Goal: Information Seeking & Learning: Learn about a topic

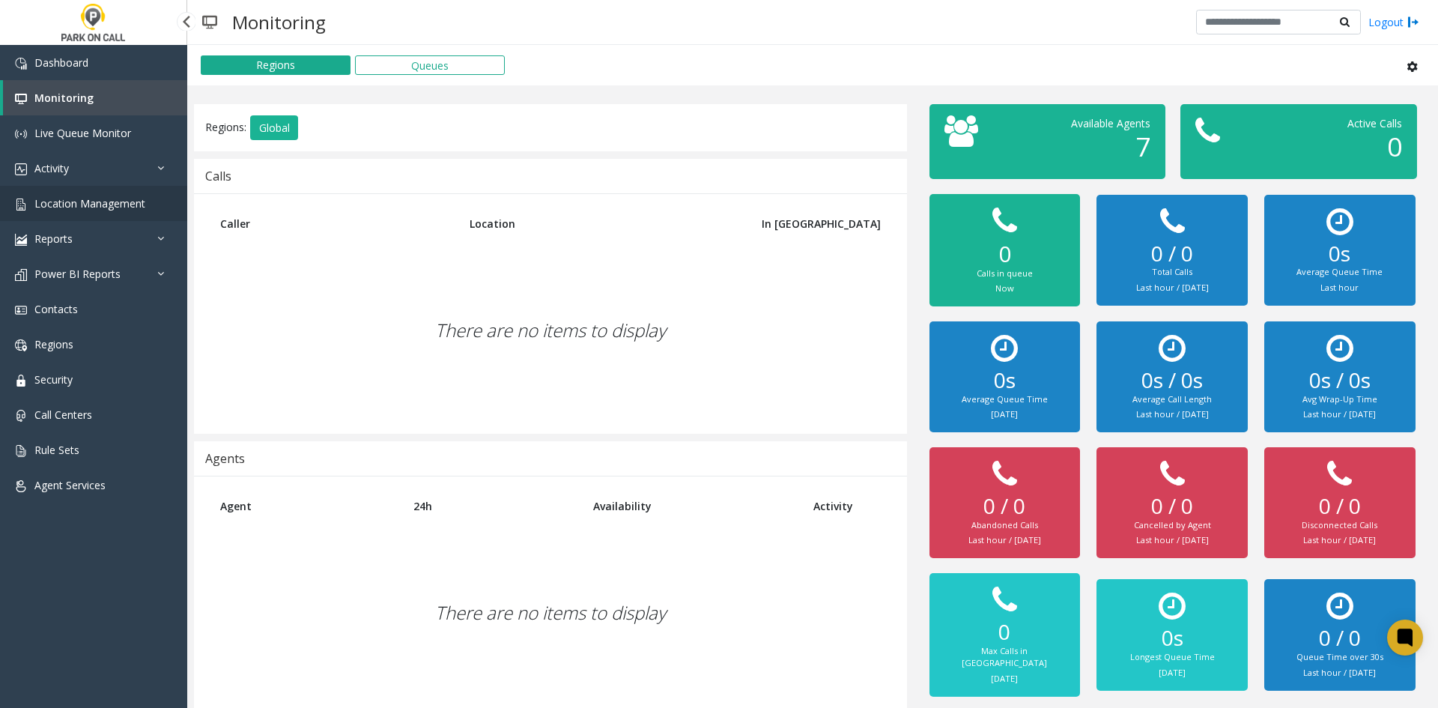
click at [103, 198] on span "Location Management" at bounding box center [89, 203] width 111 height 14
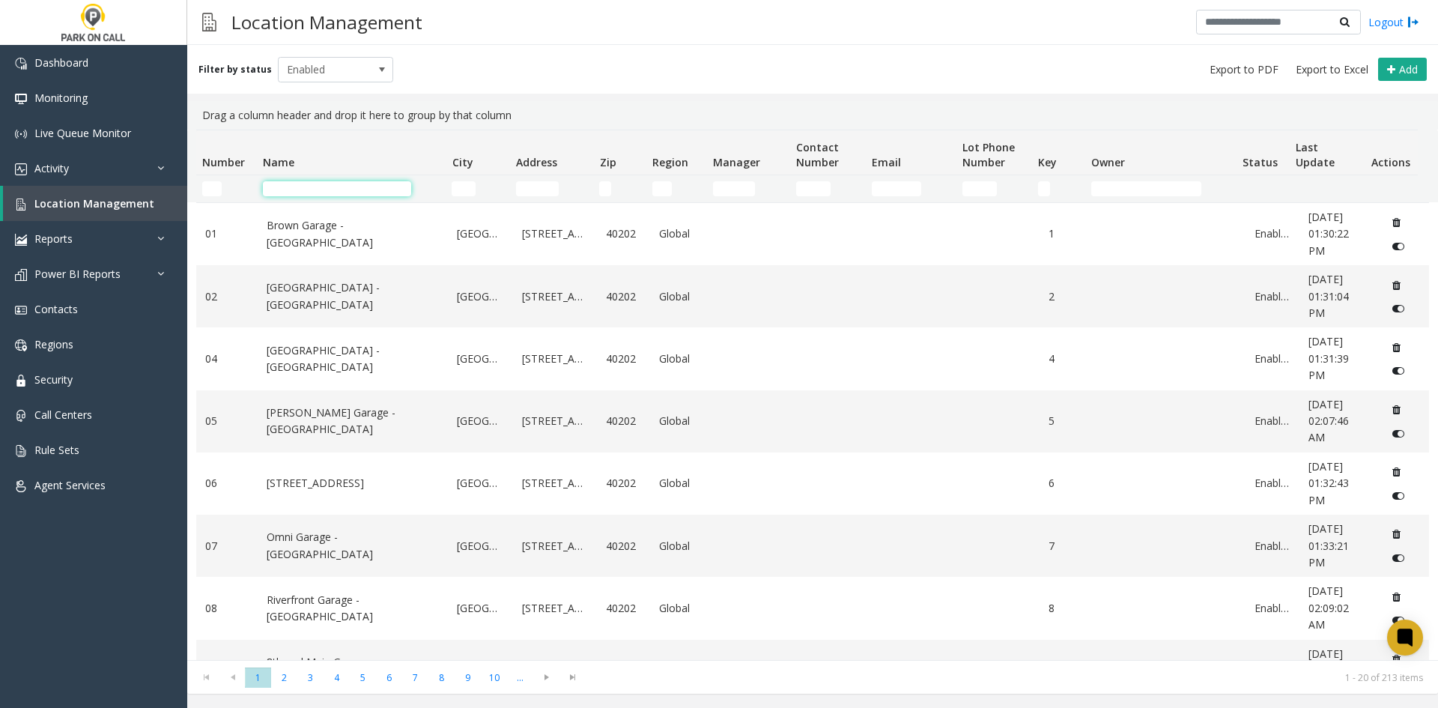
click at [348, 189] on input "Name Filter" at bounding box center [337, 188] width 148 height 15
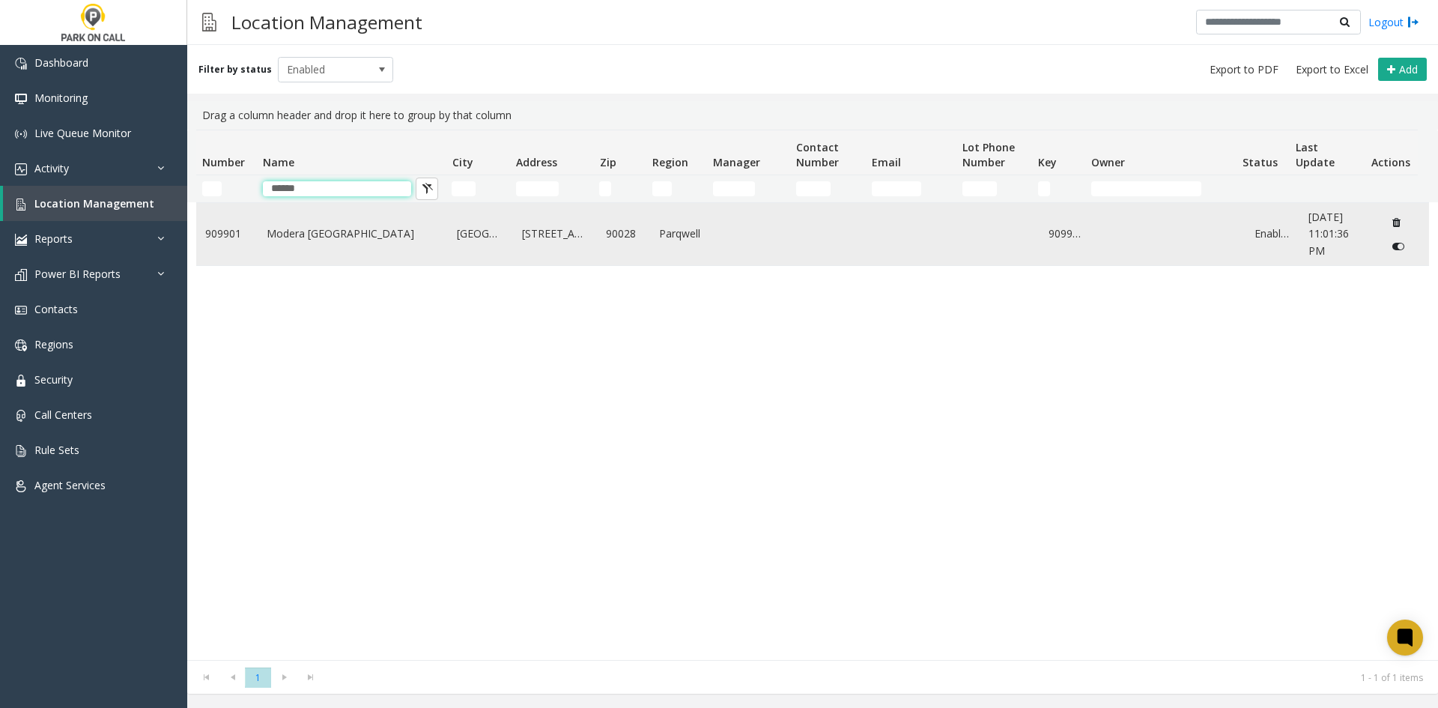
type input "******"
click at [333, 236] on link "Modera [GEOGRAPHIC_DATA]" at bounding box center [353, 233] width 173 height 16
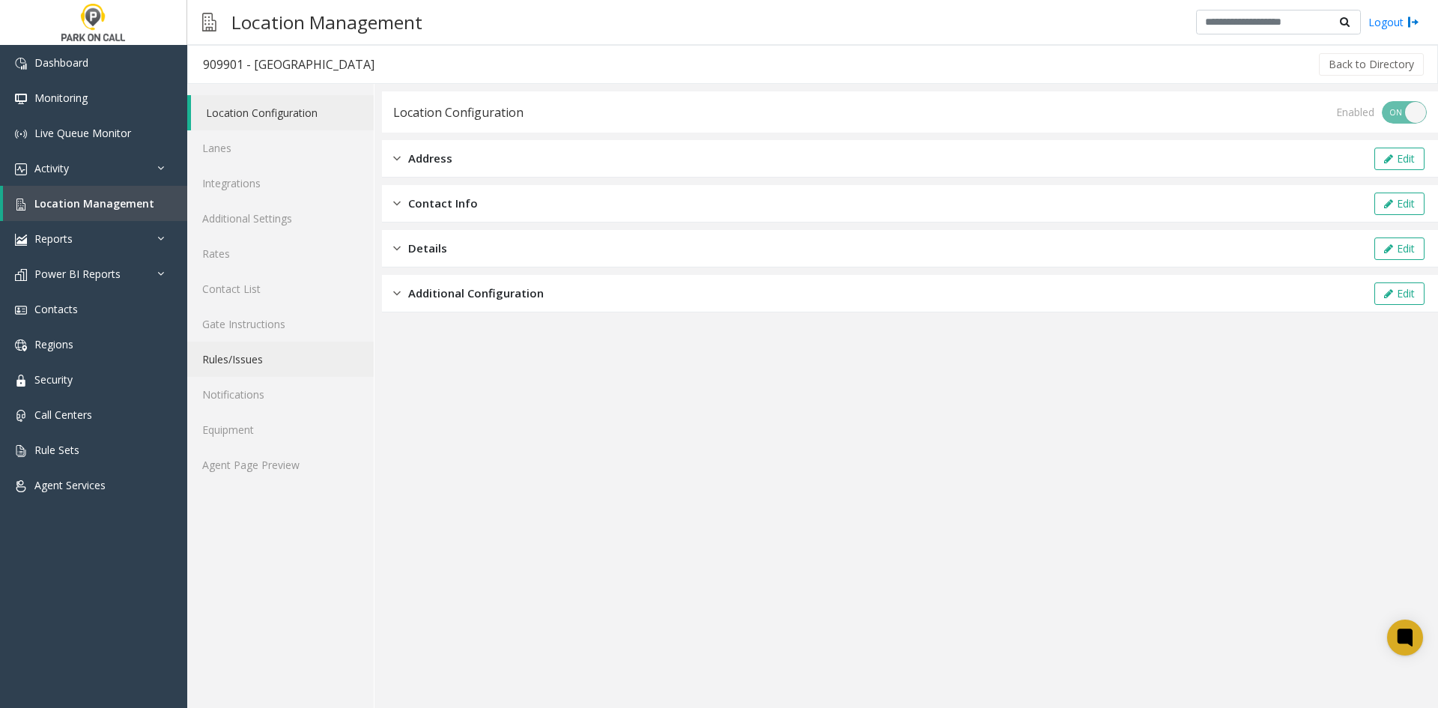
click at [269, 361] on link "Rules/Issues" at bounding box center [280, 359] width 187 height 35
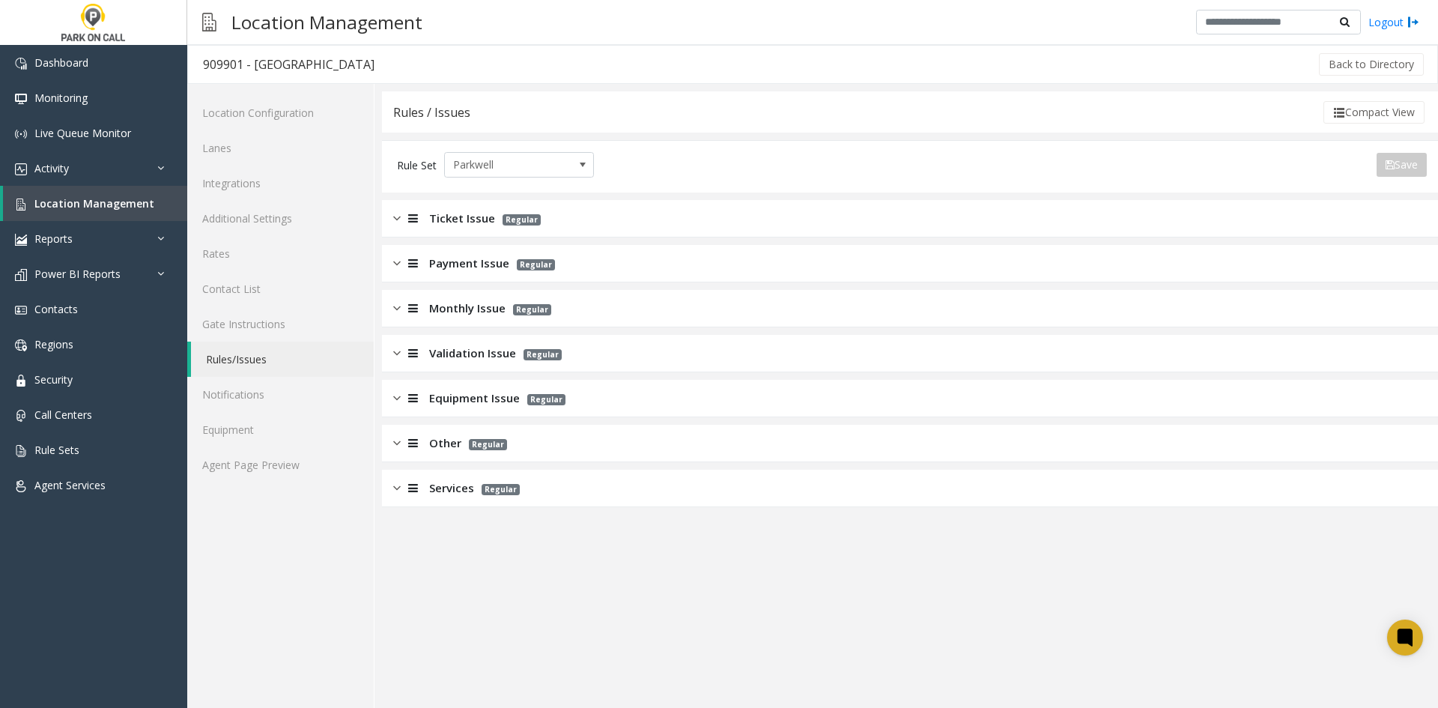
click at [458, 314] on span "Monthly Issue" at bounding box center [467, 308] width 76 height 17
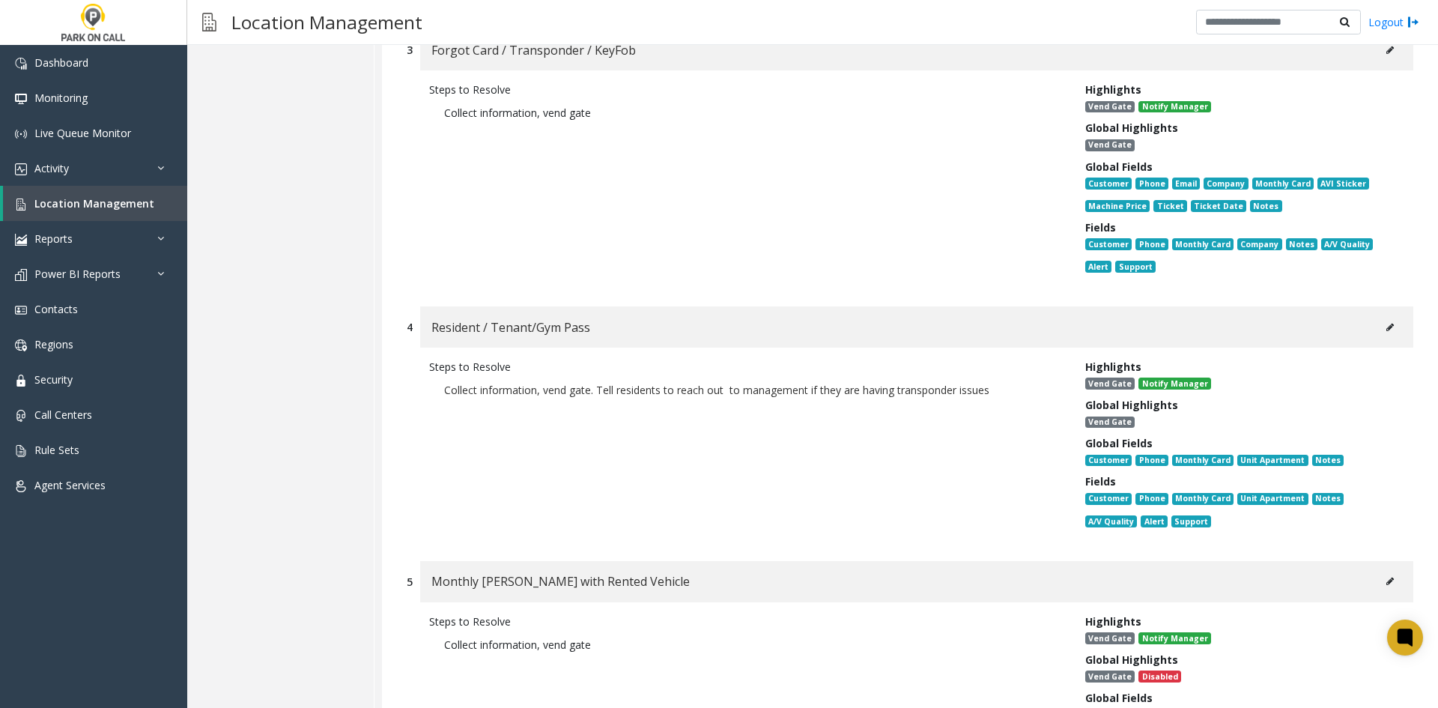
scroll to position [824, 0]
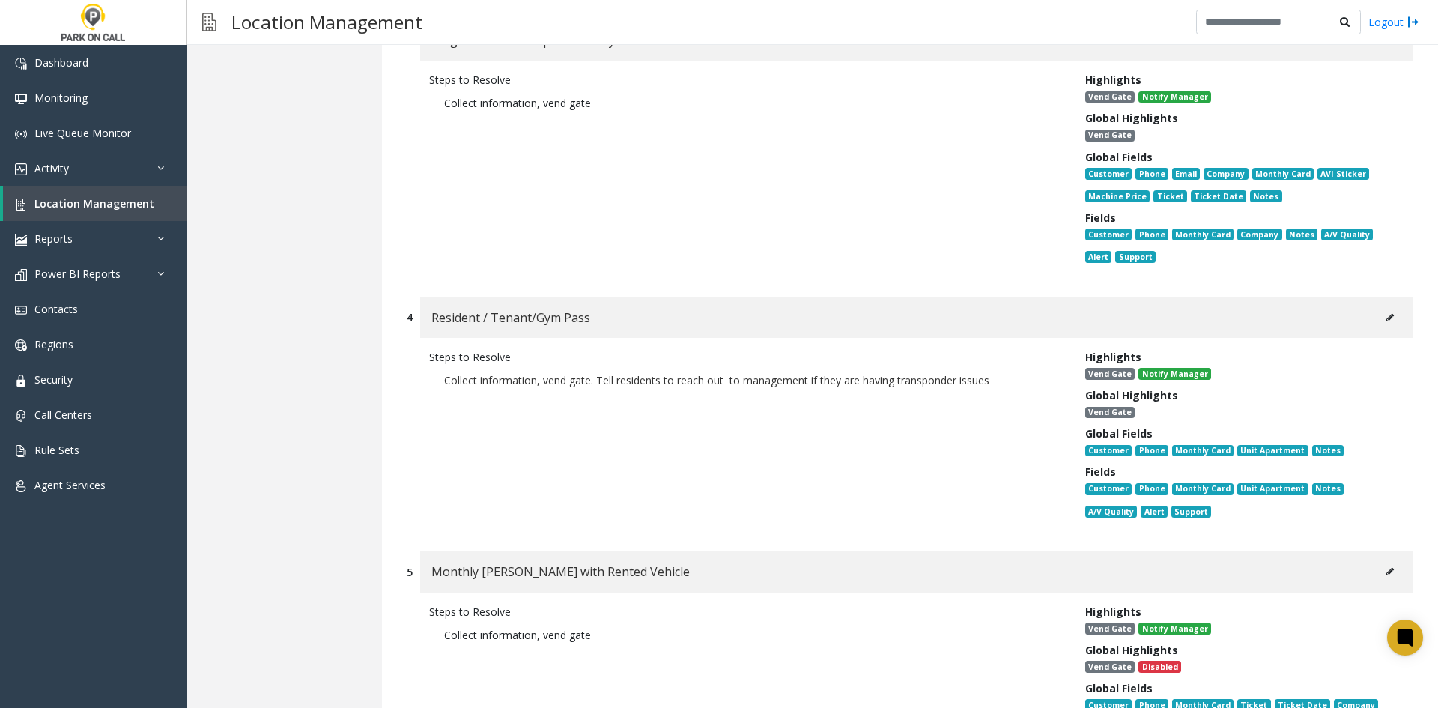
click at [1384, 327] on button at bounding box center [1390, 317] width 24 height 22
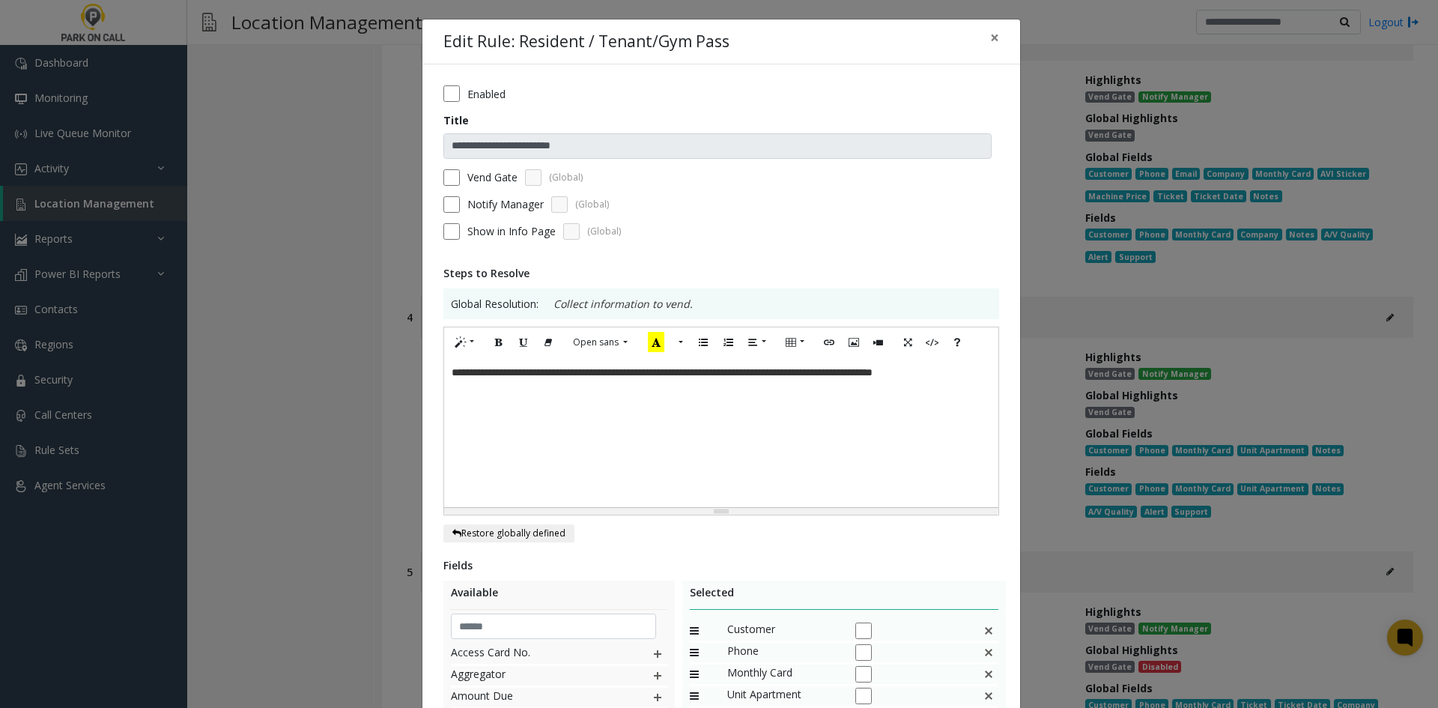
click at [737, 376] on font "**********" at bounding box center [662, 372] width 421 height 10
click at [736, 375] on font "**********" at bounding box center [662, 372] width 421 height 10
click at [734, 375] on font "**********" at bounding box center [662, 372] width 421 height 10
drag, startPoint x: 745, startPoint y: 374, endPoint x: 879, endPoint y: 355, distance: 135.4
click at [748, 373] on font "**********" at bounding box center [660, 372] width 417 height 10
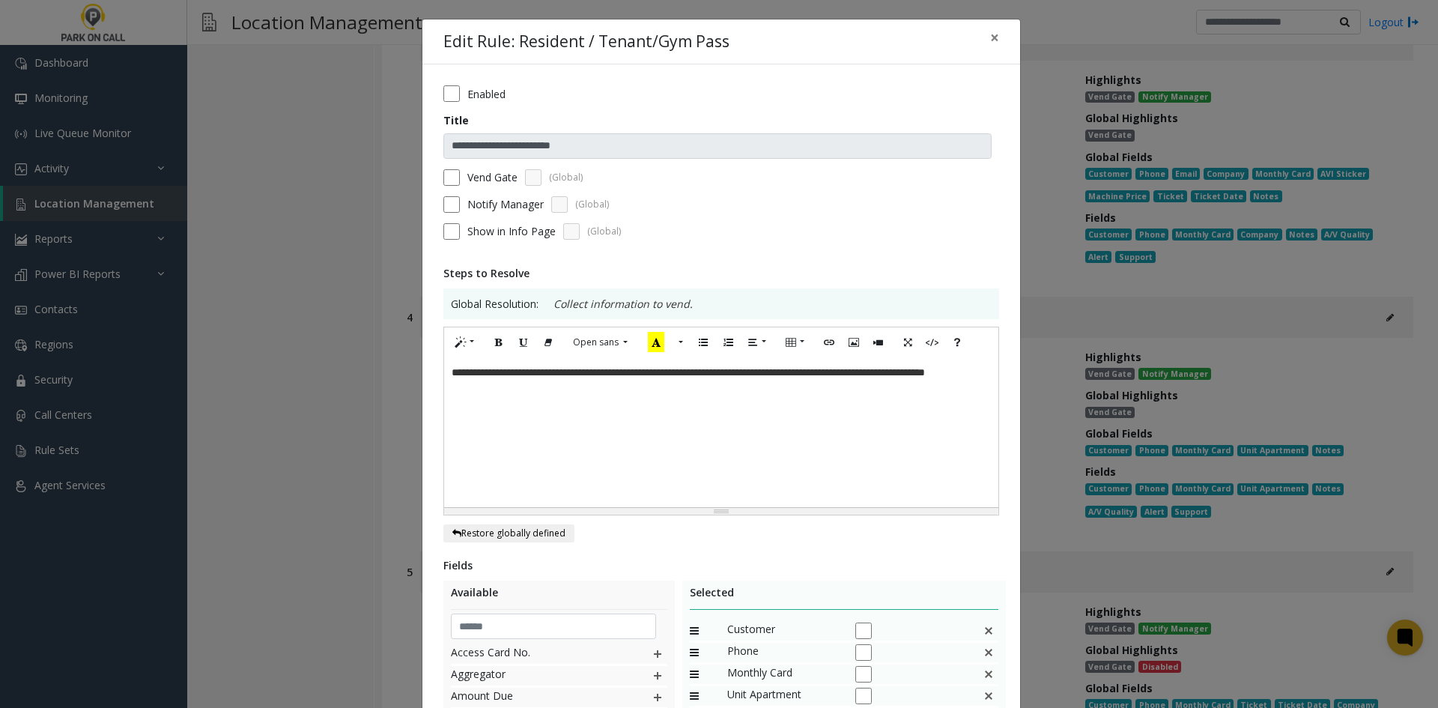
click at [845, 418] on div "**********" at bounding box center [721, 432] width 554 height 150
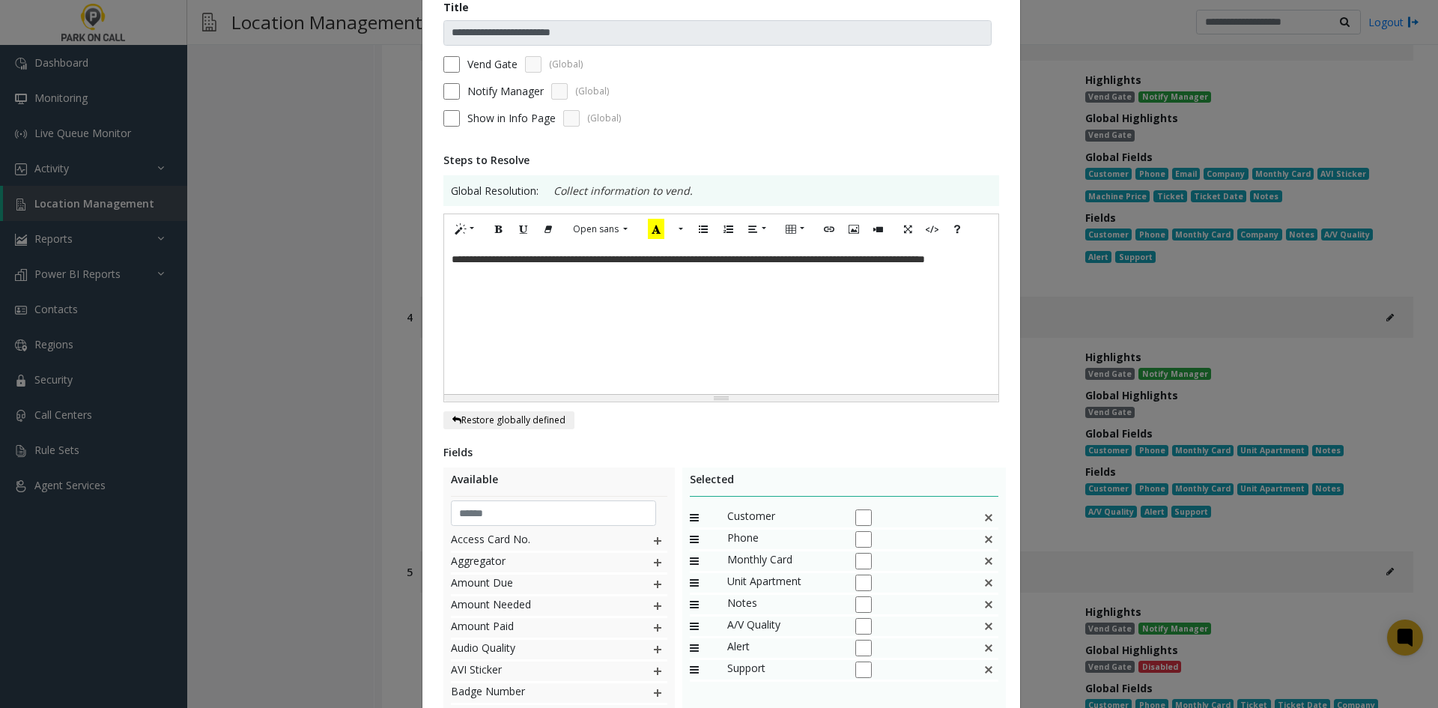
scroll to position [276, 0]
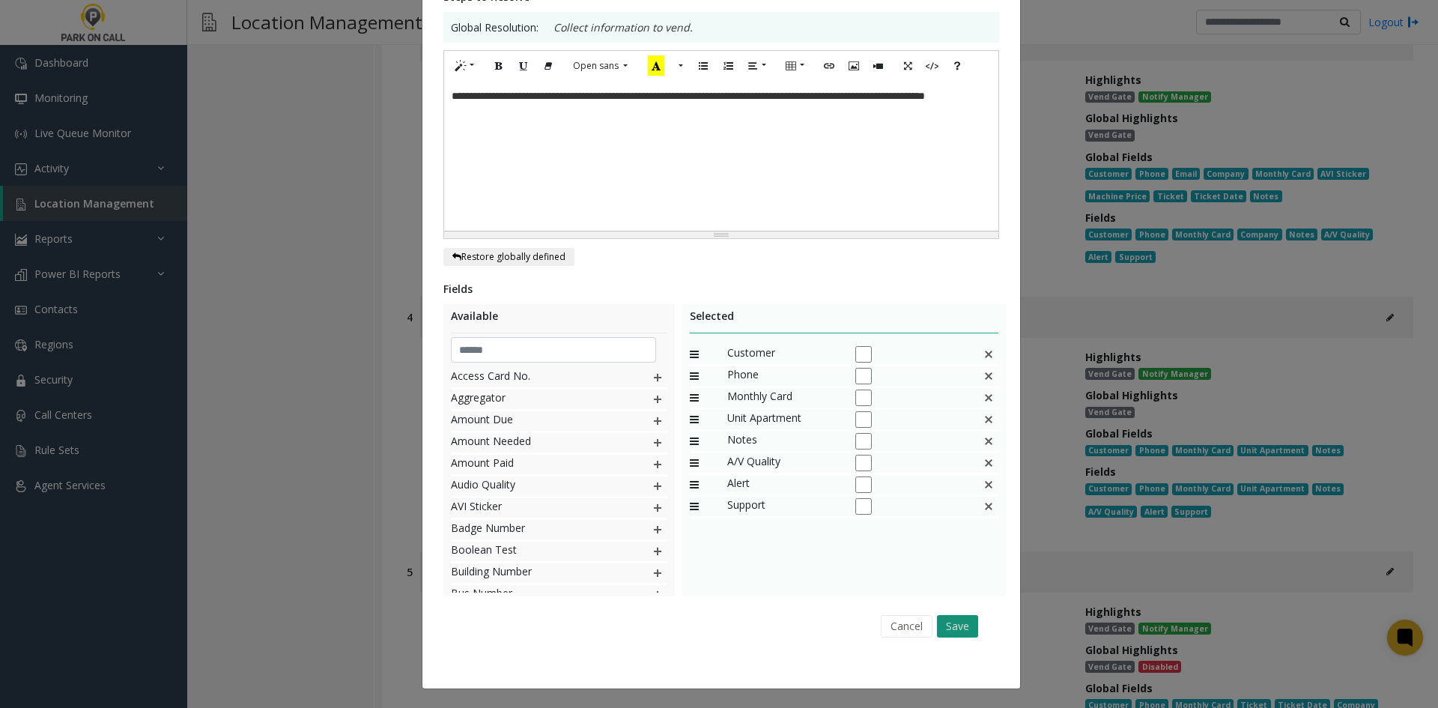
click at [965, 635] on div "Cancel Save" at bounding box center [721, 626] width 535 height 38
click at [965, 635] on button "Save" at bounding box center [957, 626] width 41 height 22
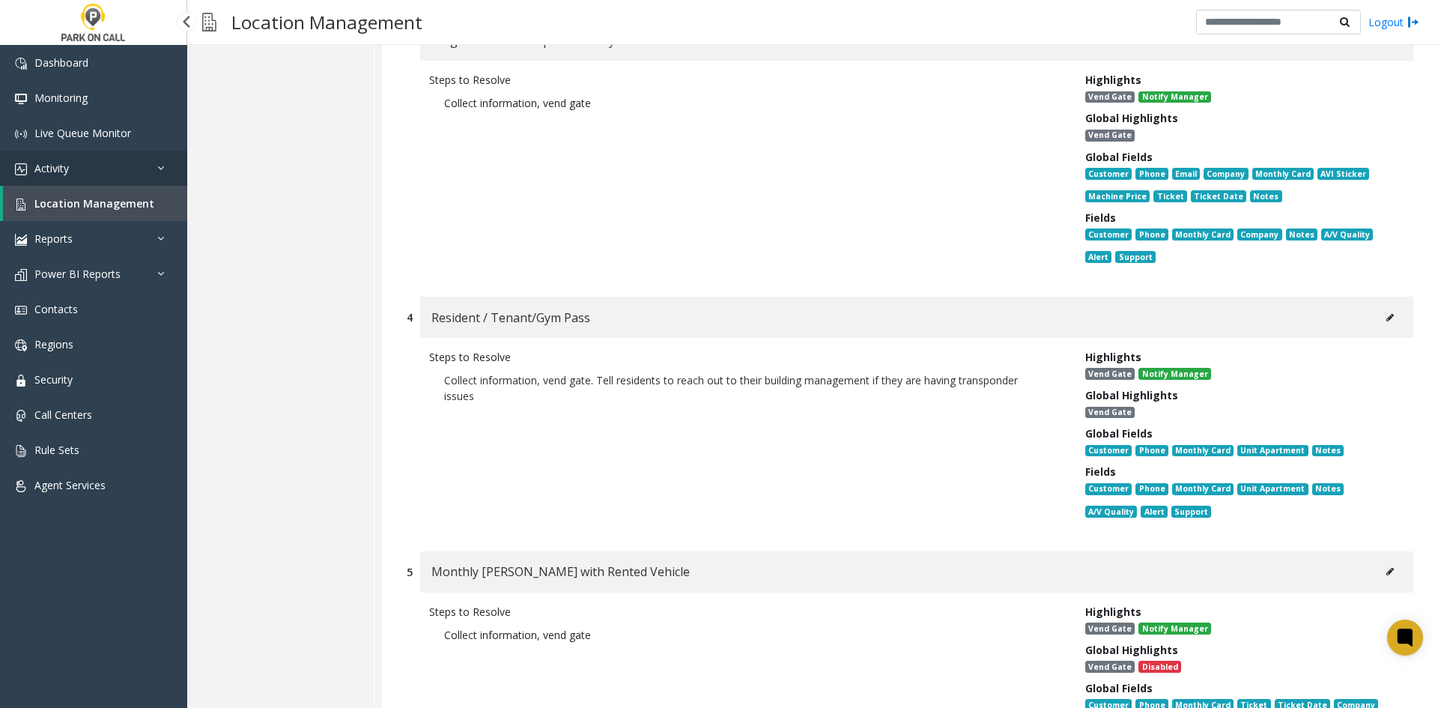
click at [102, 181] on link "Activity" at bounding box center [93, 168] width 187 height 35
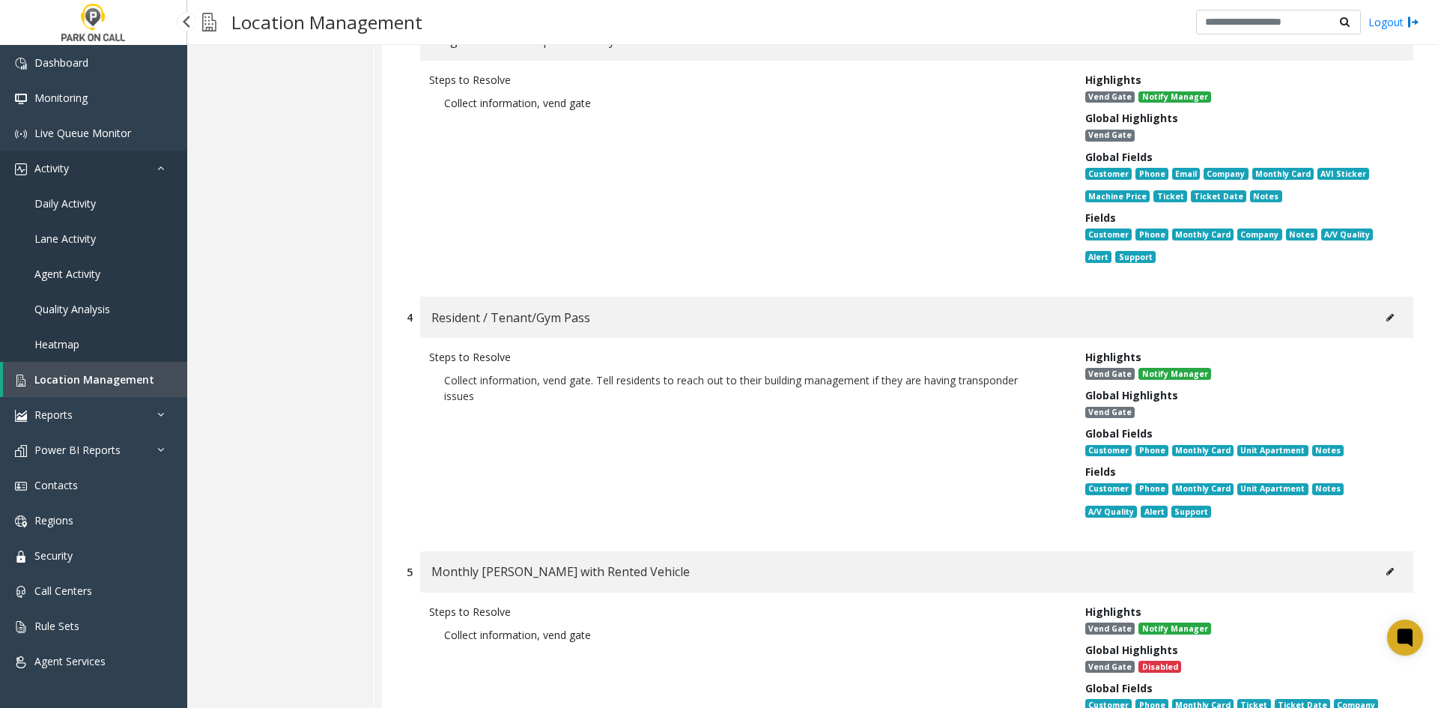
click at [78, 179] on link "Activity" at bounding box center [93, 168] width 187 height 35
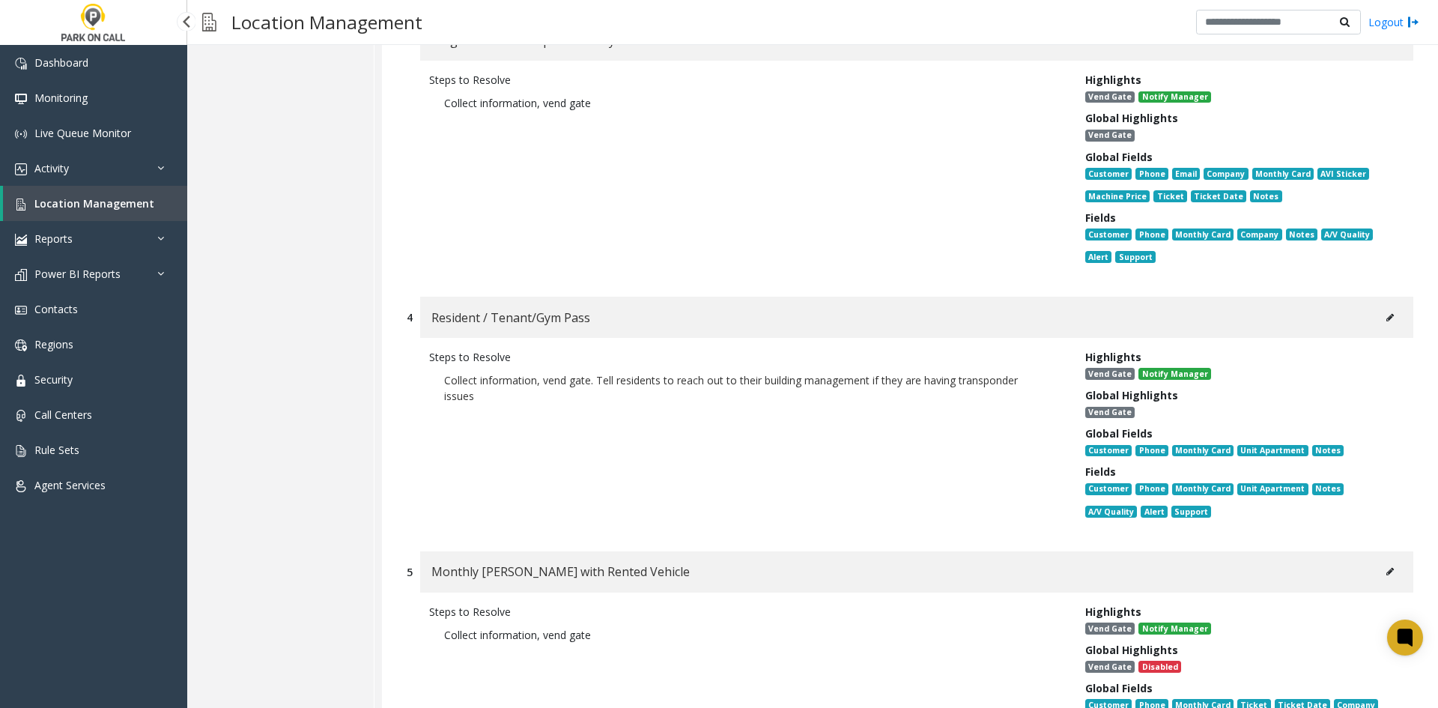
click at [96, 200] on span "Location Management" at bounding box center [94, 203] width 120 height 14
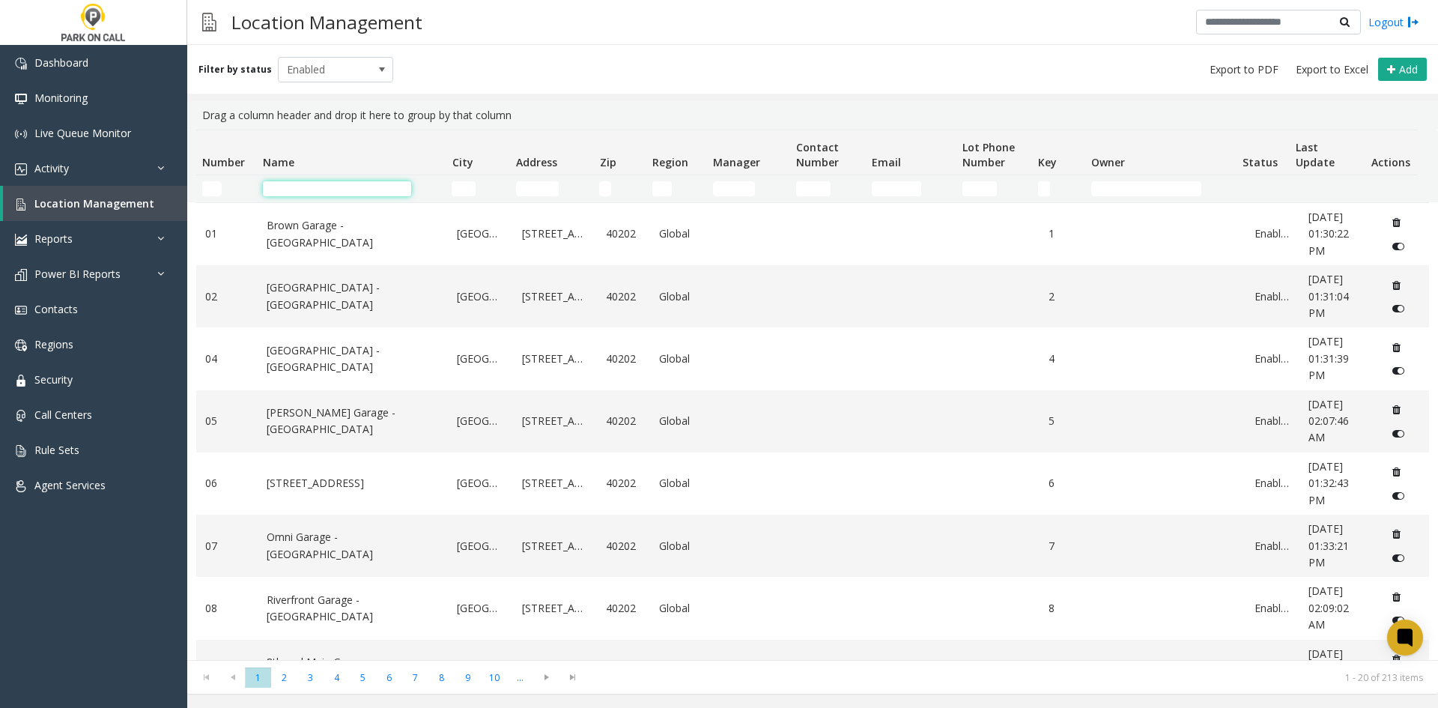
click at [311, 184] on input "Name Filter" at bounding box center [337, 188] width 148 height 15
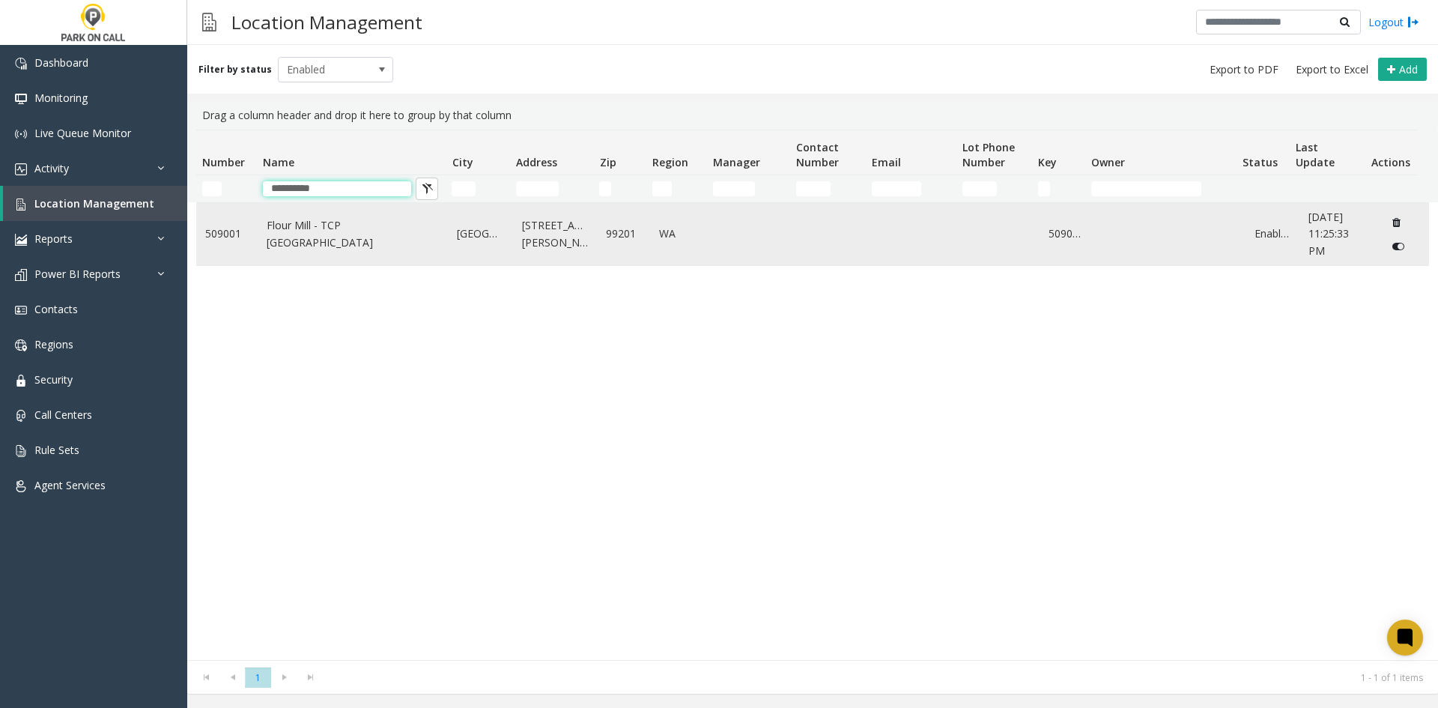
type input "**********"
click at [318, 239] on link "Flour Mill - TCP [GEOGRAPHIC_DATA]" at bounding box center [353, 234] width 173 height 34
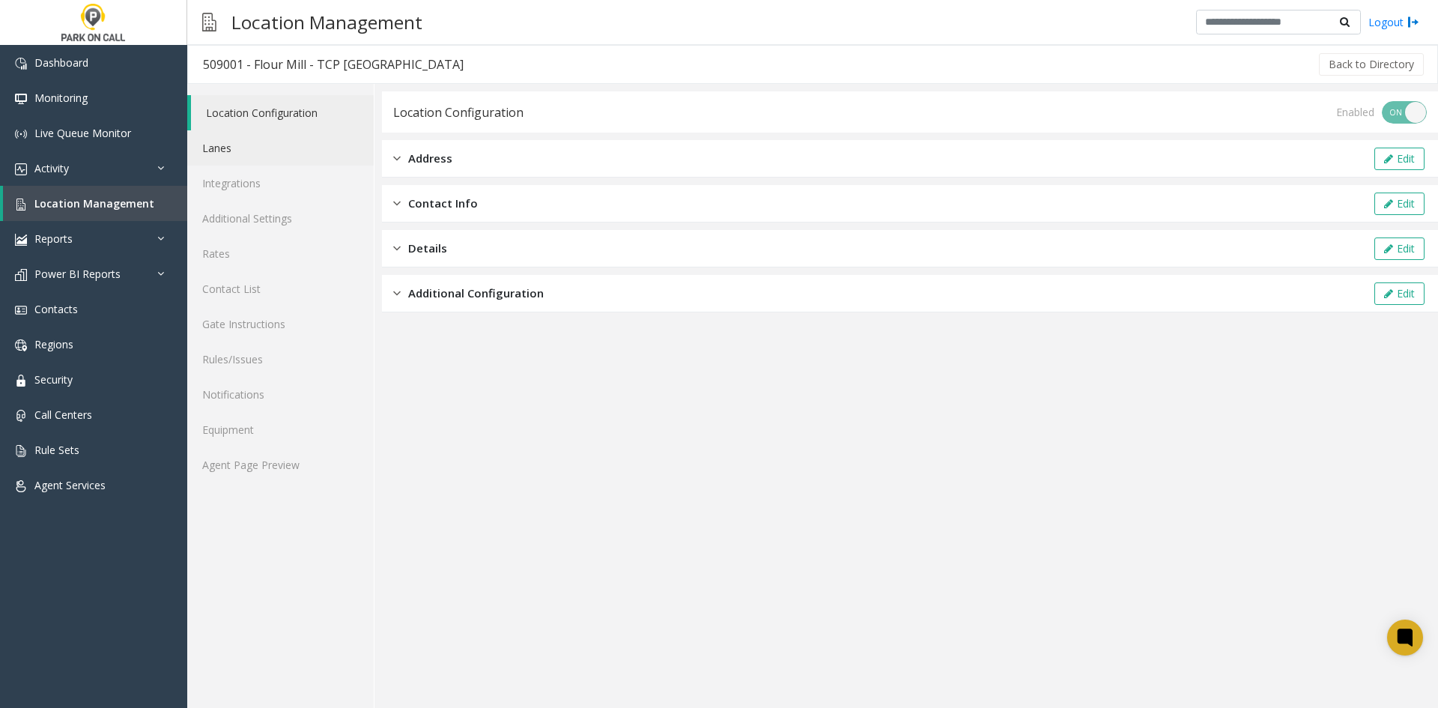
click at [288, 140] on link "Lanes" at bounding box center [280, 147] width 187 height 35
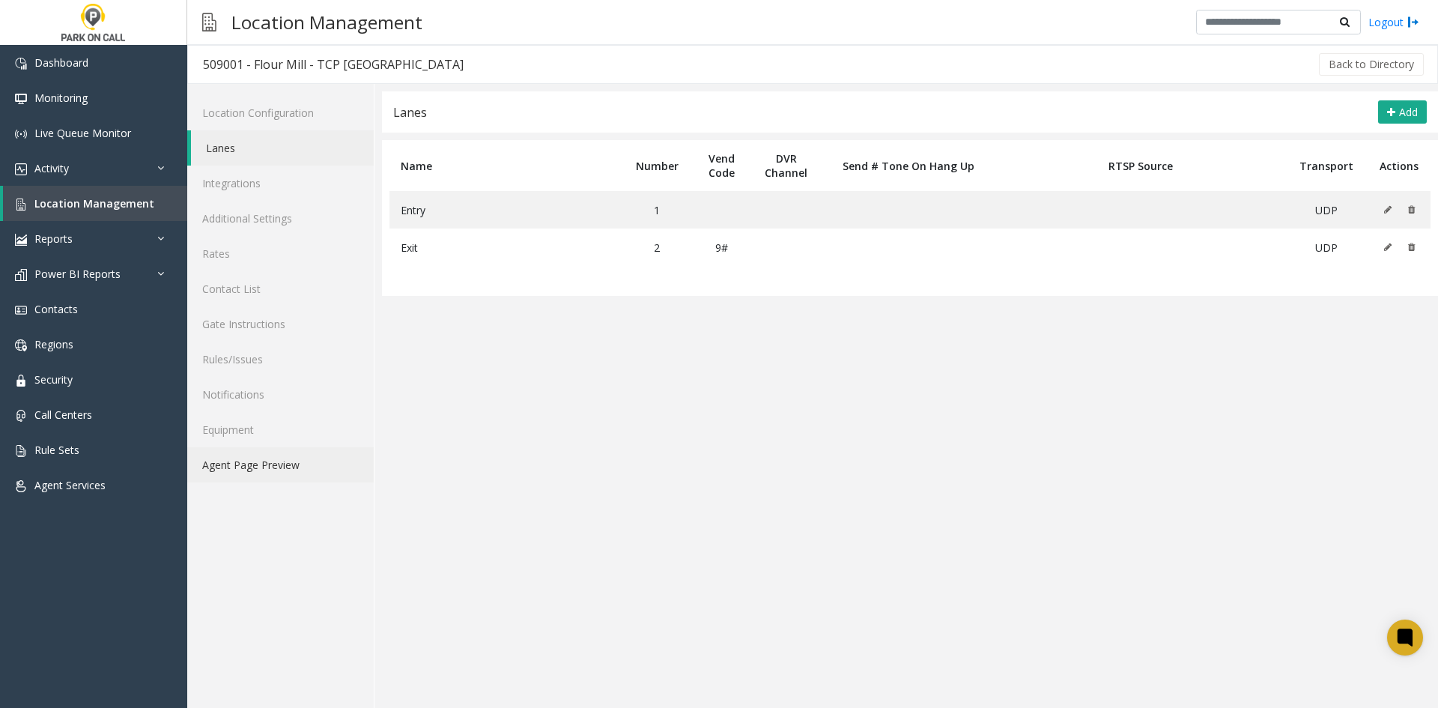
click at [290, 453] on link "Agent Page Preview" at bounding box center [280, 464] width 187 height 35
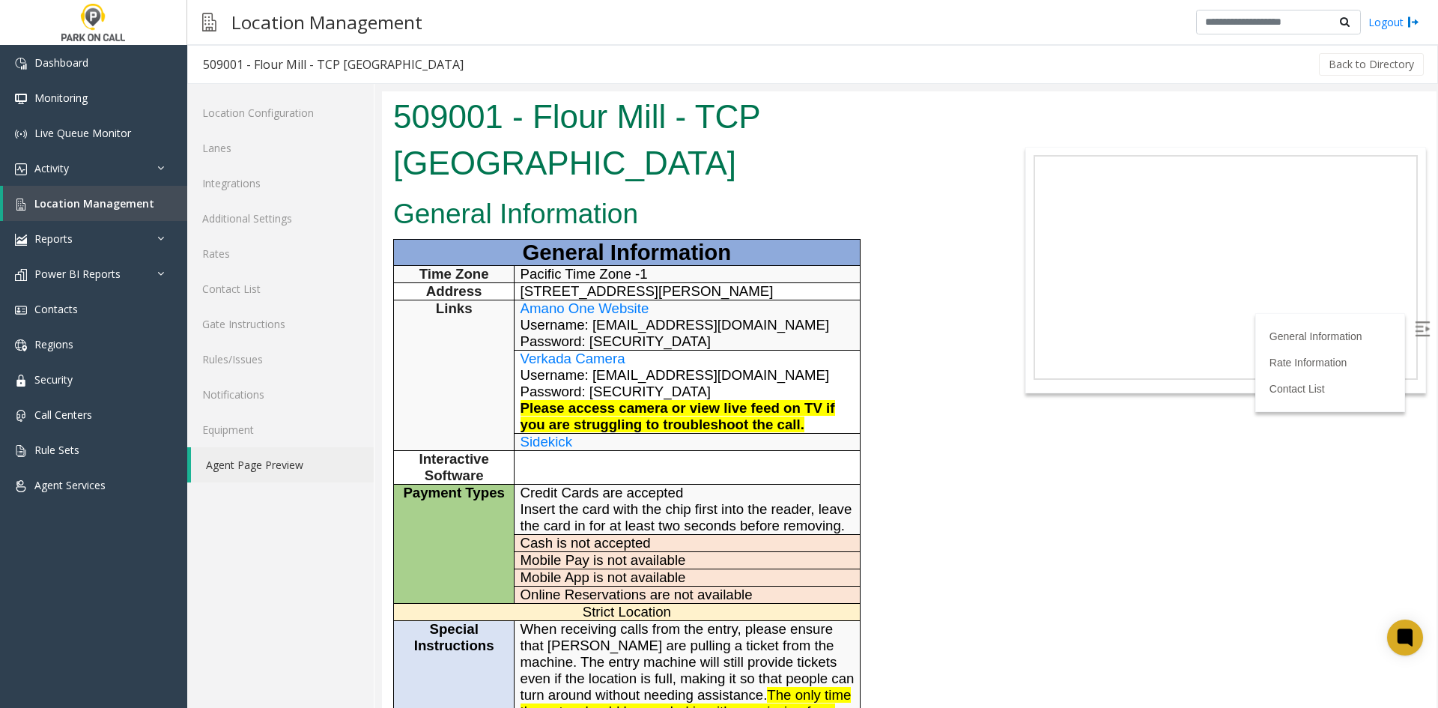
click at [627, 300] on span "Amano One Website" at bounding box center [585, 308] width 129 height 16
click at [625, 367] on span "Username: [EMAIL_ADDRESS][DOMAIN_NAME]" at bounding box center [675, 375] width 309 height 16
drag, startPoint x: 625, startPoint y: 333, endPoint x: 727, endPoint y: 340, distance: 102.8
click at [738, 367] on span "Username: [EMAIL_ADDRESS][DOMAIN_NAME]" at bounding box center [675, 375] width 309 height 16
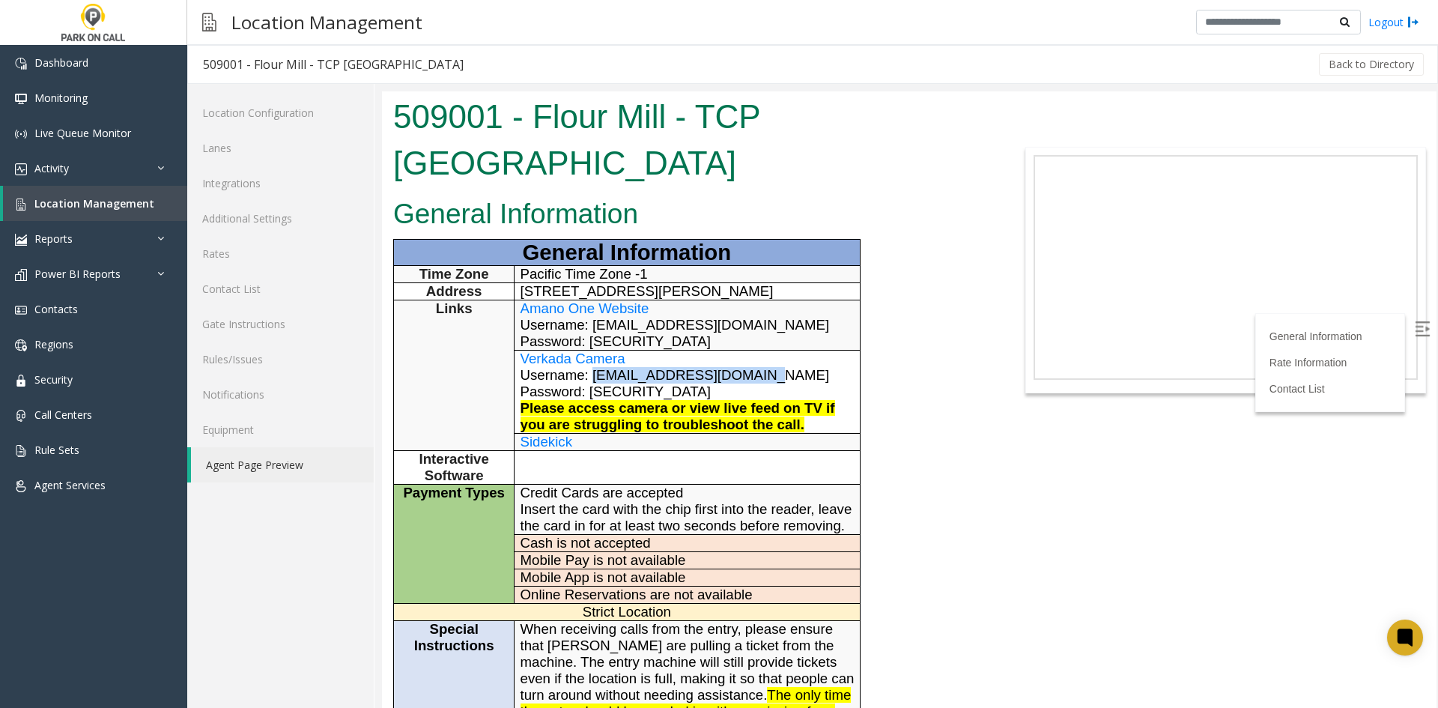
copy span "[EMAIL_ADDRESS][DOMAIN_NAME]"
click at [609, 383] on span "Password: [SECURITY_DATA]" at bounding box center [616, 391] width 190 height 16
drag, startPoint x: 609, startPoint y: 338, endPoint x: 676, endPoint y: 344, distance: 66.9
click at [676, 383] on p "Password: [SECURITY_DATA]" at bounding box center [688, 391] width 334 height 16
copy span "CarPark2024!"
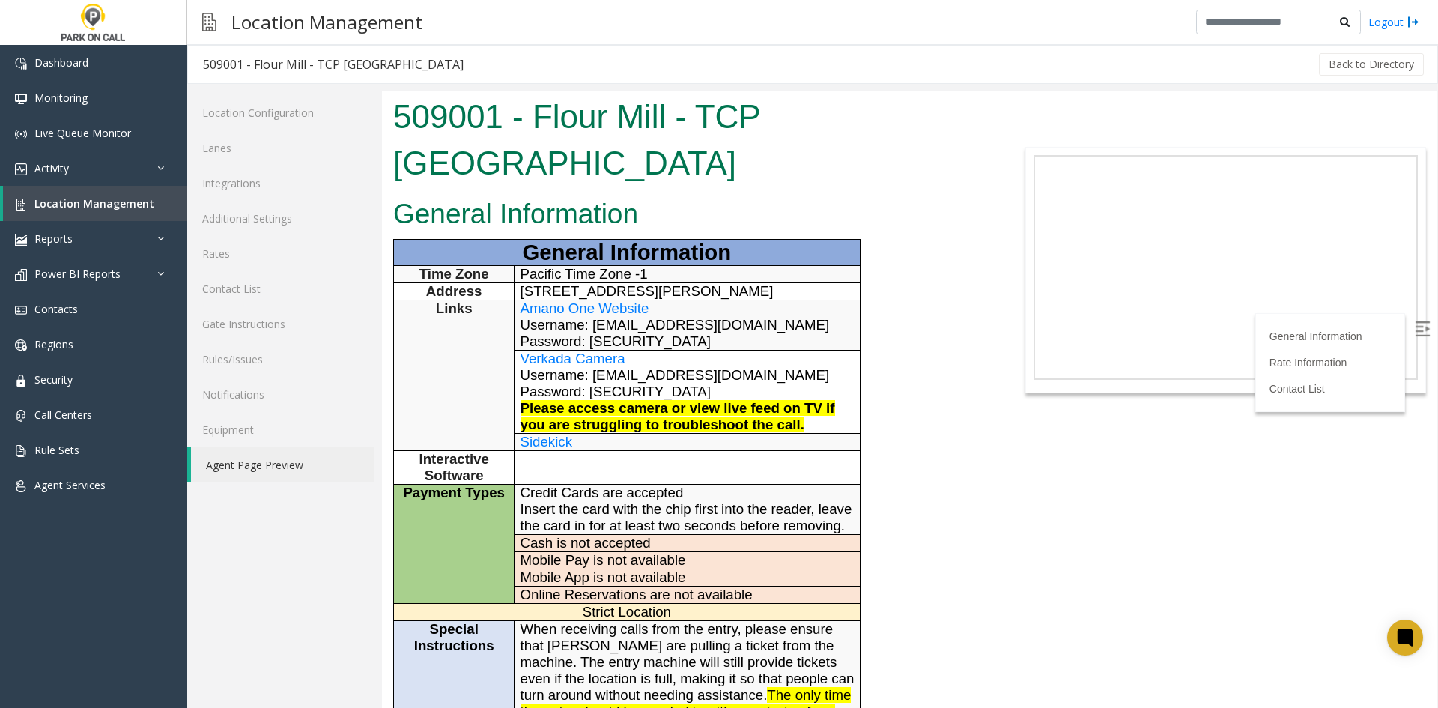
click at [610, 317] on span "Username: [EMAIL_ADDRESS][DOMAIN_NAME] Password: [SECURITY_DATA]" at bounding box center [675, 333] width 309 height 32
drag, startPoint x: 610, startPoint y: 288, endPoint x: 670, endPoint y: 292, distance: 60.0
click at [670, 317] on span "Username: [EMAIL_ADDRESS][DOMAIN_NAME] Password: [SECURITY_DATA]" at bounding box center [675, 333] width 309 height 32
copy span "Summer2023!"
click at [623, 317] on span "Username: [EMAIL_ADDRESS][DOMAIN_NAME] Password: [SECURITY_DATA]" at bounding box center [675, 333] width 309 height 32
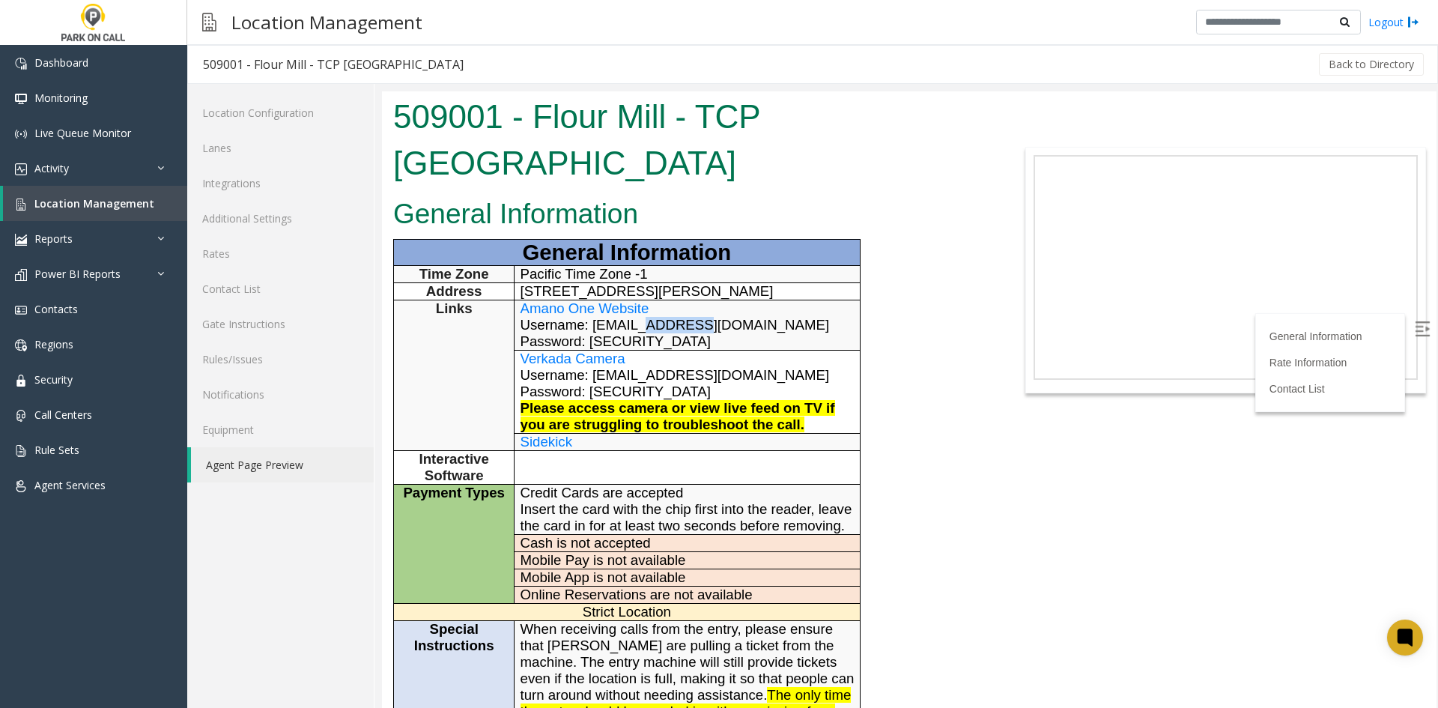
drag, startPoint x: 623, startPoint y: 282, endPoint x: 676, endPoint y: 283, distance: 53.2
click at [676, 317] on span "Username: [EMAIL_ADDRESS][DOMAIN_NAME] Password: [SECURITY_DATA]" at bounding box center [675, 333] width 309 height 32
click at [614, 317] on span "Username: [EMAIL_ADDRESS][DOMAIN_NAME] Password: [SECURITY_DATA]" at bounding box center [675, 333] width 309 height 32
drag, startPoint x: 614, startPoint y: 280, endPoint x: 731, endPoint y: 282, distance: 116.9
click at [731, 317] on span "Username: [EMAIL_ADDRESS][DOMAIN_NAME] Password: [SECURITY_DATA]" at bounding box center [675, 333] width 309 height 32
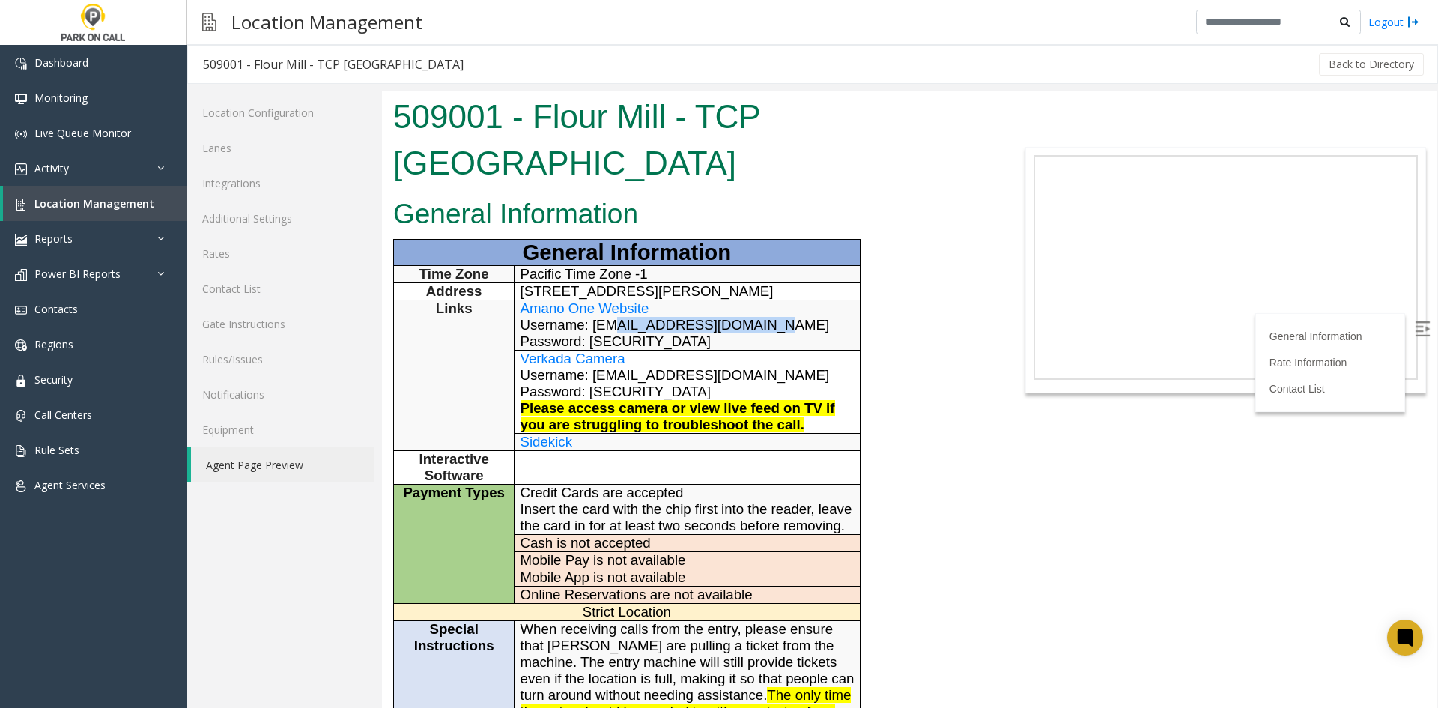
copy span "[EMAIL_ADDRESS][DOMAIN_NAME]"
click at [282, 189] on link "Integrations" at bounding box center [280, 183] width 187 height 35
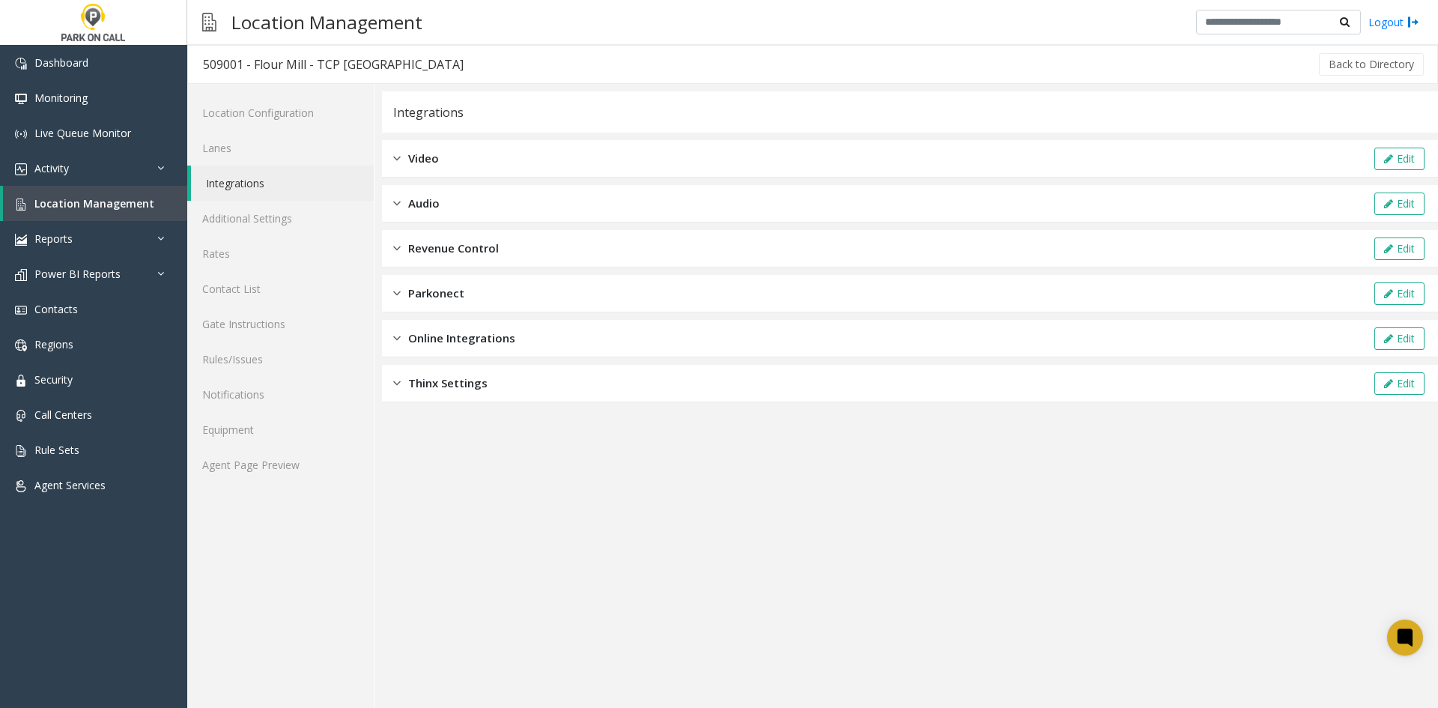
click at [437, 243] on span "Revenue Control" at bounding box center [453, 248] width 91 height 17
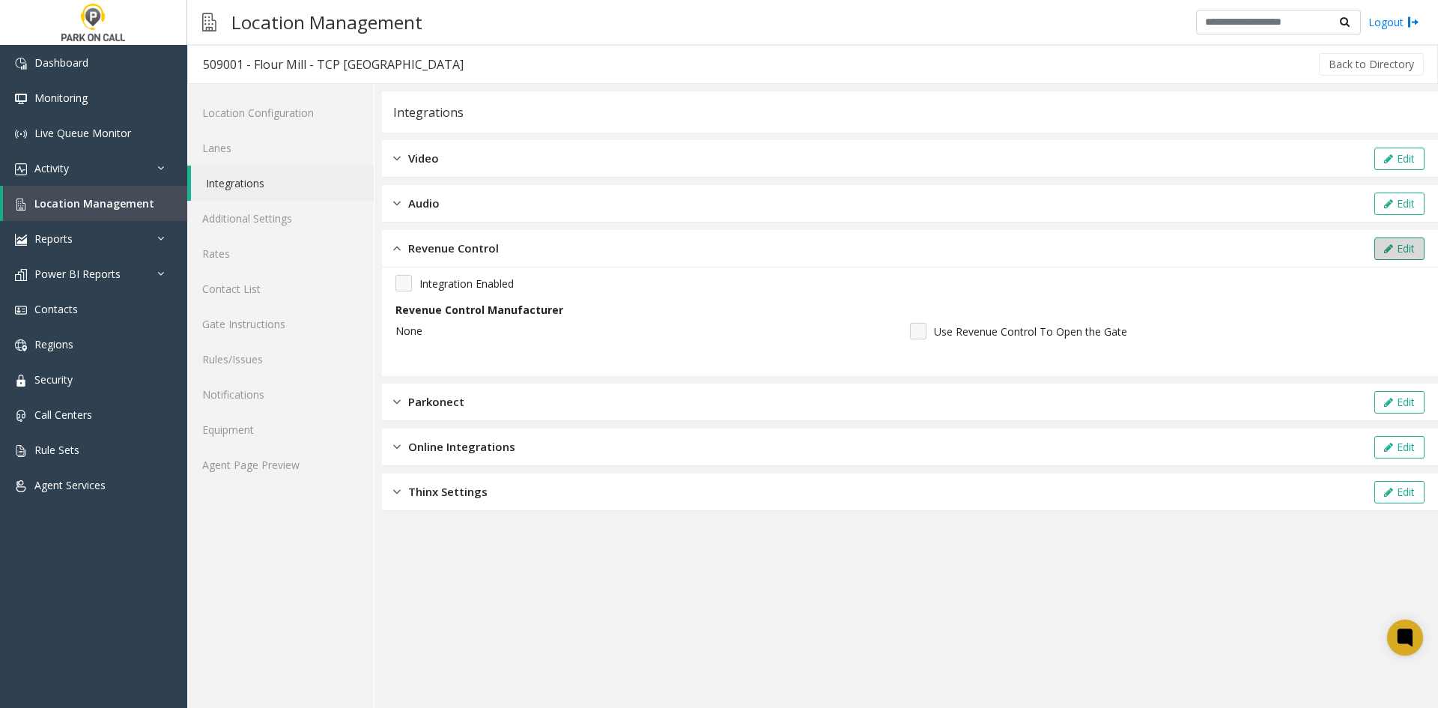
click at [1394, 249] on button "Edit" at bounding box center [1399, 248] width 50 height 22
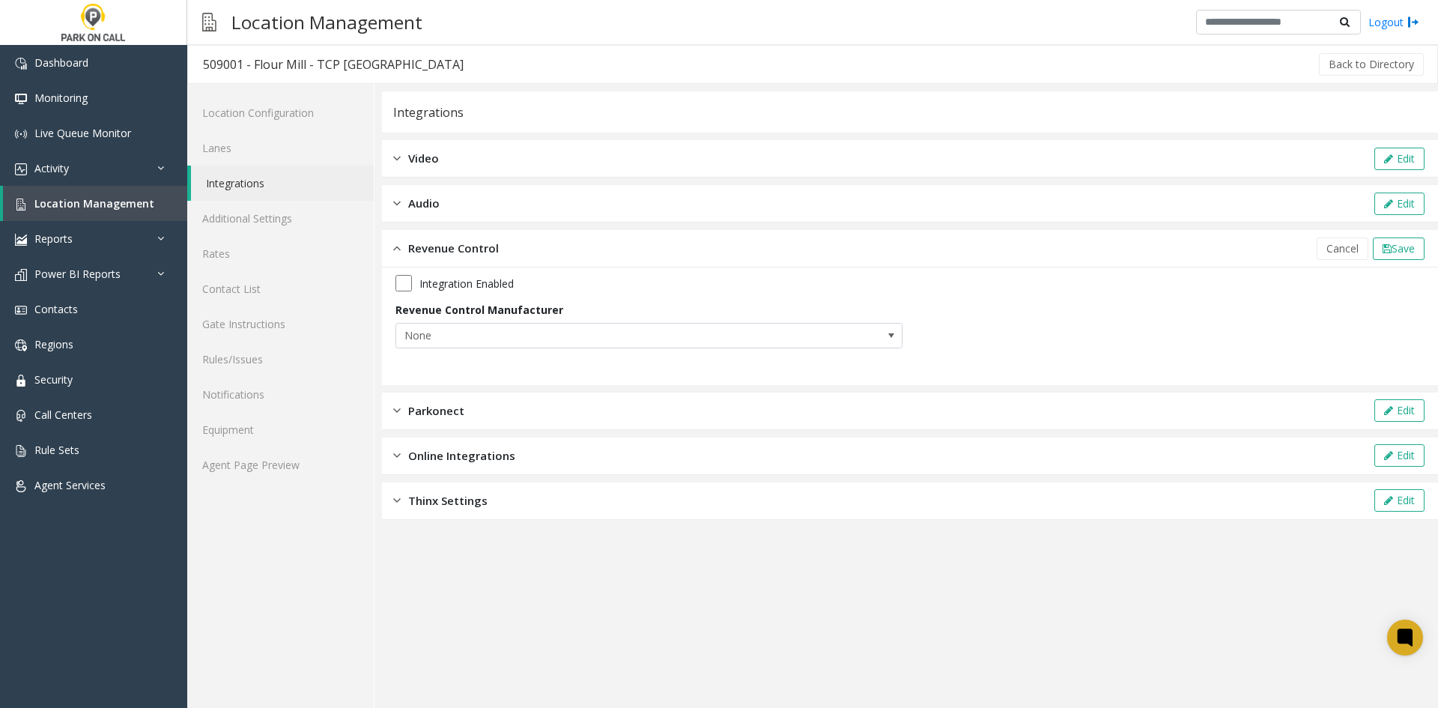
click at [717, 348] on div "Integration Enabled Revenue Control Manufacturer None" at bounding box center [909, 317] width 1029 height 84
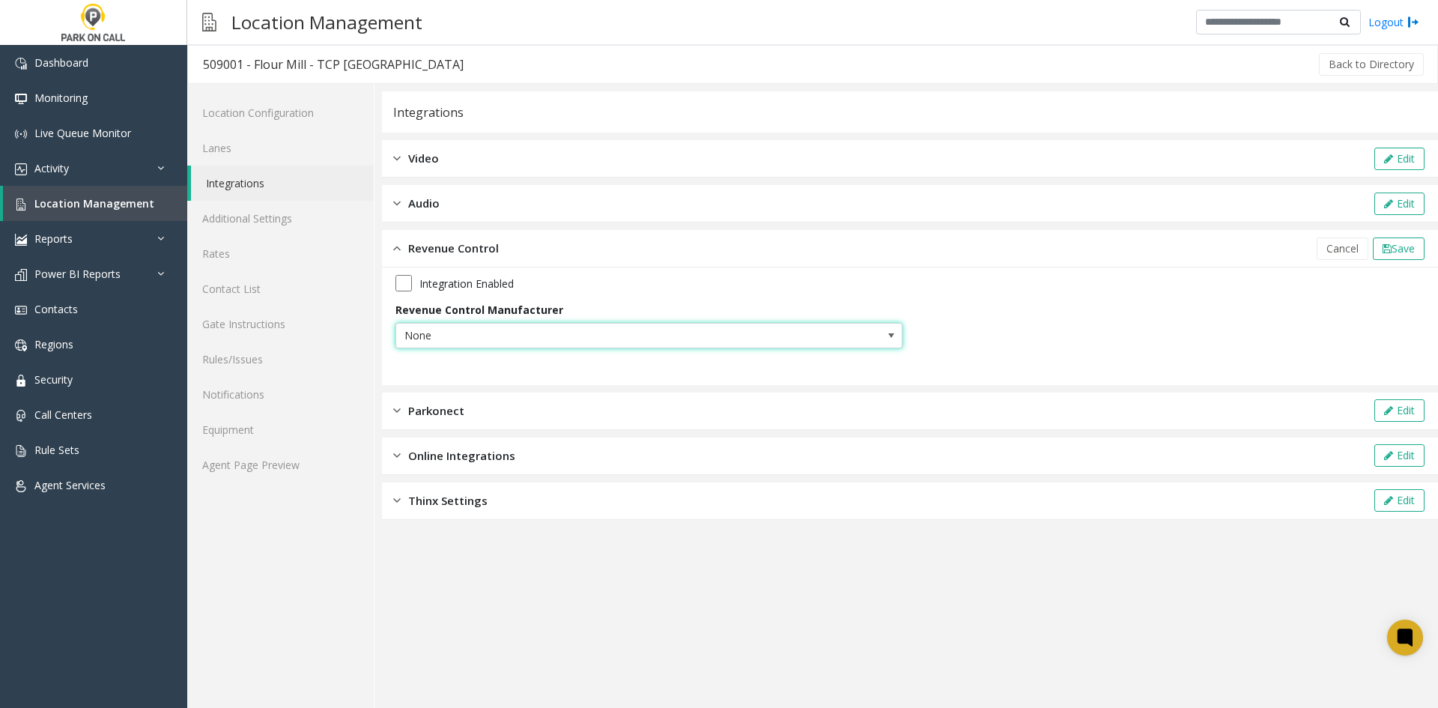
click at [708, 339] on span "None" at bounding box center [598, 336] width 404 height 24
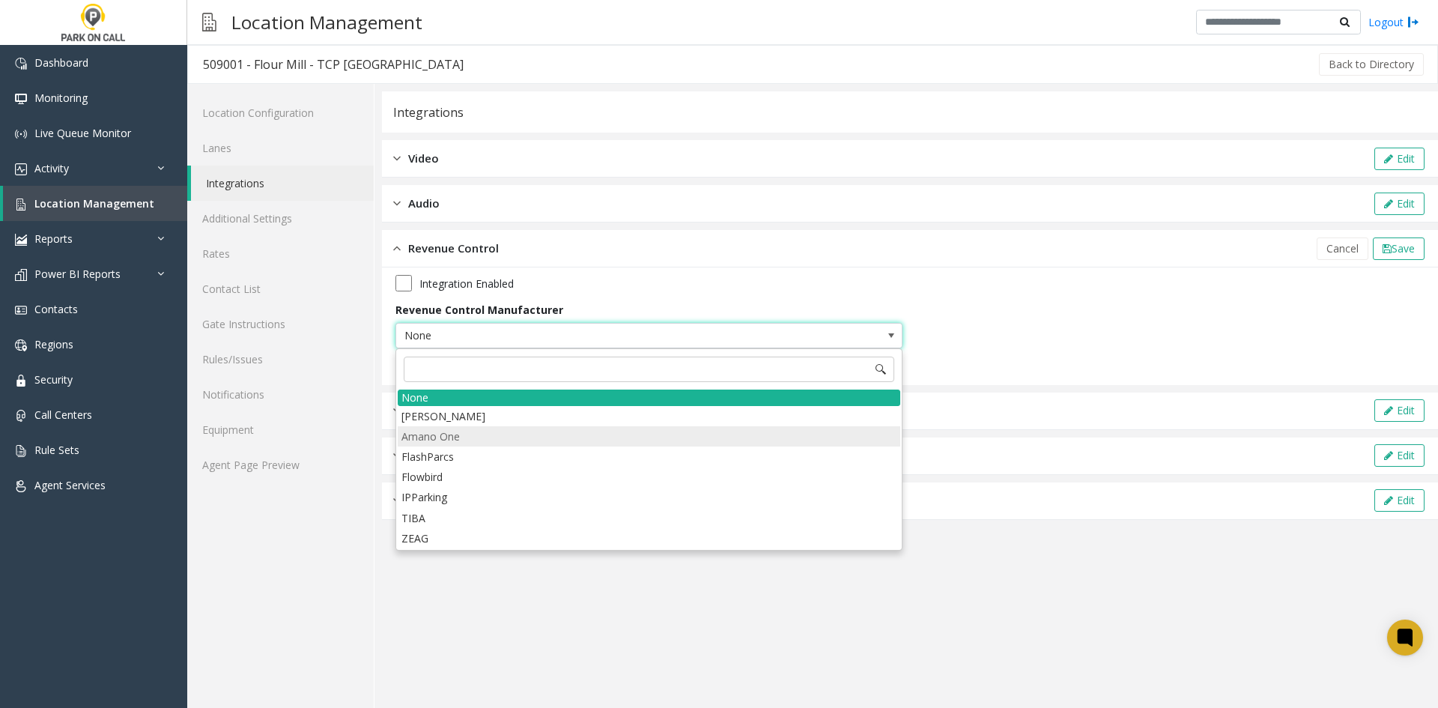
click at [600, 435] on li "Amano One" at bounding box center [649, 436] width 503 height 20
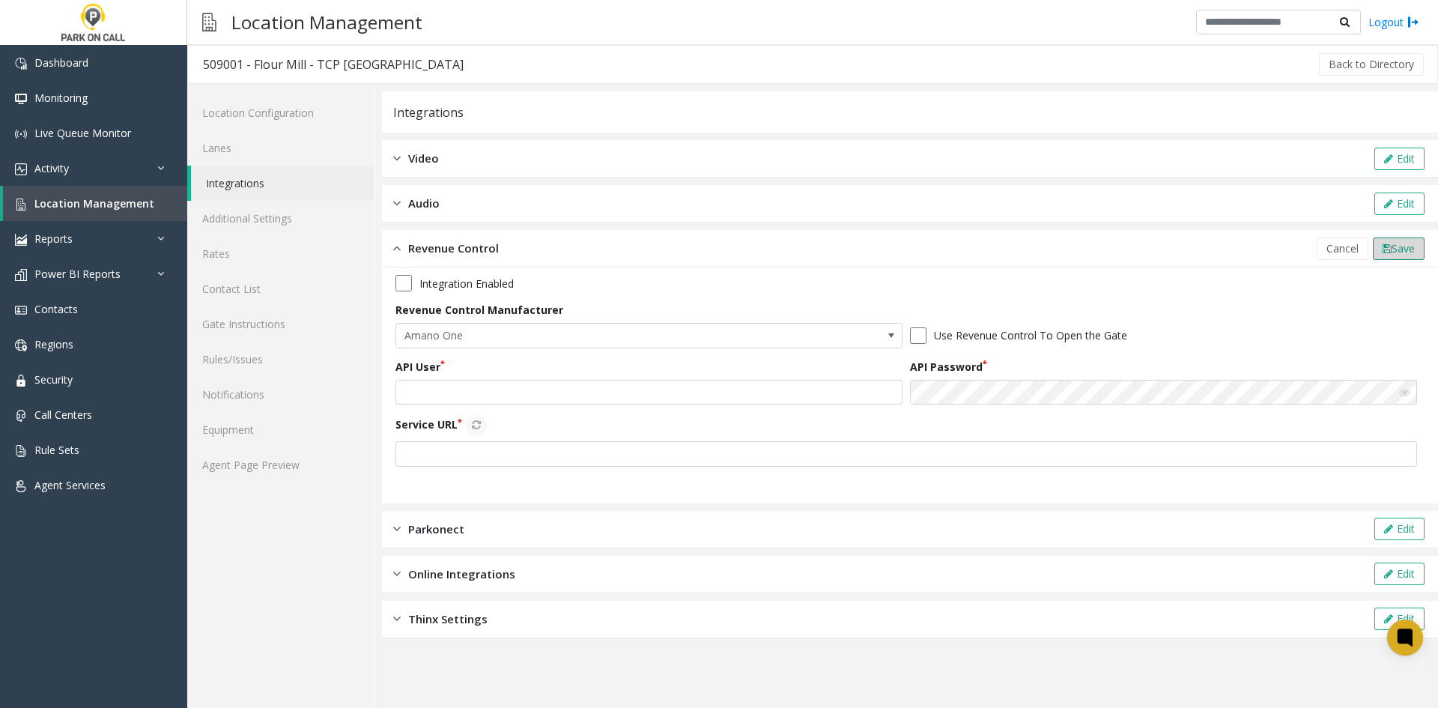
click at [1386, 253] on icon at bounding box center [1387, 248] width 9 height 10
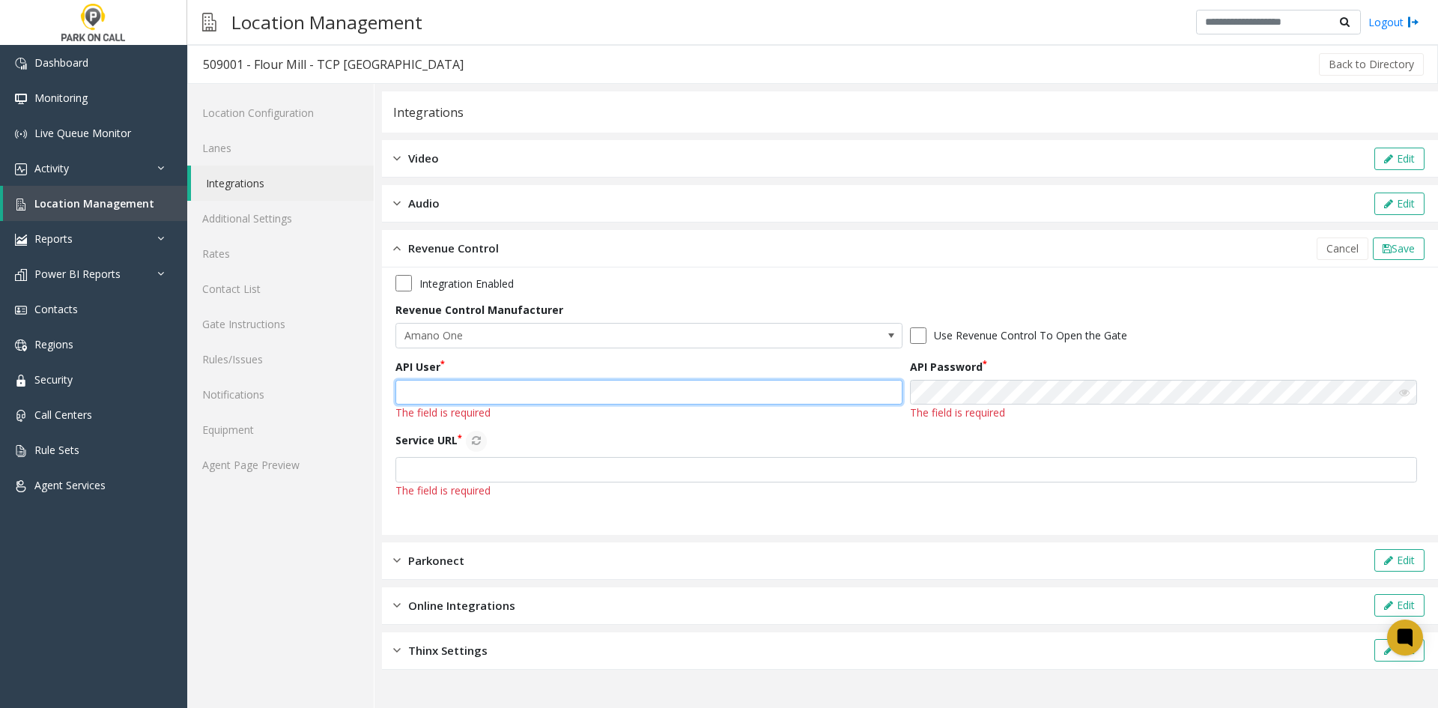
click at [640, 397] on input "text" at bounding box center [648, 392] width 507 height 25
click at [1348, 246] on span "Cancel" at bounding box center [1342, 248] width 32 height 14
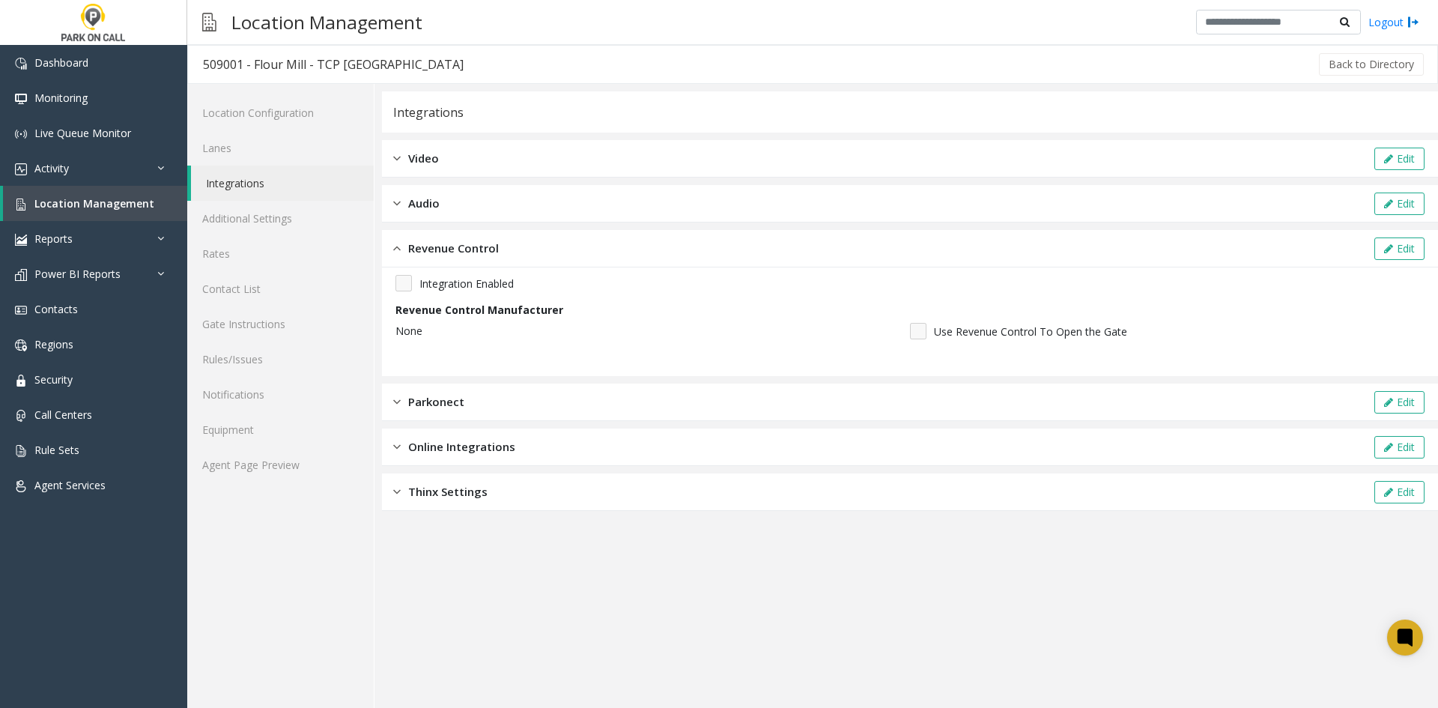
click at [412, 289] on div "Integration Enabled" at bounding box center [909, 283] width 1029 height 16
click at [1420, 243] on button "Edit" at bounding box center [1399, 248] width 50 height 22
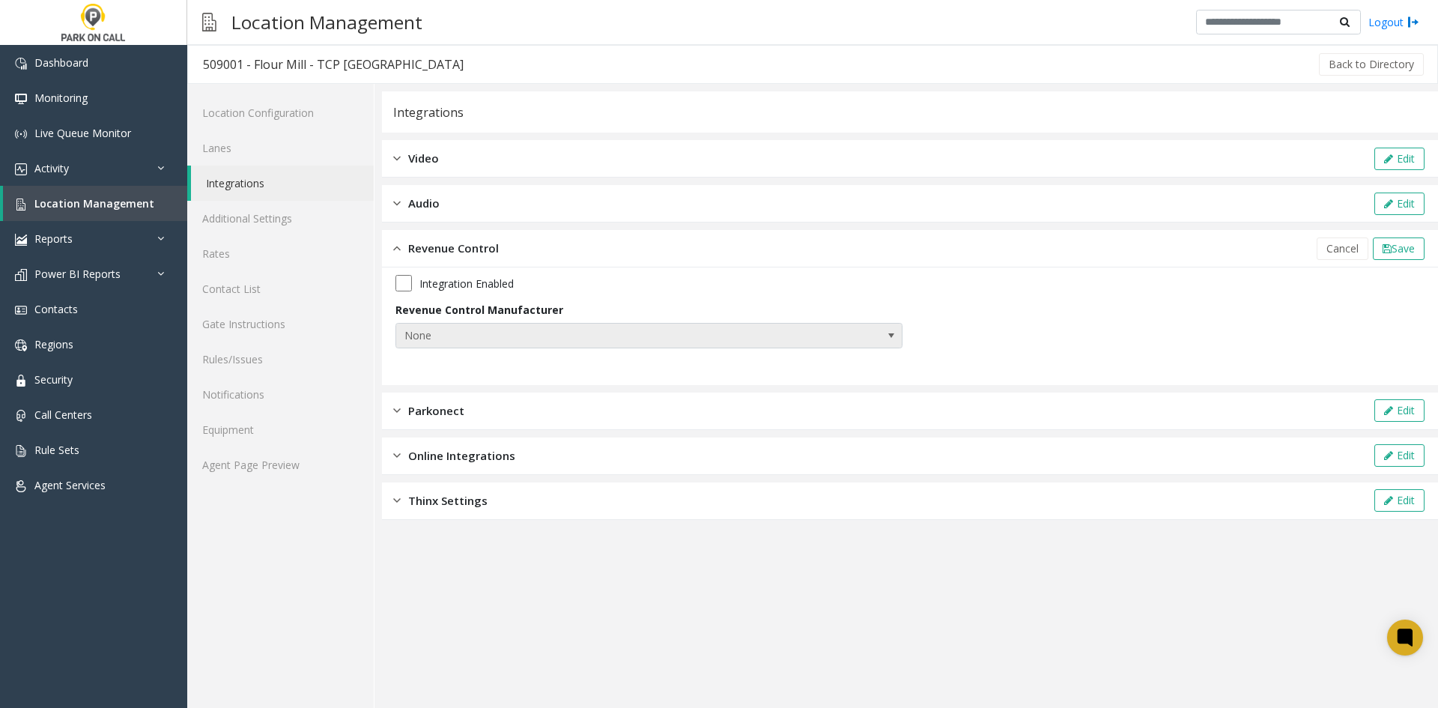
click at [484, 340] on span "None" at bounding box center [598, 336] width 404 height 24
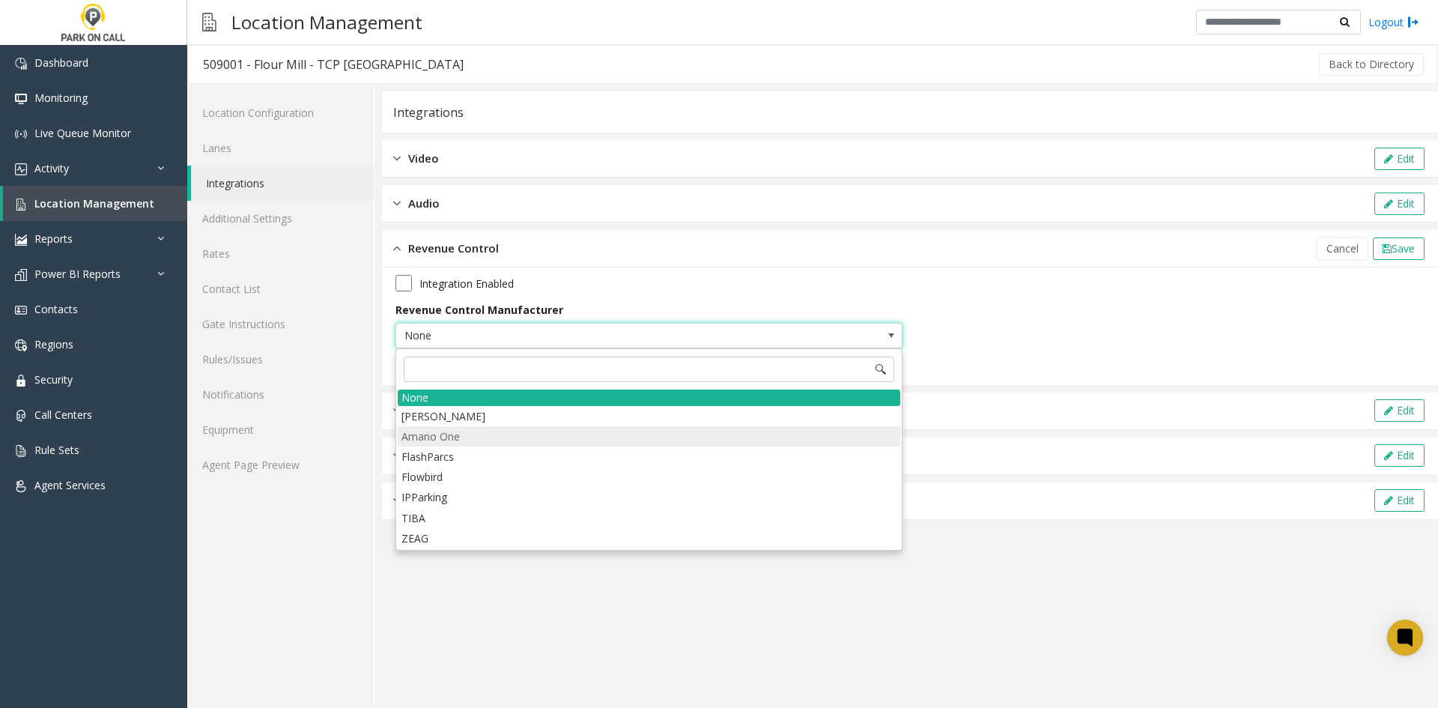
drag, startPoint x: 458, startPoint y: 413, endPoint x: 472, endPoint y: 439, distance: 29.8
click at [472, 439] on ul "[PERSON_NAME] Amano One FlashParcs Flowbird IPParking TIBA ZEAG" at bounding box center [649, 477] width 503 height 142
click at [472, 439] on li "Amano One" at bounding box center [649, 436] width 503 height 20
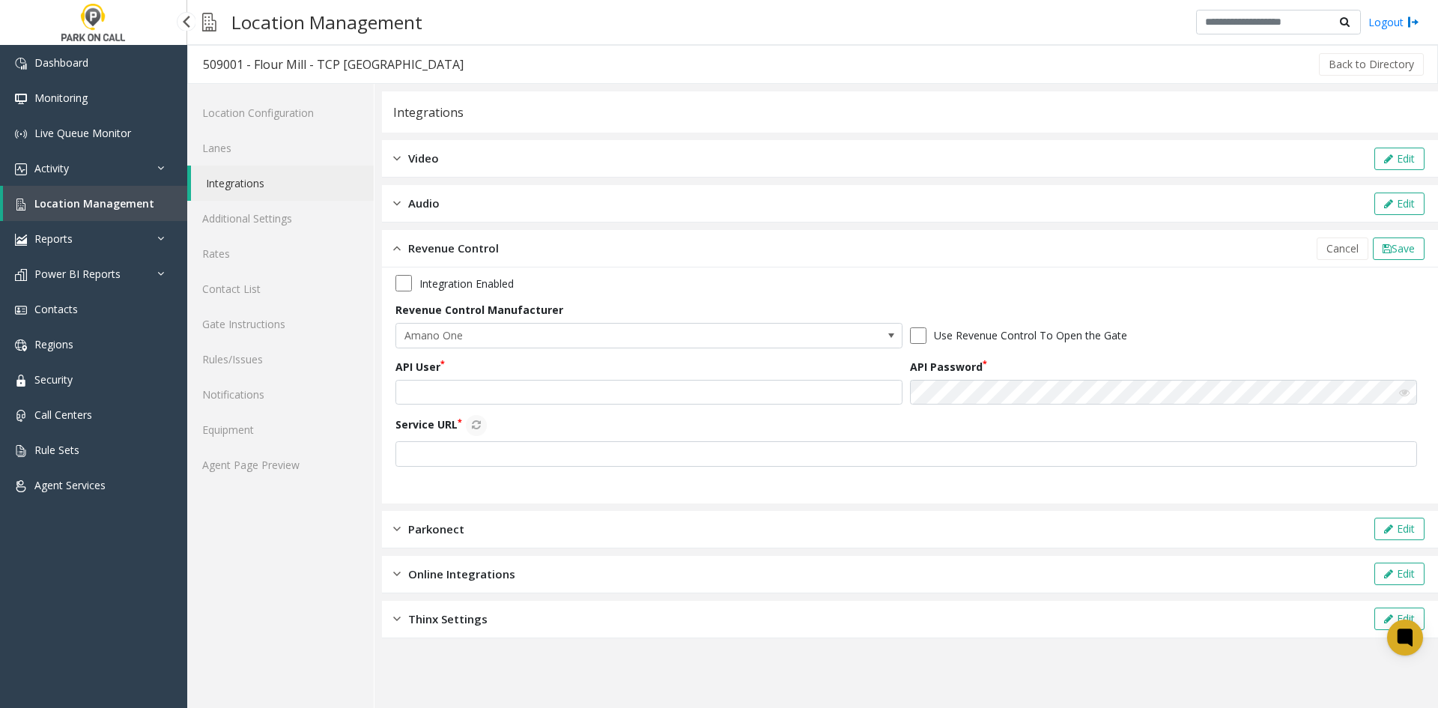
click at [148, 215] on link "Location Management" at bounding box center [95, 203] width 184 height 35
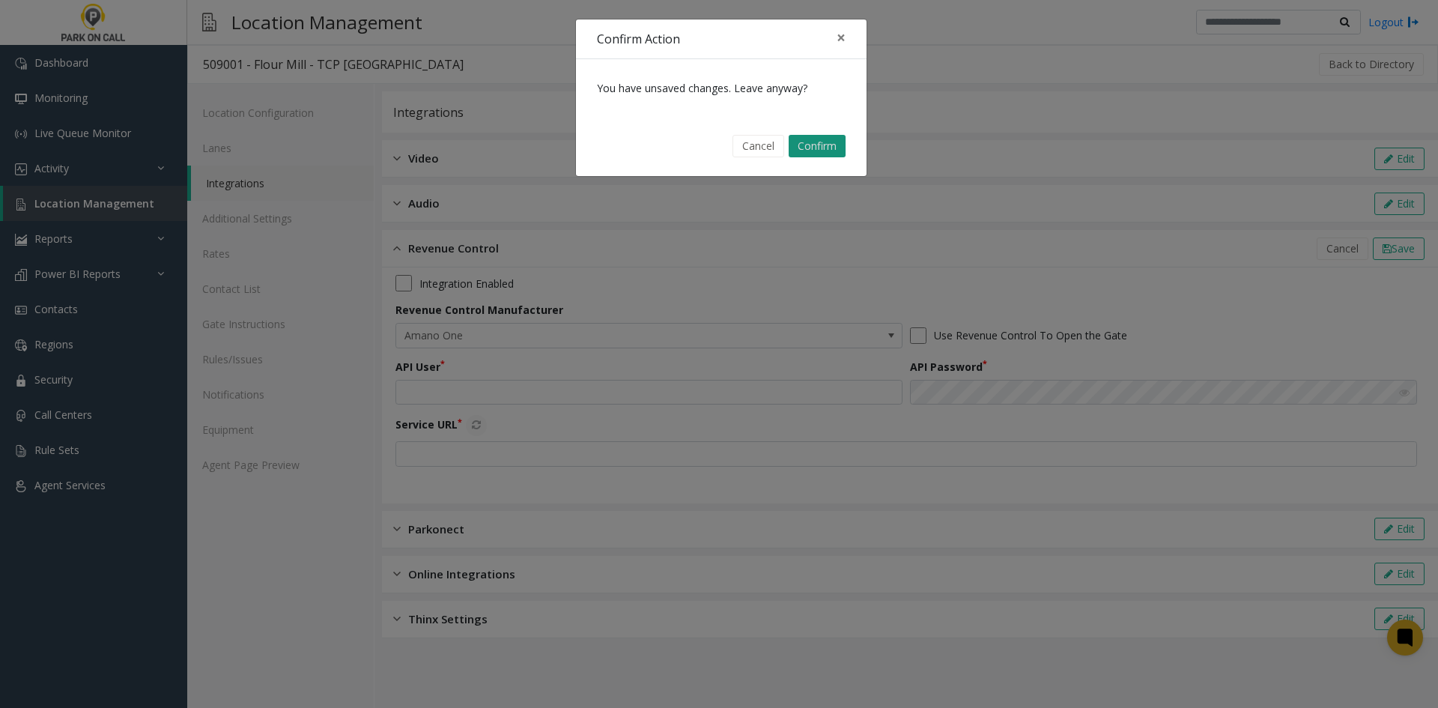
click at [822, 137] on button "Confirm" at bounding box center [817, 146] width 57 height 22
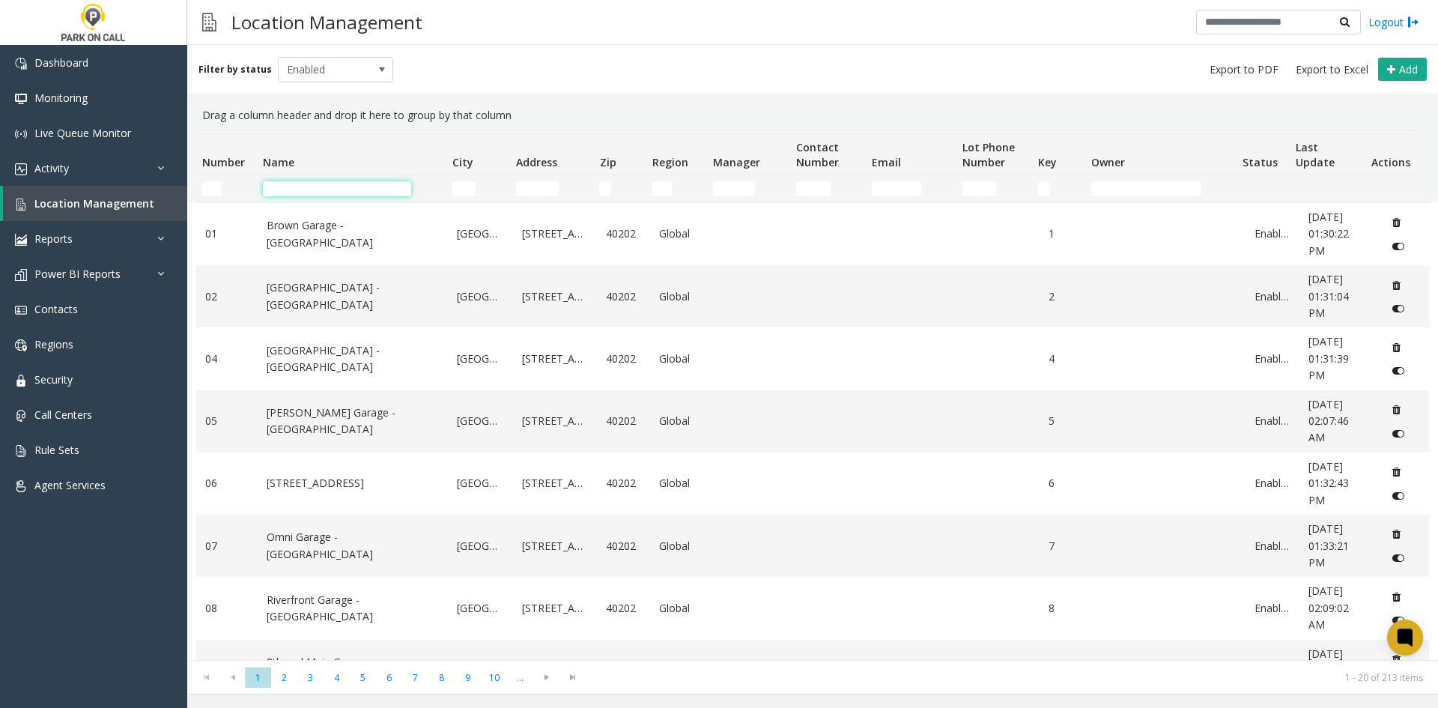
click at [378, 193] on input "Name Filter" at bounding box center [337, 188] width 148 height 15
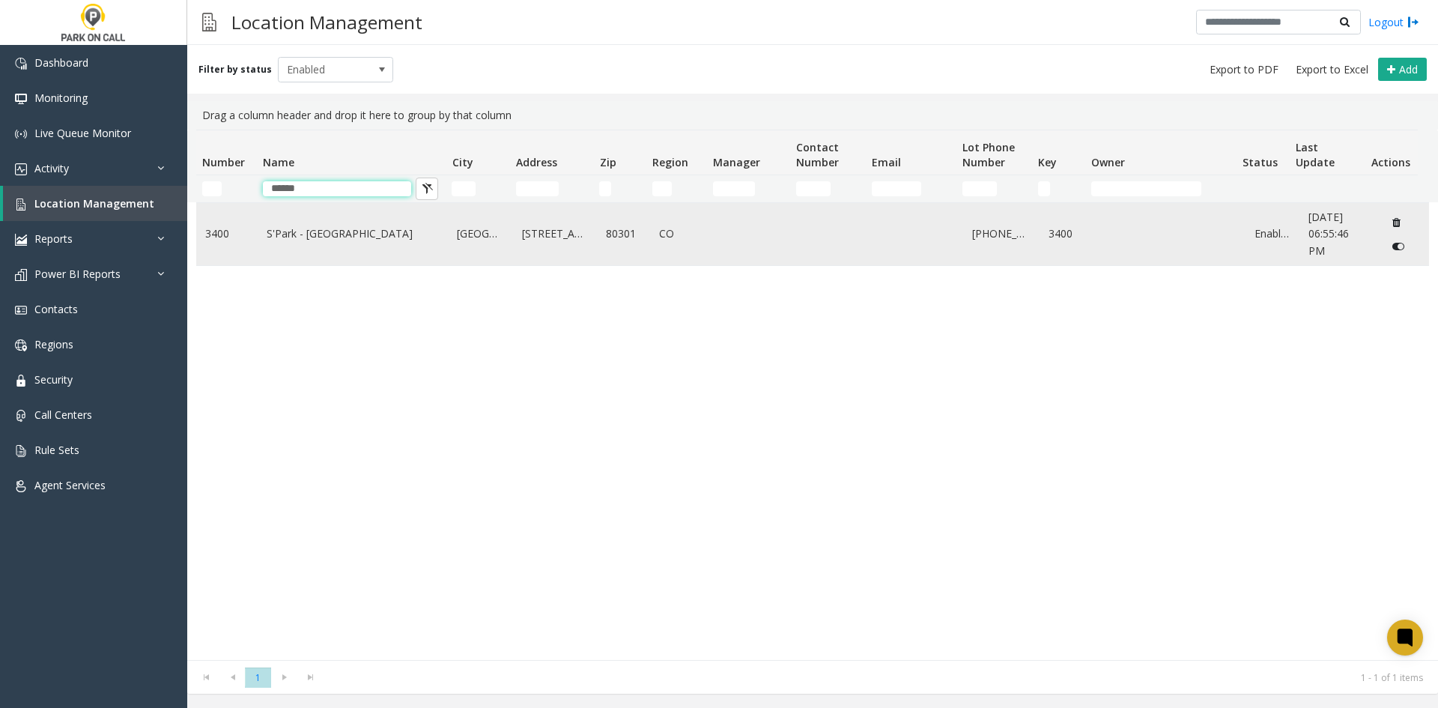
type input "******"
click at [315, 236] on link "S'Park - [GEOGRAPHIC_DATA]" at bounding box center [353, 233] width 173 height 16
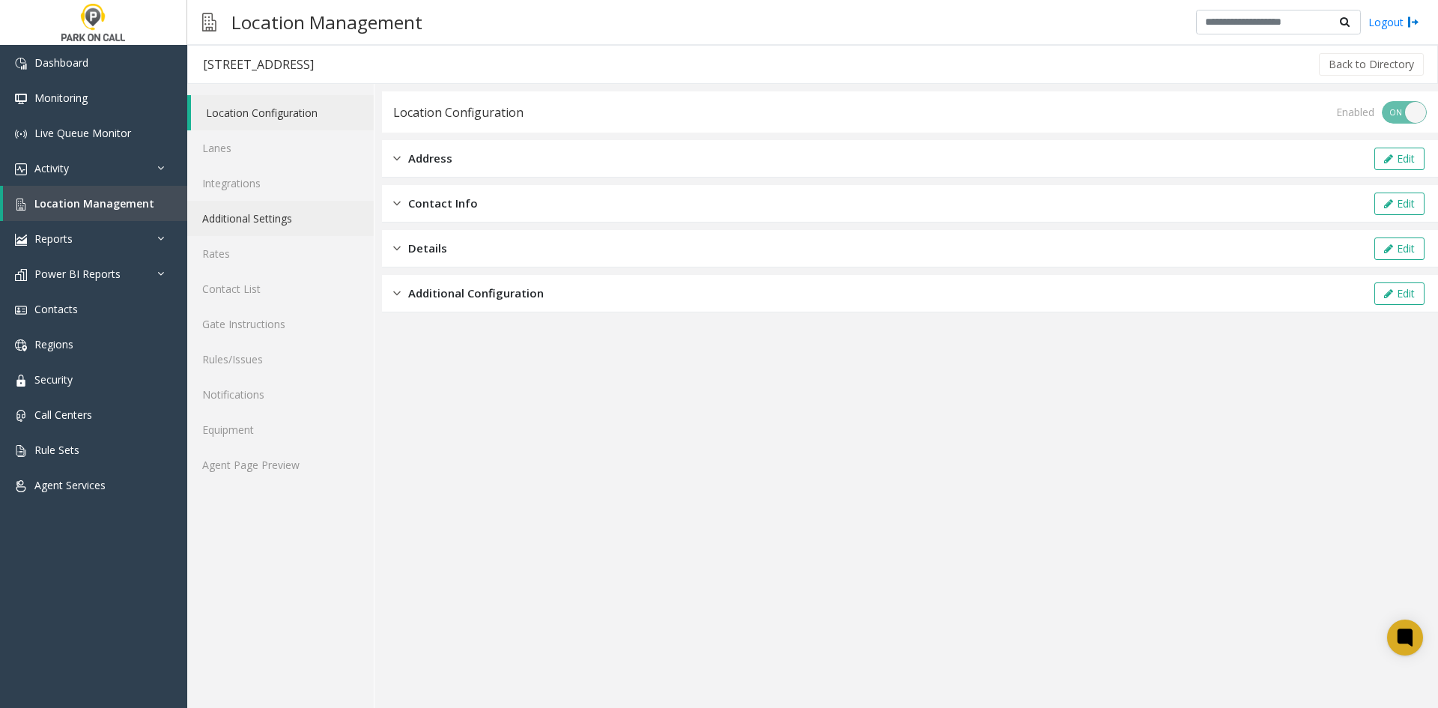
click at [299, 222] on link "Additional Settings" at bounding box center [280, 218] width 187 height 35
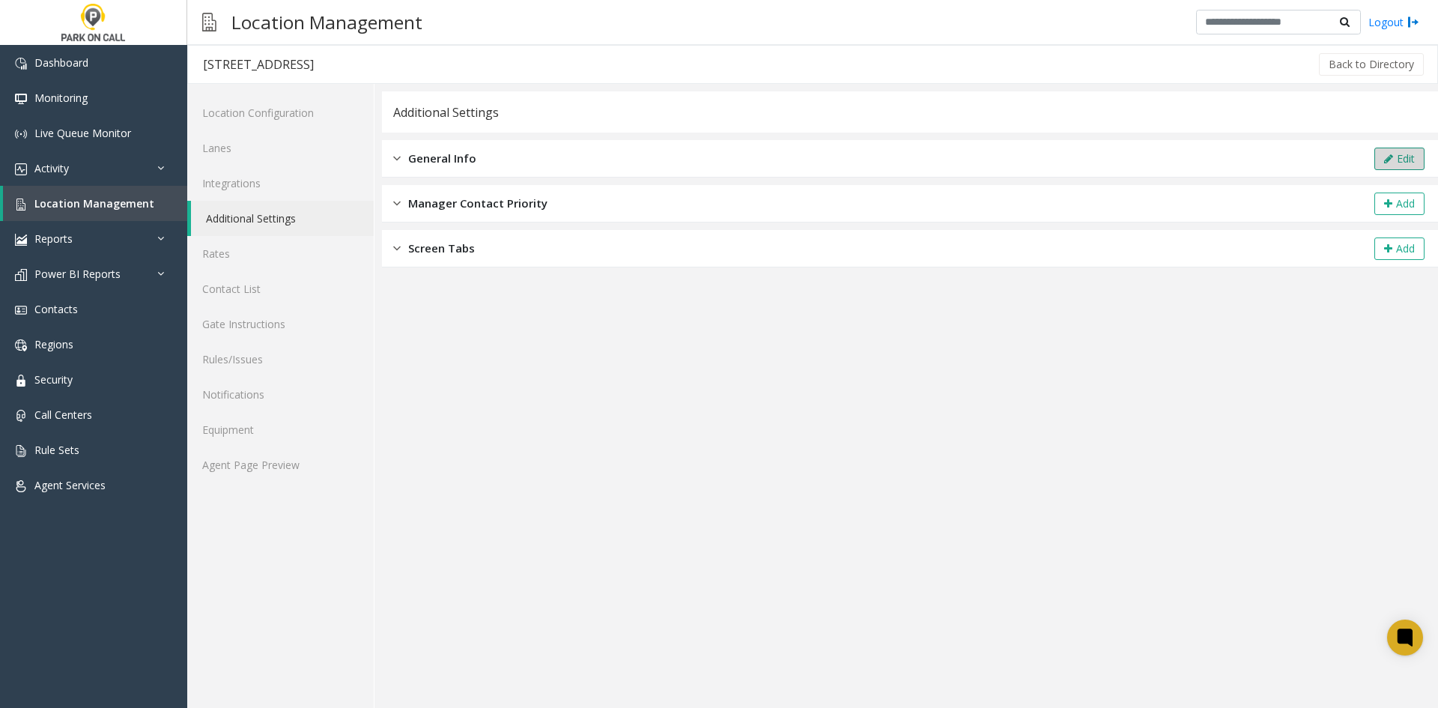
click at [1398, 151] on button "Edit" at bounding box center [1399, 159] width 50 height 22
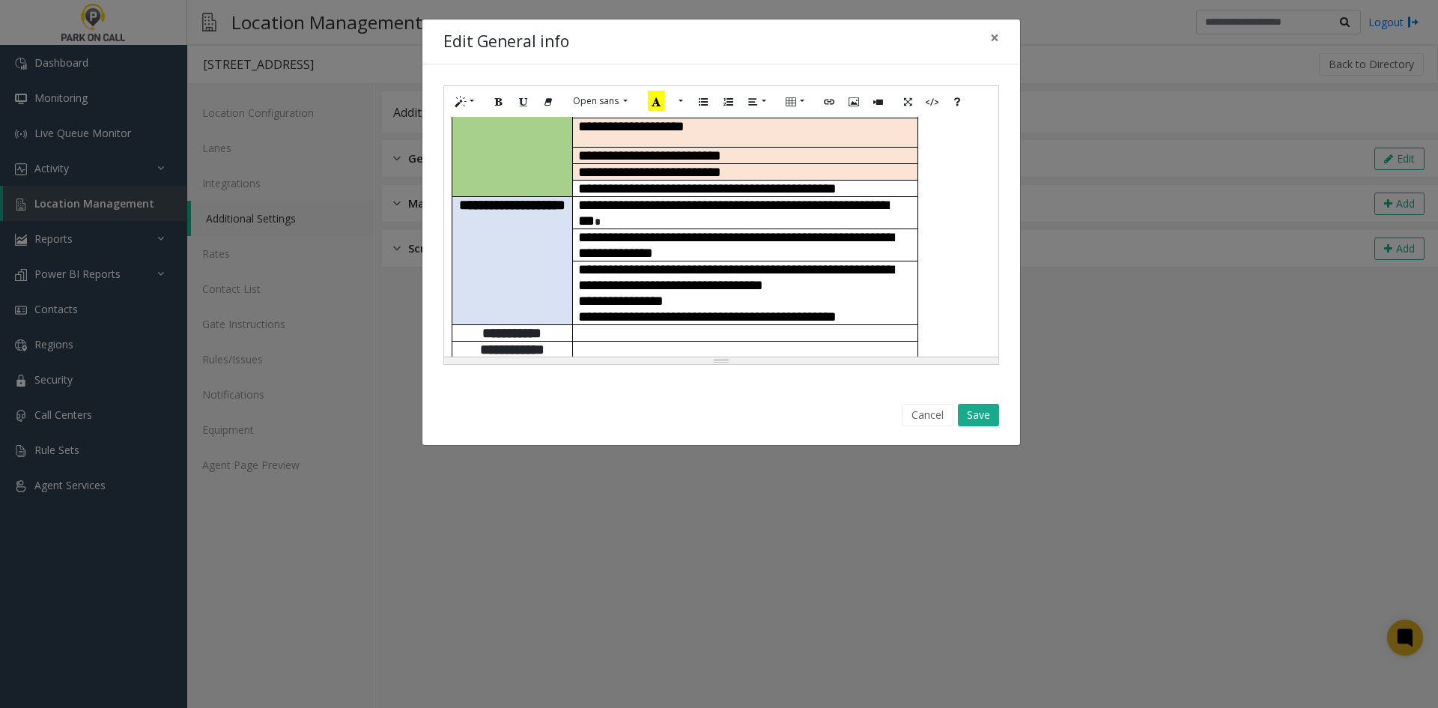
scroll to position [150, 0]
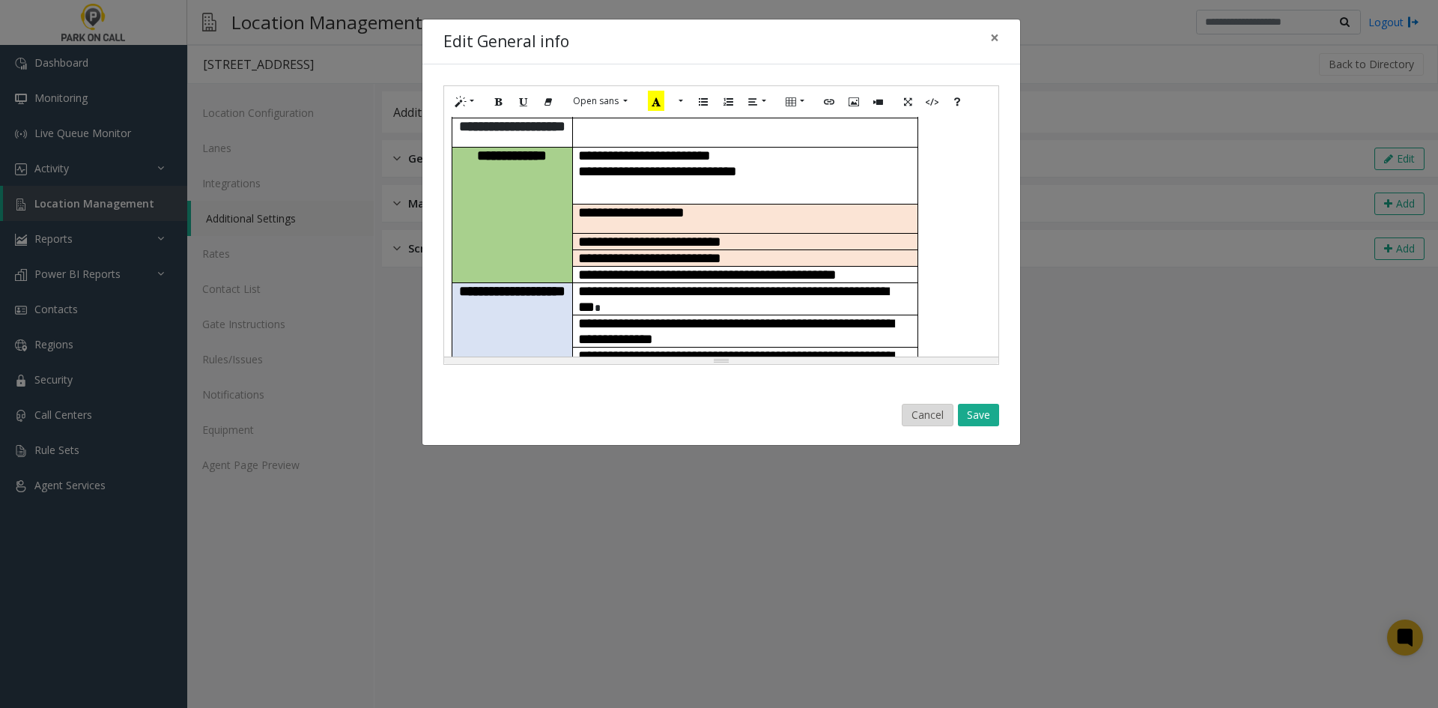
click at [933, 412] on button "Cancel" at bounding box center [928, 415] width 52 height 22
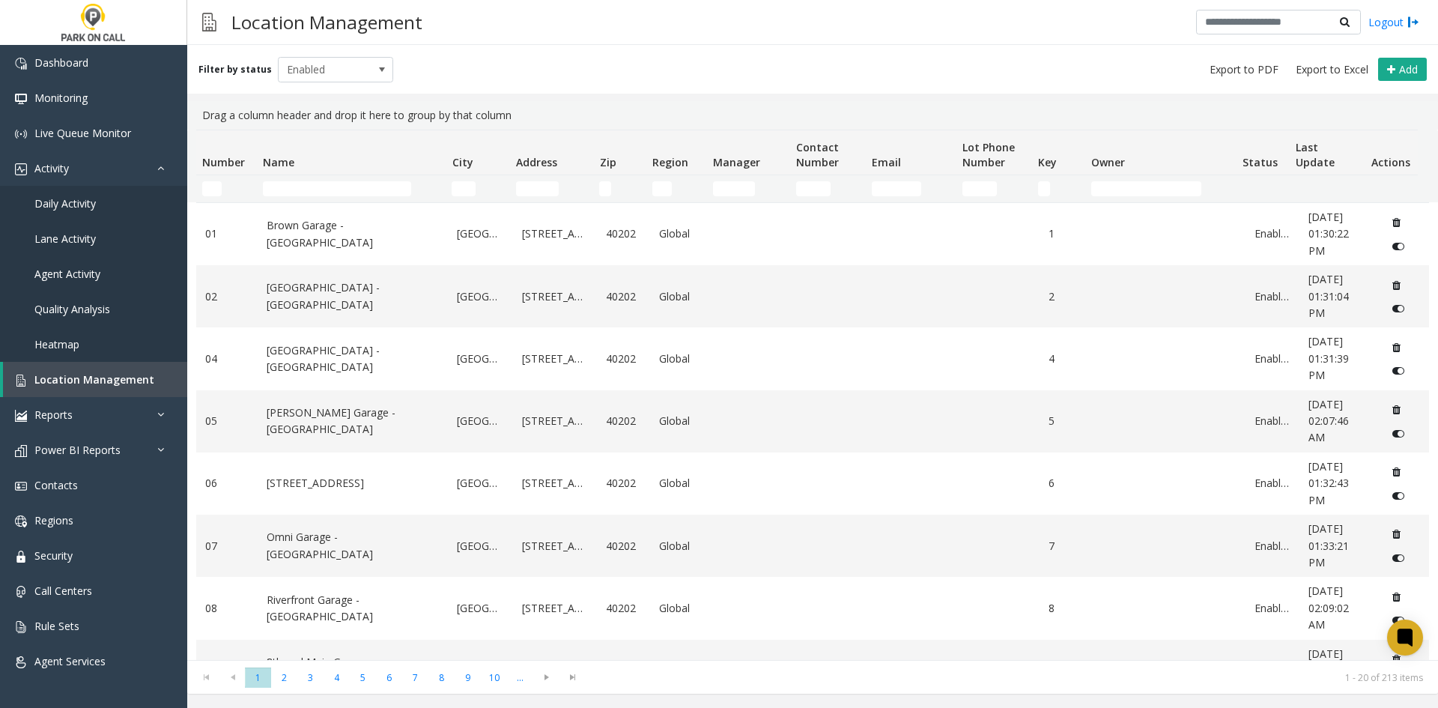
scroll to position [790, 0]
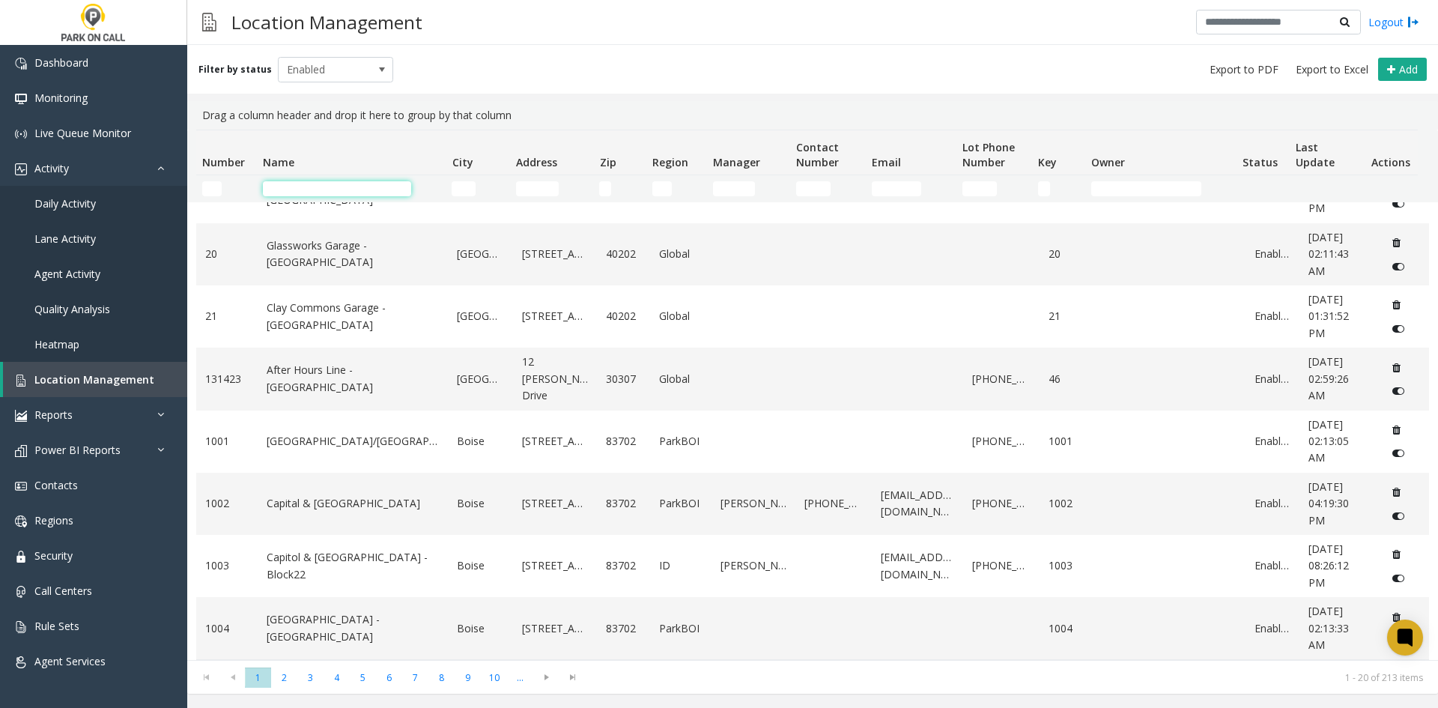
click at [314, 189] on input "Name Filter" at bounding box center [337, 188] width 148 height 15
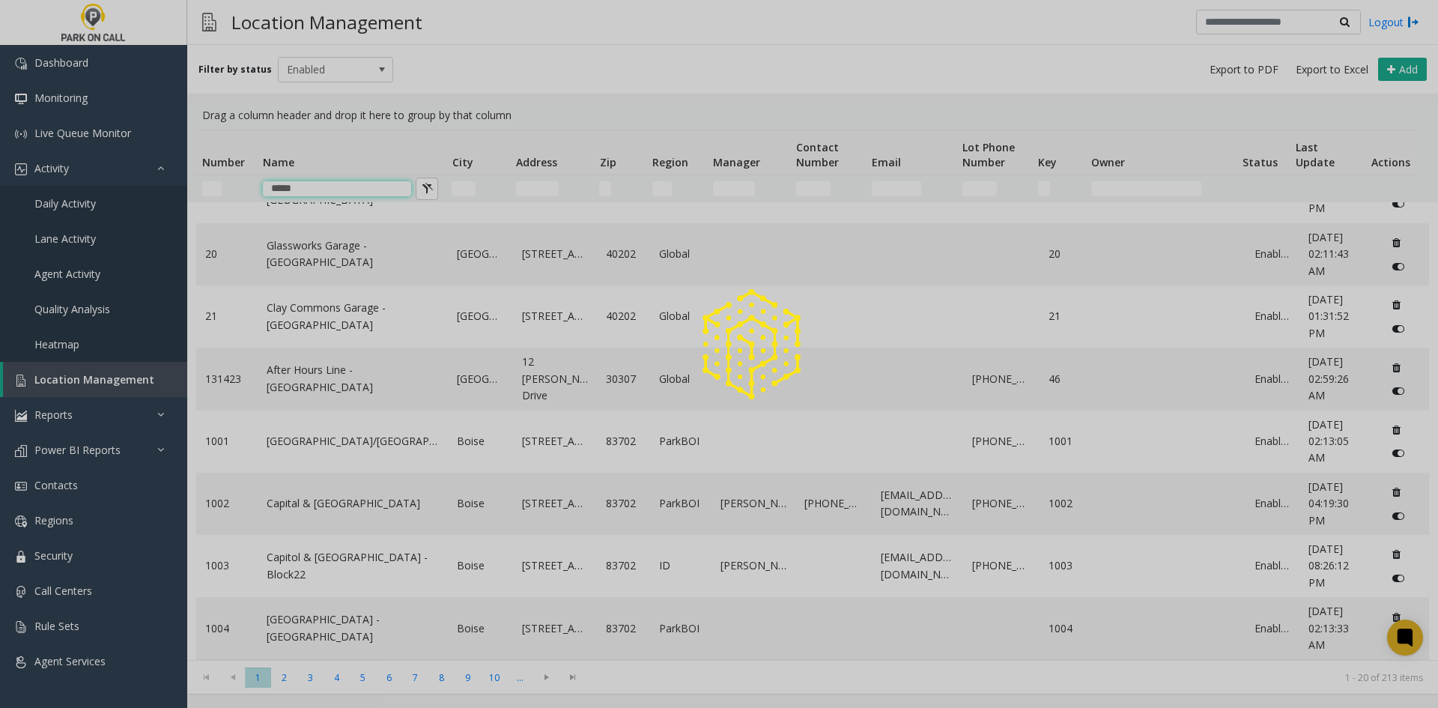
scroll to position [0, 0]
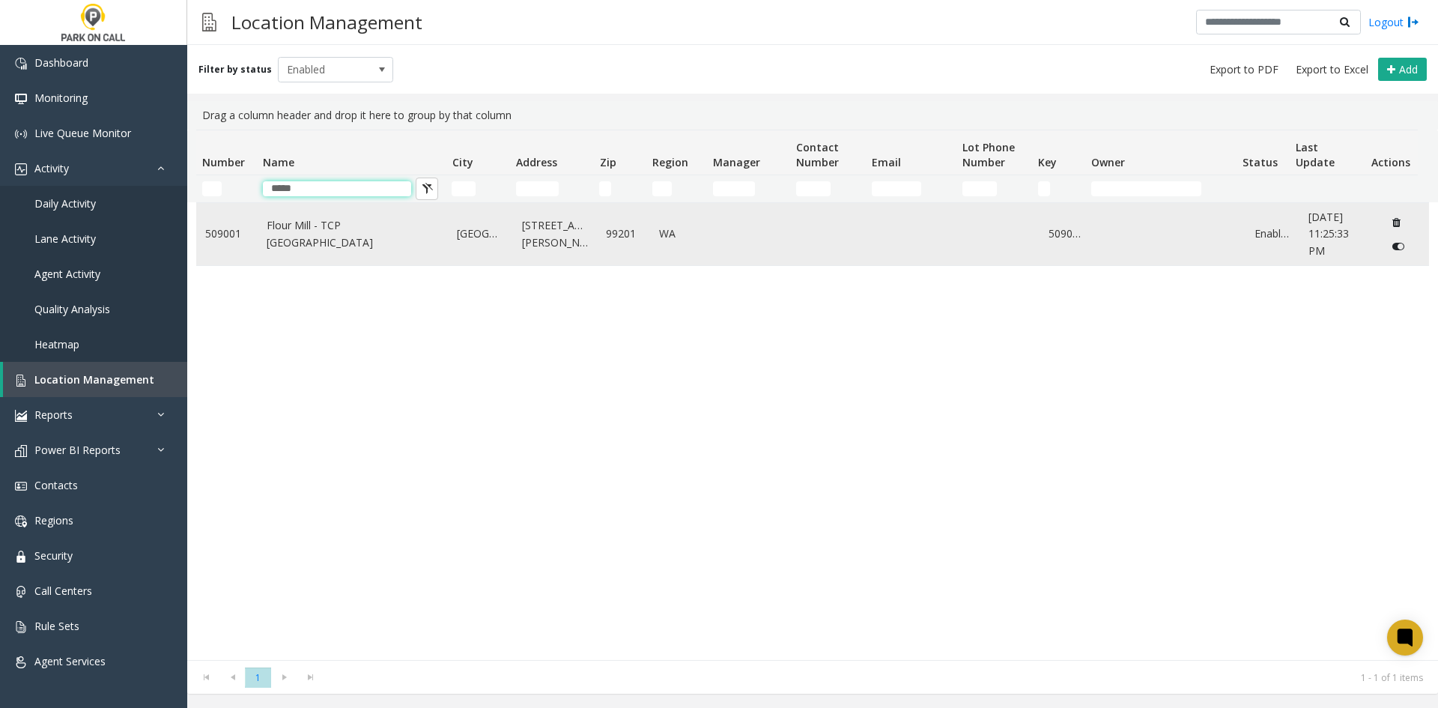
type input "*****"
click at [334, 249] on td "Flour Mill - TCP [GEOGRAPHIC_DATA]" at bounding box center [353, 234] width 191 height 62
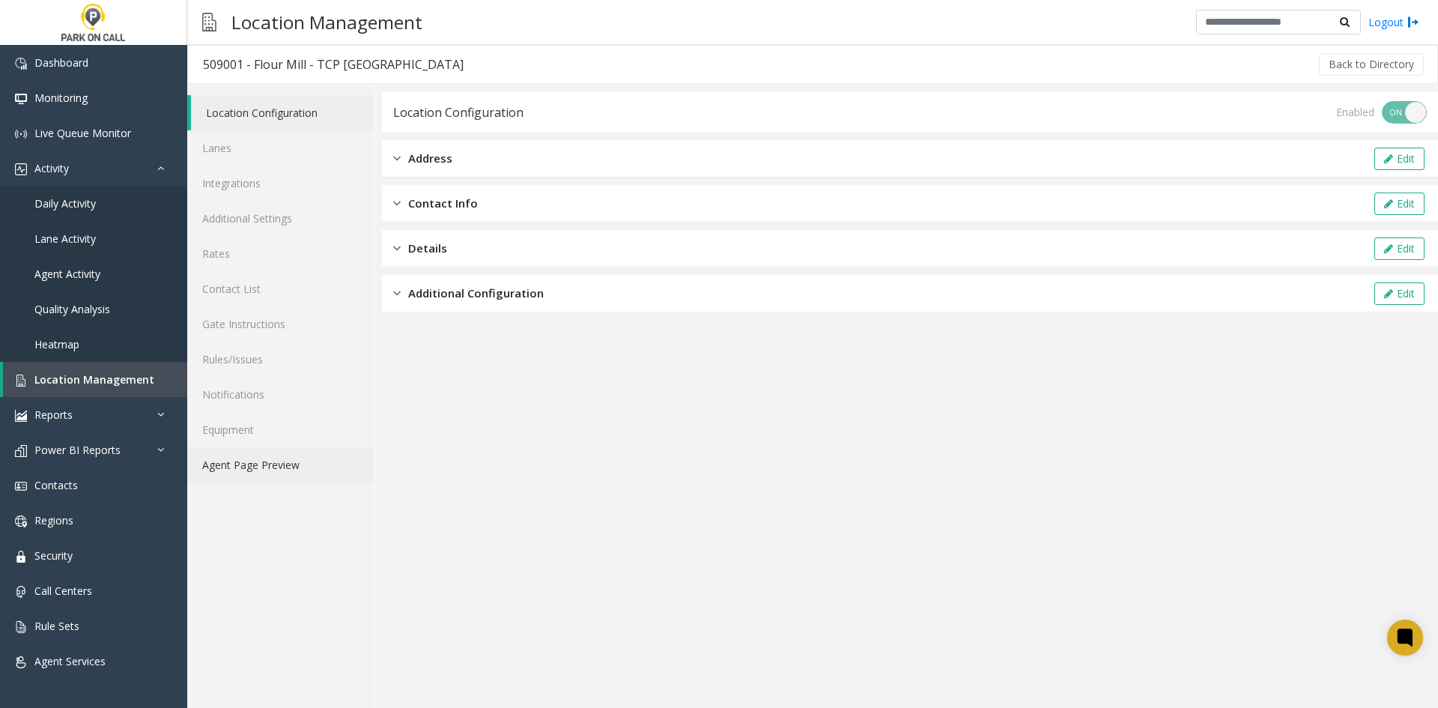
click at [276, 465] on link "Agent Page Preview" at bounding box center [280, 464] width 187 height 35
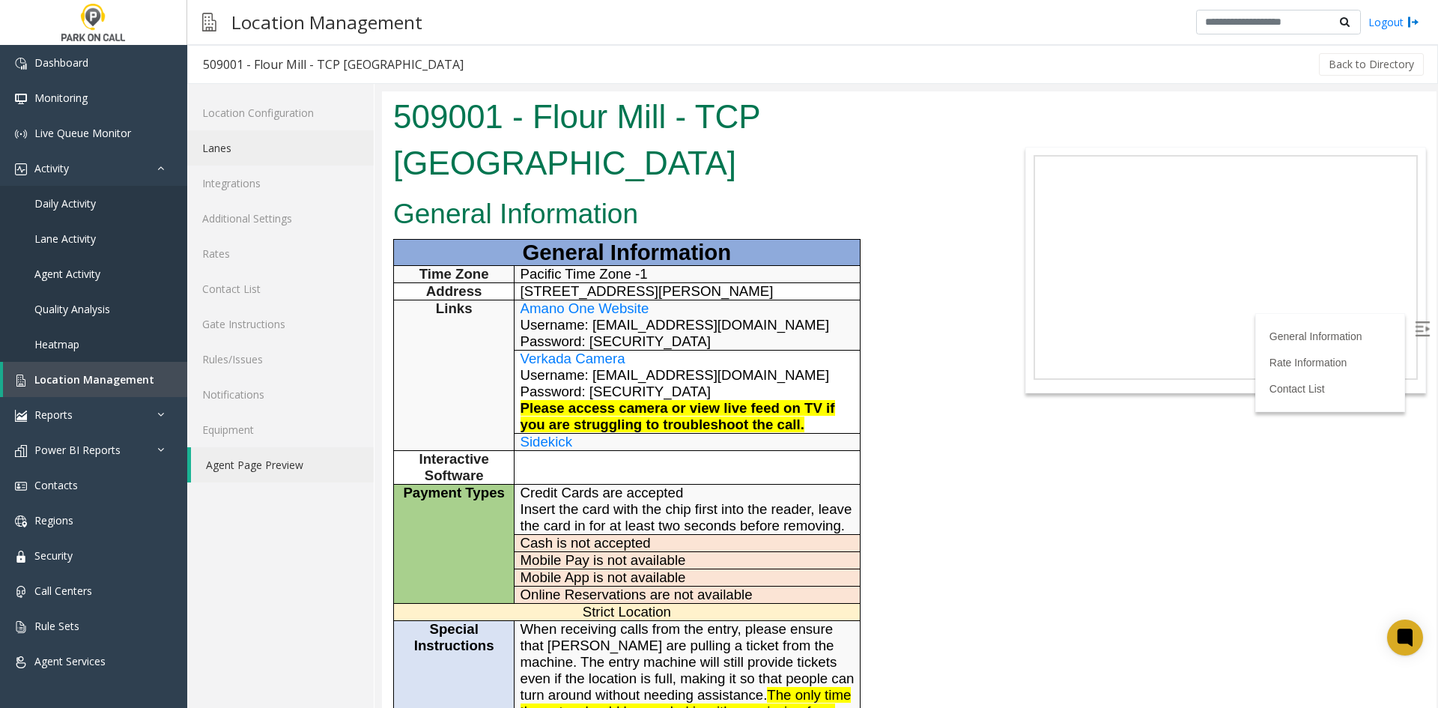
click at [271, 162] on link "Lanes" at bounding box center [280, 147] width 187 height 35
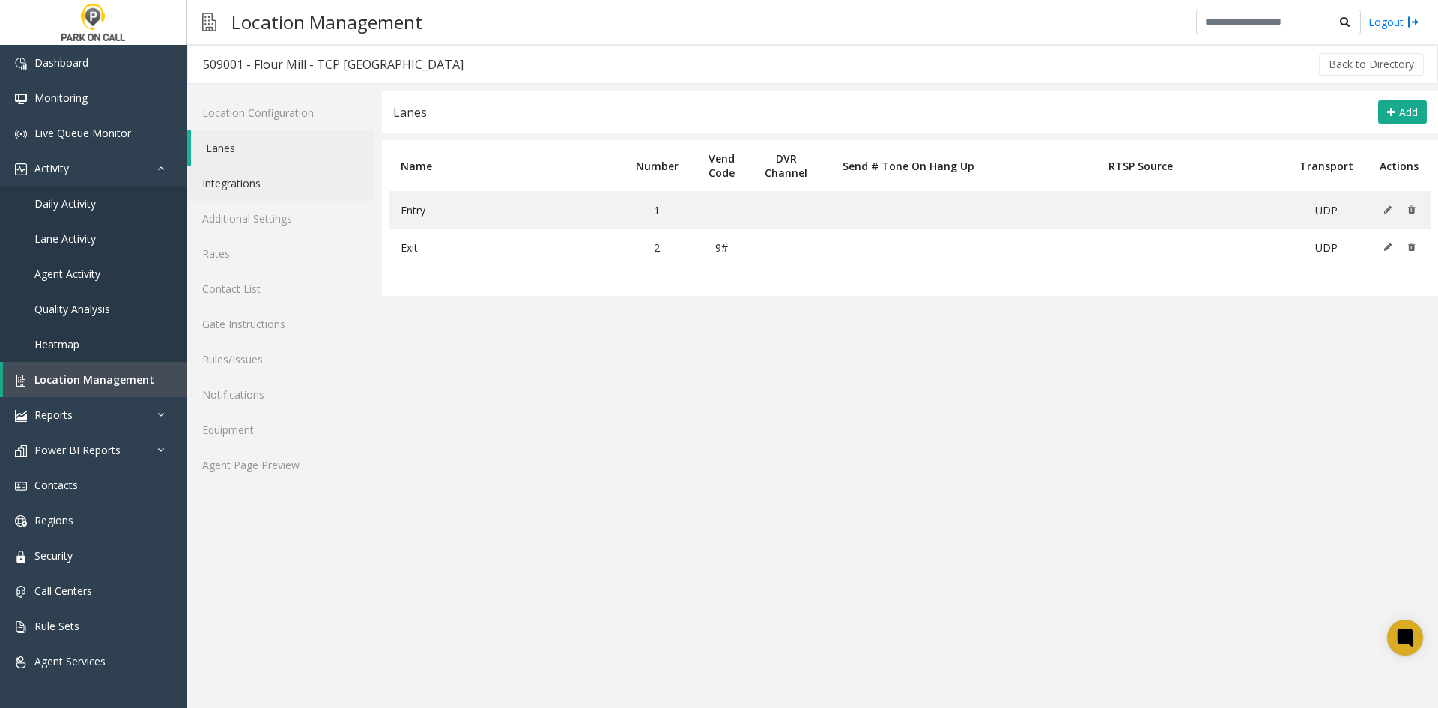
click at [269, 184] on link "Integrations" at bounding box center [280, 183] width 187 height 35
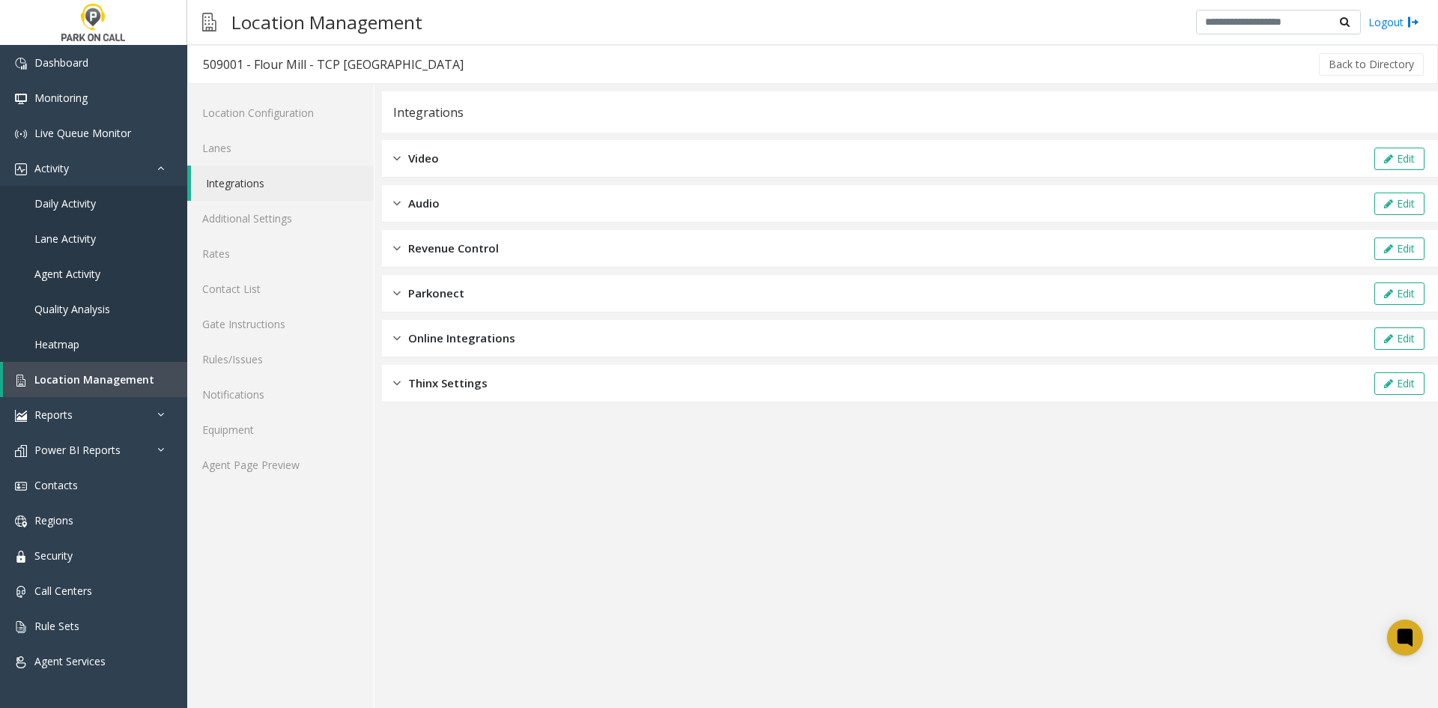
click at [443, 292] on span "Parkonect" at bounding box center [436, 293] width 56 height 17
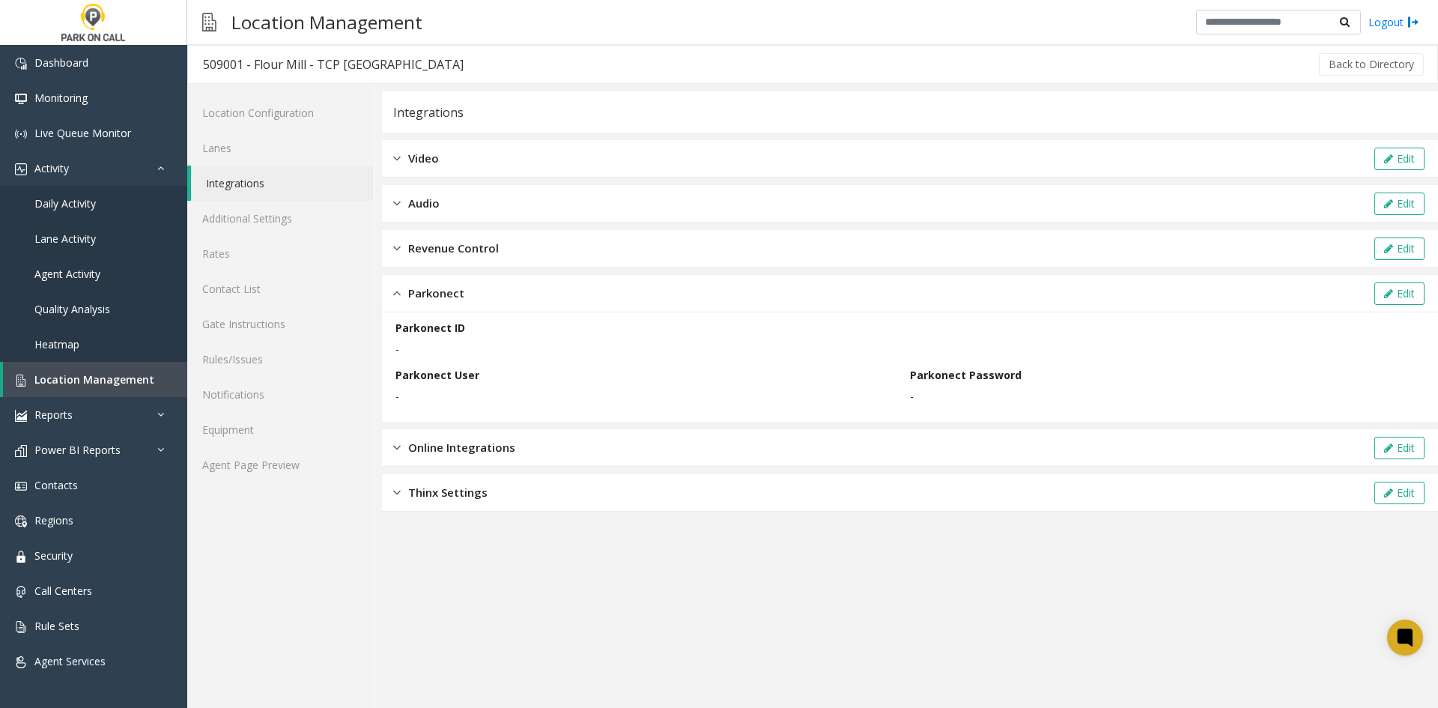
click at [443, 292] on span "Parkonect" at bounding box center [436, 293] width 56 height 17
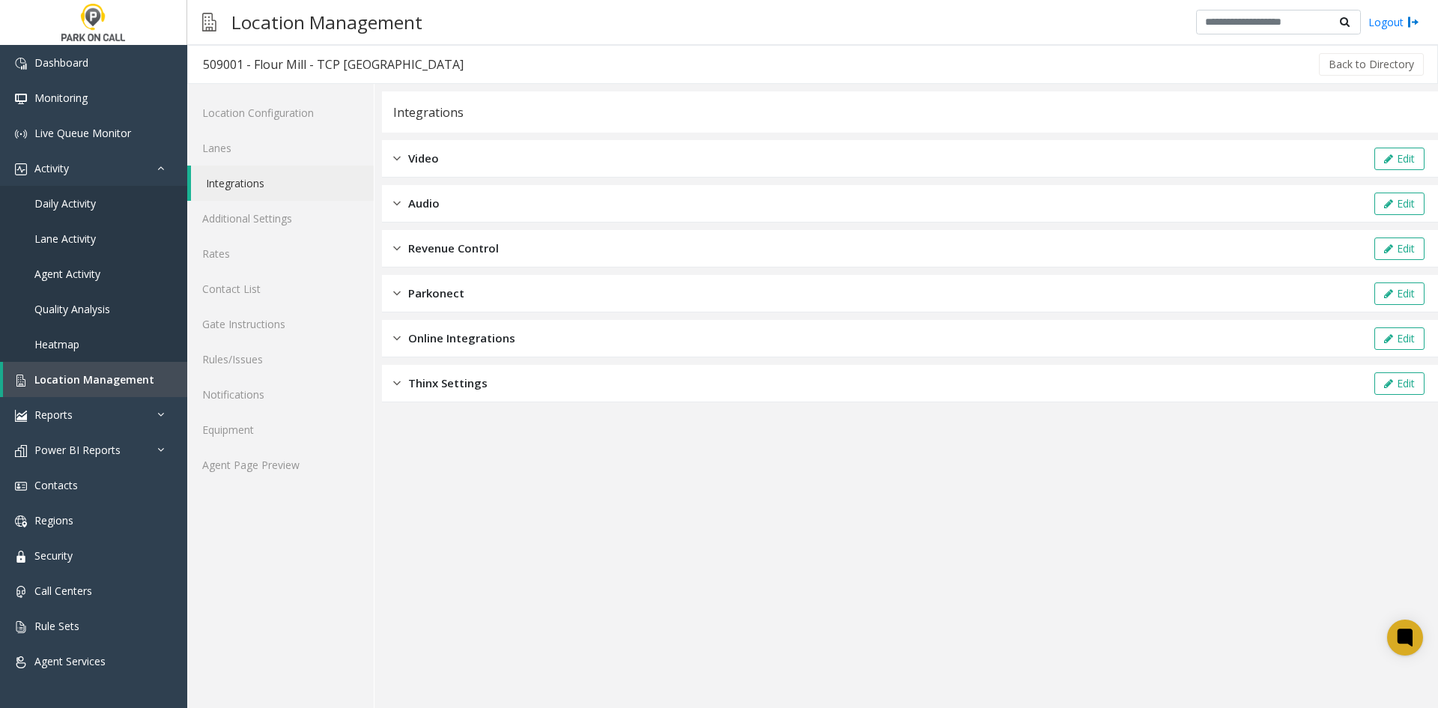
click at [443, 330] on span "Online Integrations" at bounding box center [461, 338] width 107 height 17
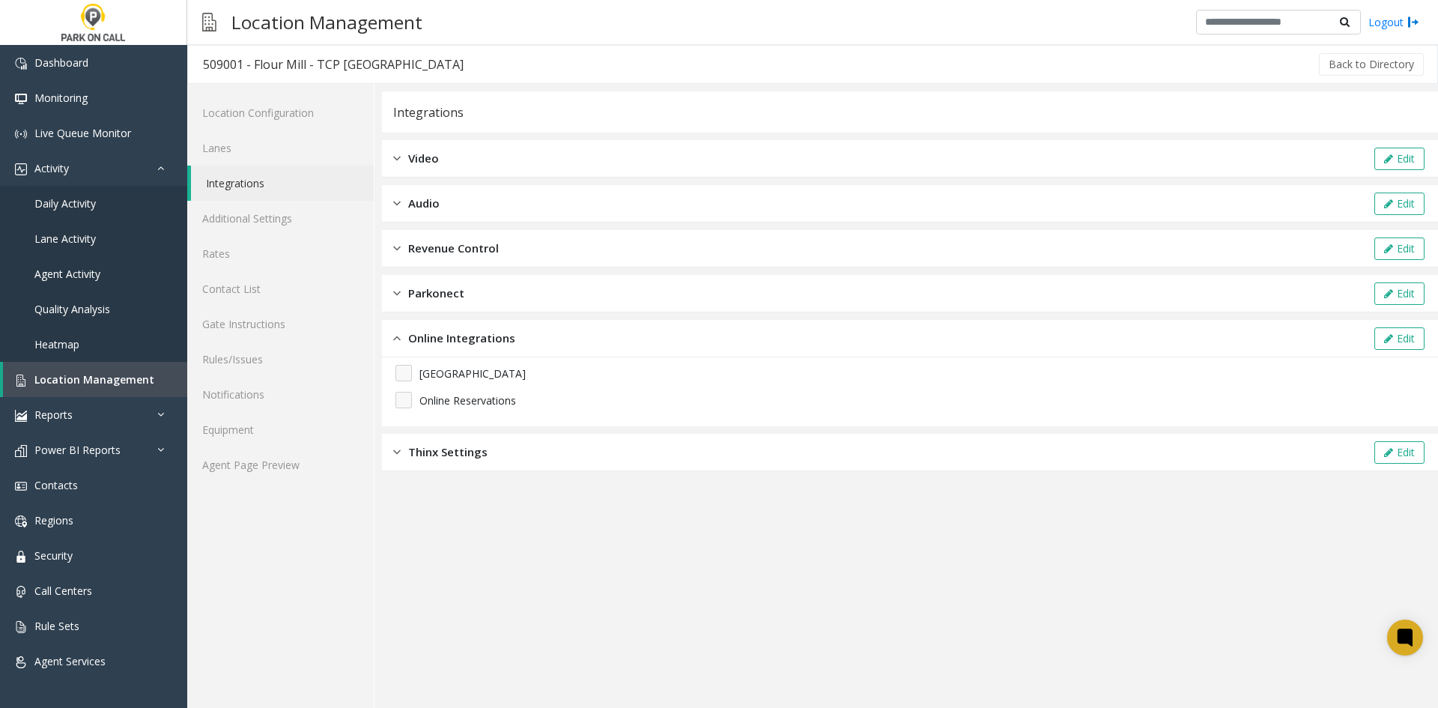
click at [443, 330] on span "Online Integrations" at bounding box center [461, 338] width 107 height 17
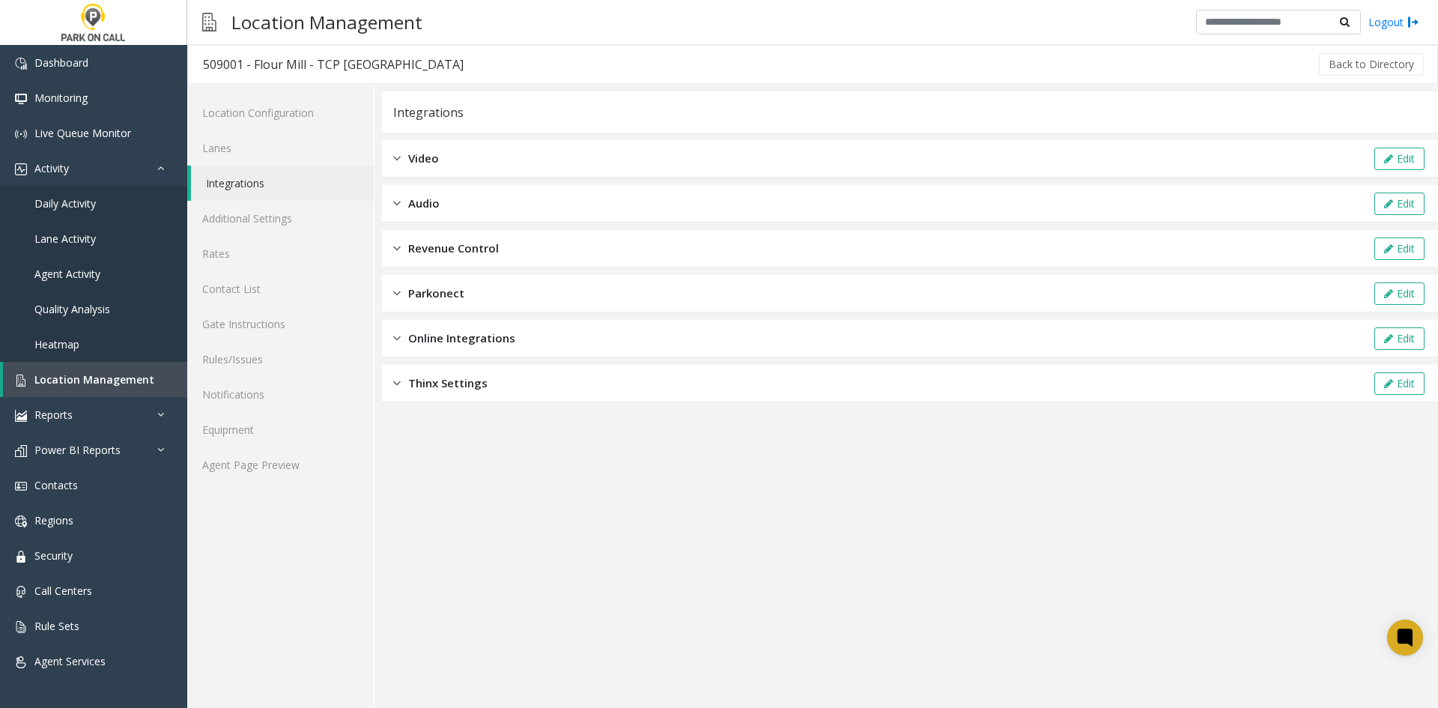
click at [427, 392] on div "Thinx Settings Edit" at bounding box center [910, 383] width 1056 height 37
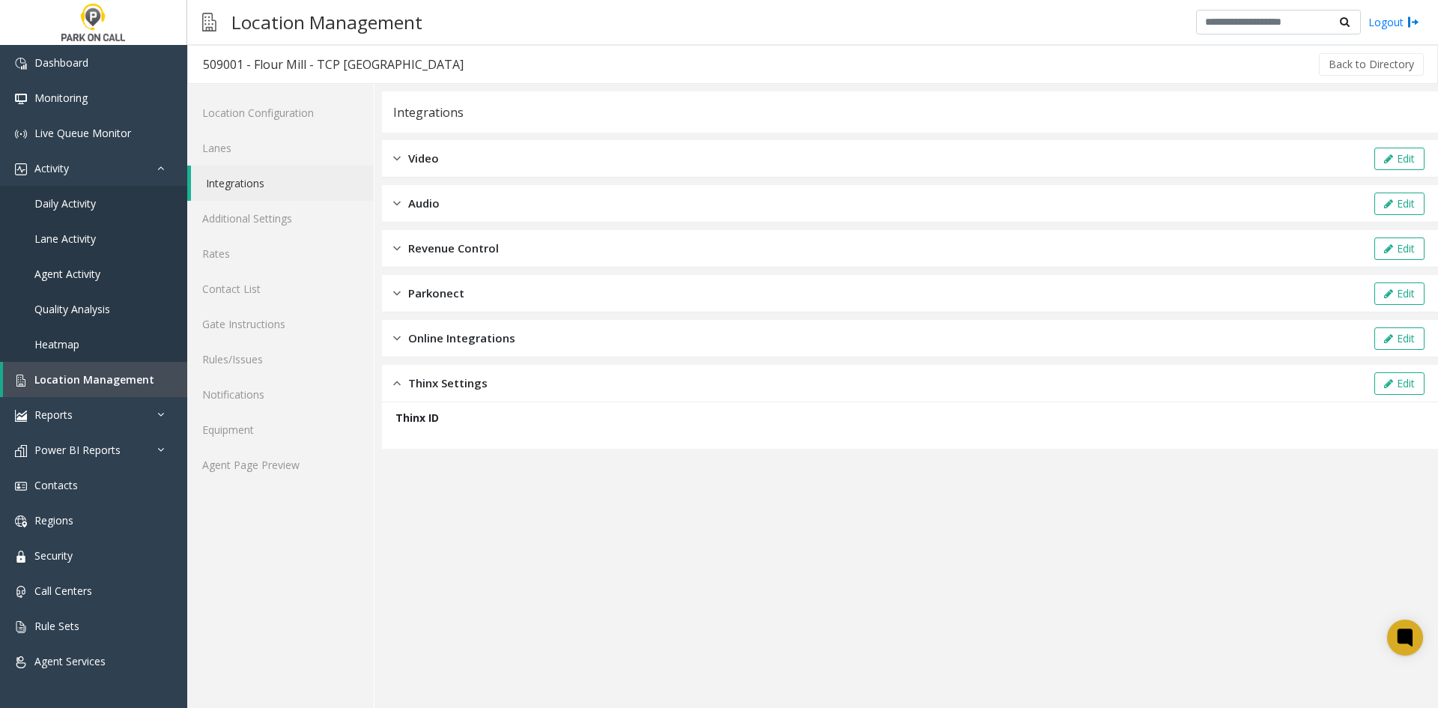
click at [427, 392] on div "Thinx Settings Edit" at bounding box center [910, 383] width 1056 height 37
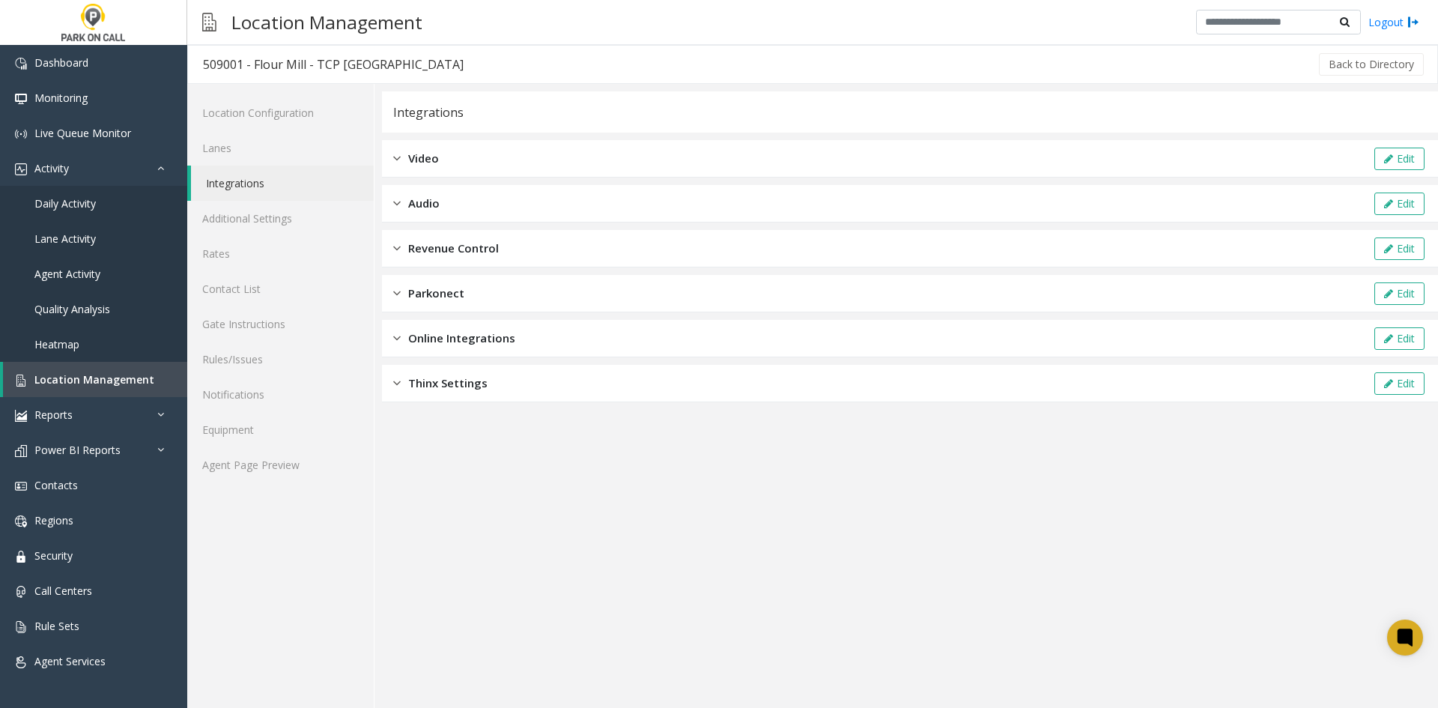
click at [421, 294] on span "Parkonect" at bounding box center [436, 293] width 56 height 17
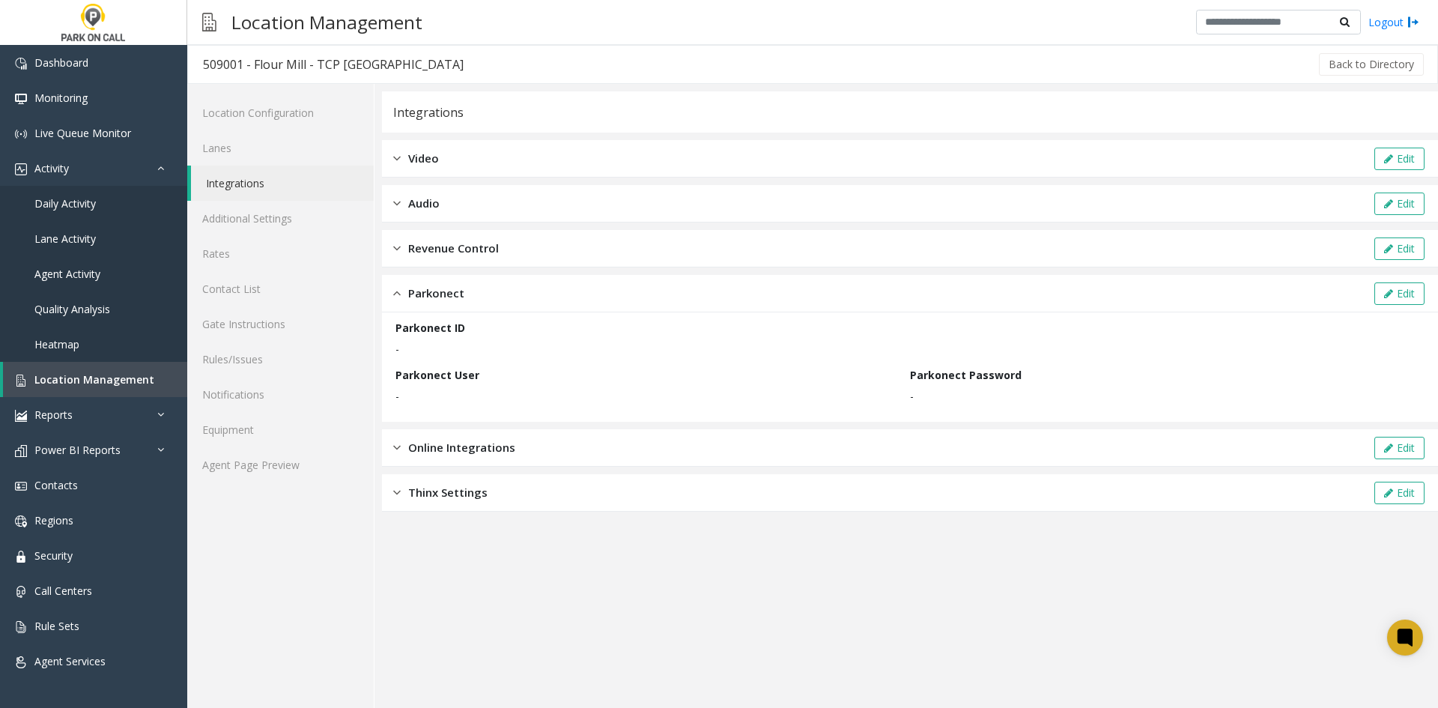
click at [428, 238] on div "Revenue Control Edit" at bounding box center [910, 248] width 1056 height 37
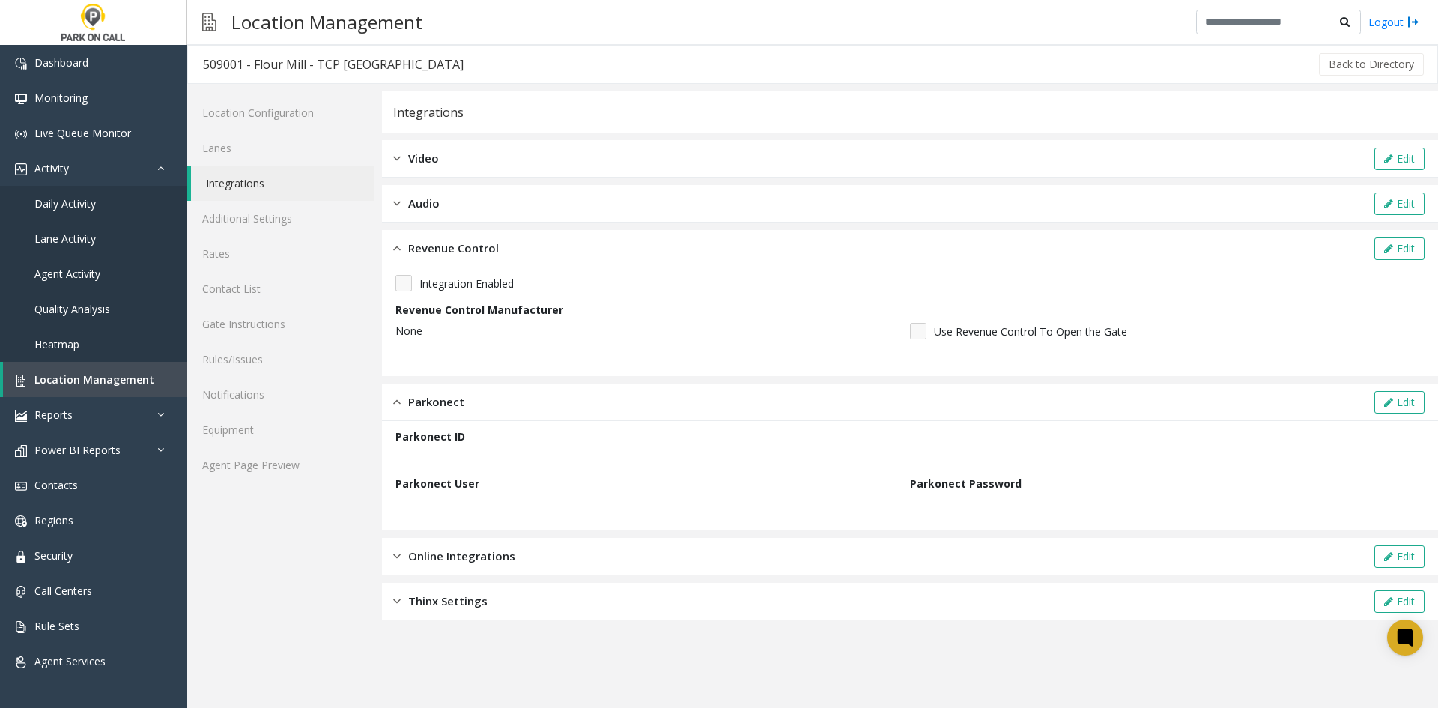
click at [436, 206] on span "Audio" at bounding box center [423, 203] width 31 height 17
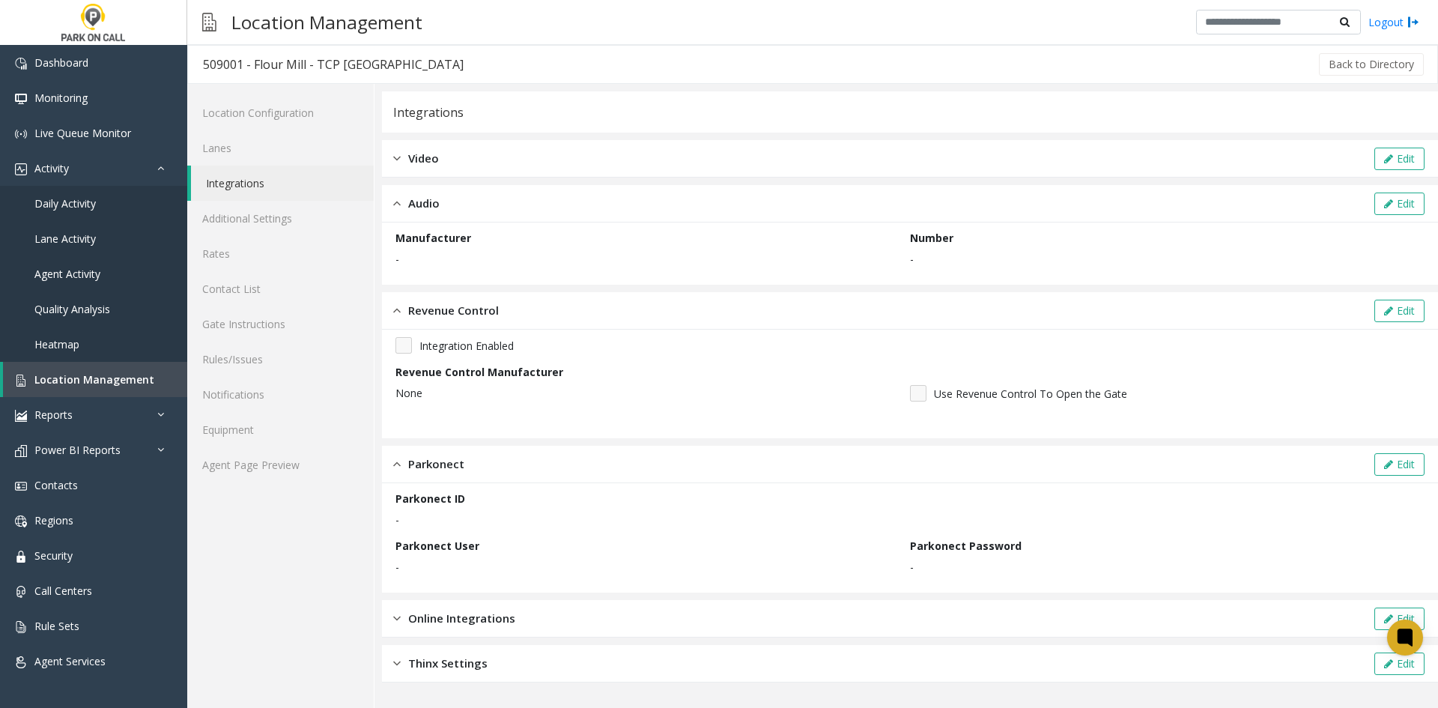
click at [456, 163] on div "Video Edit" at bounding box center [910, 158] width 1056 height 37
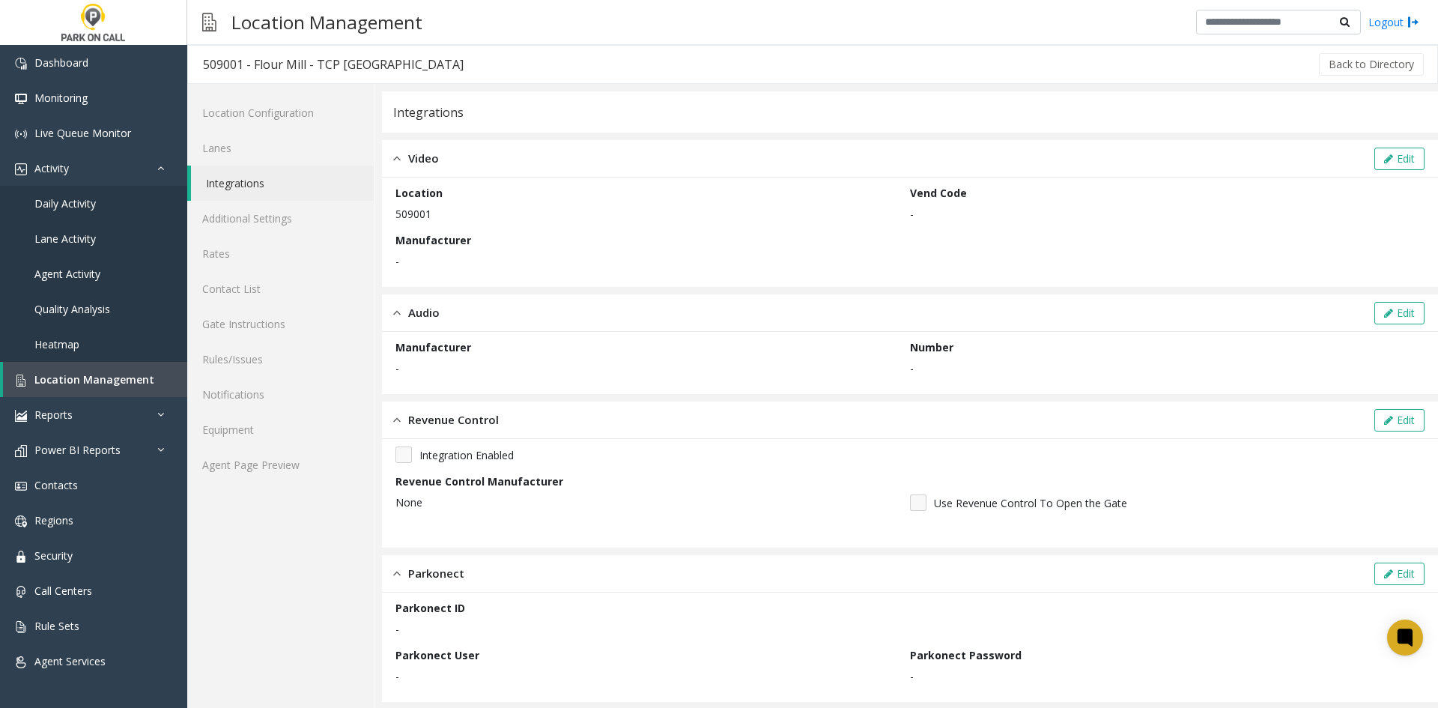
click at [452, 173] on div "Video Edit" at bounding box center [910, 158] width 1056 height 37
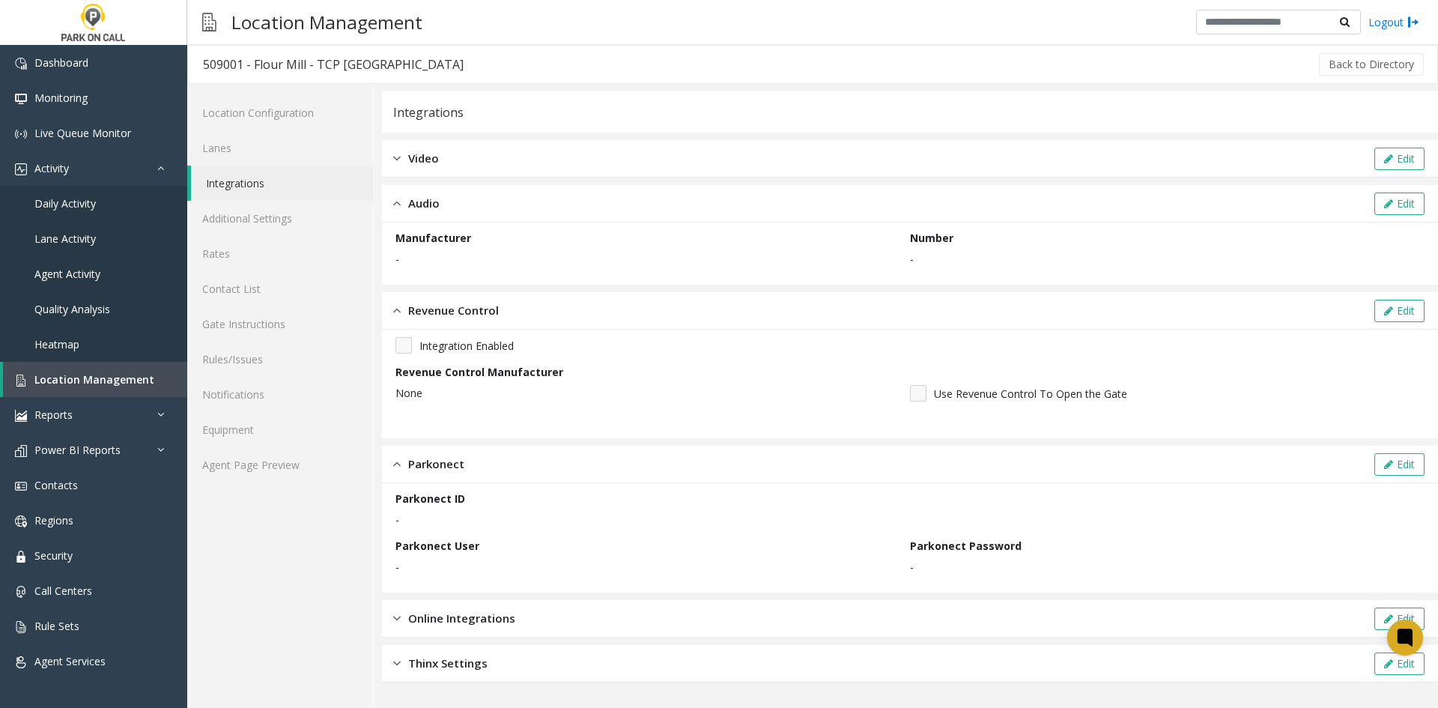
click at [437, 156] on span "Video" at bounding box center [423, 158] width 31 height 17
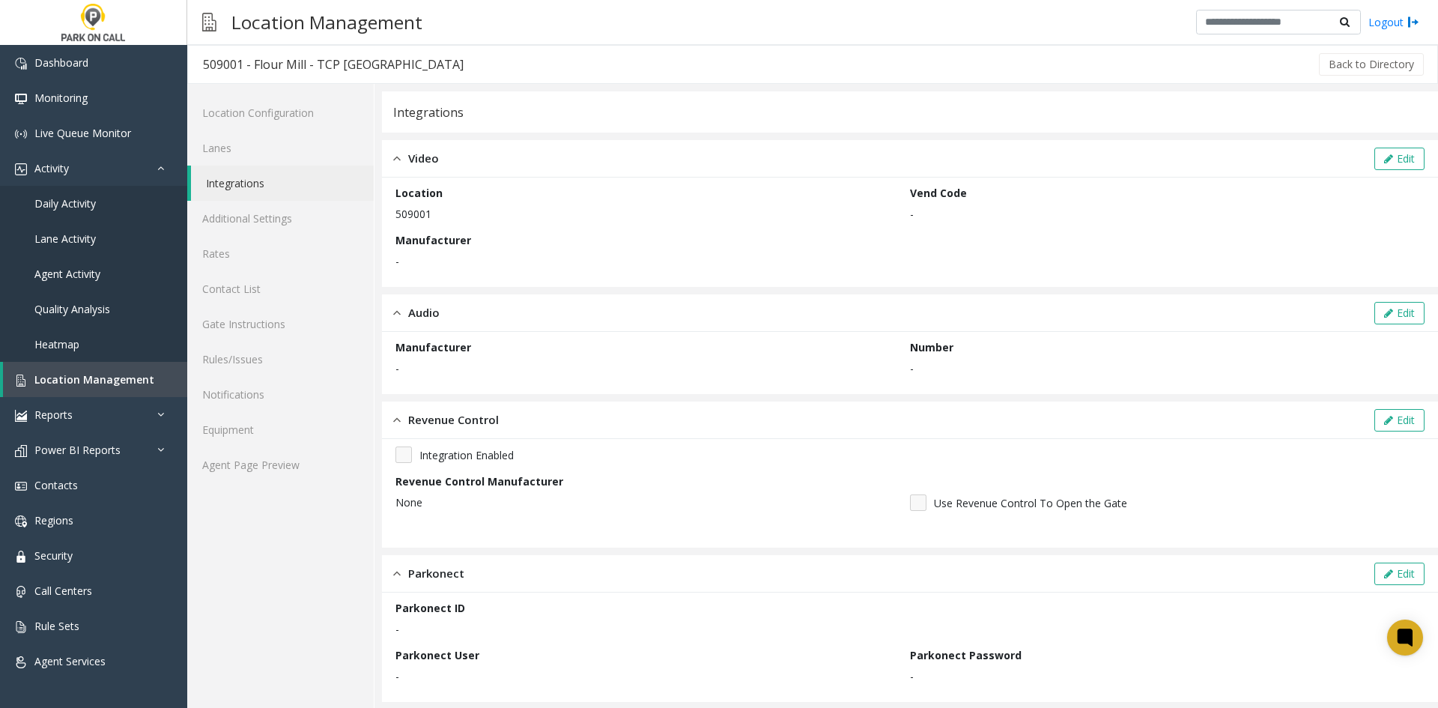
scroll to position [103, 0]
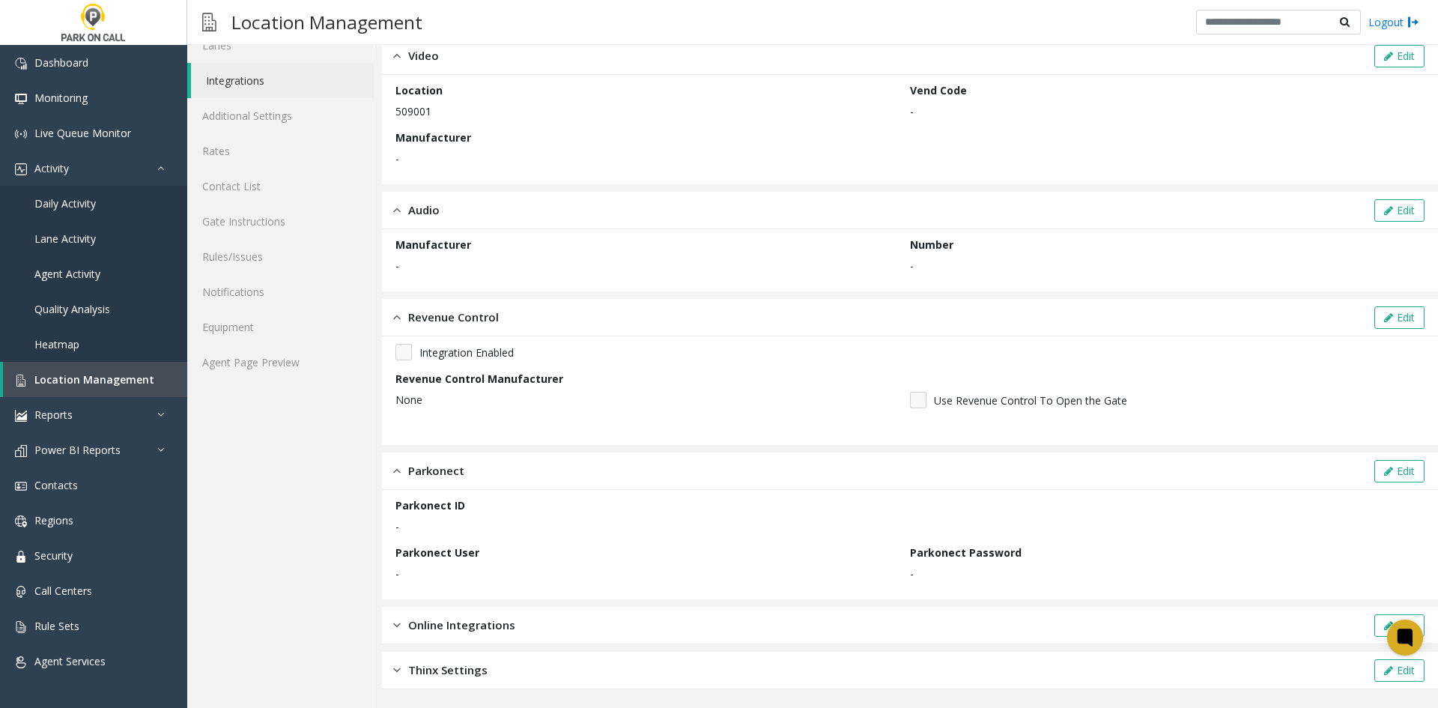
click at [400, 610] on div "Online Integrations Edit" at bounding box center [910, 625] width 1056 height 37
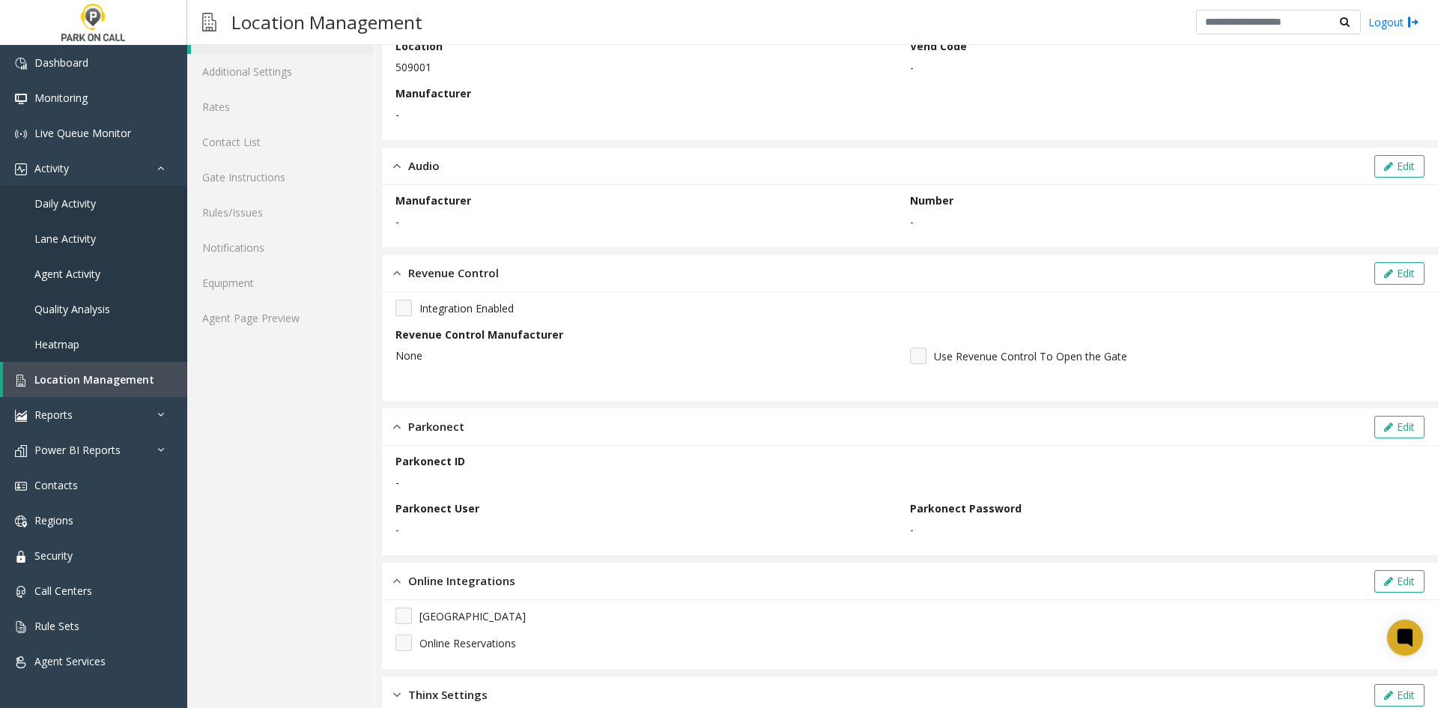
scroll to position [172, 0]
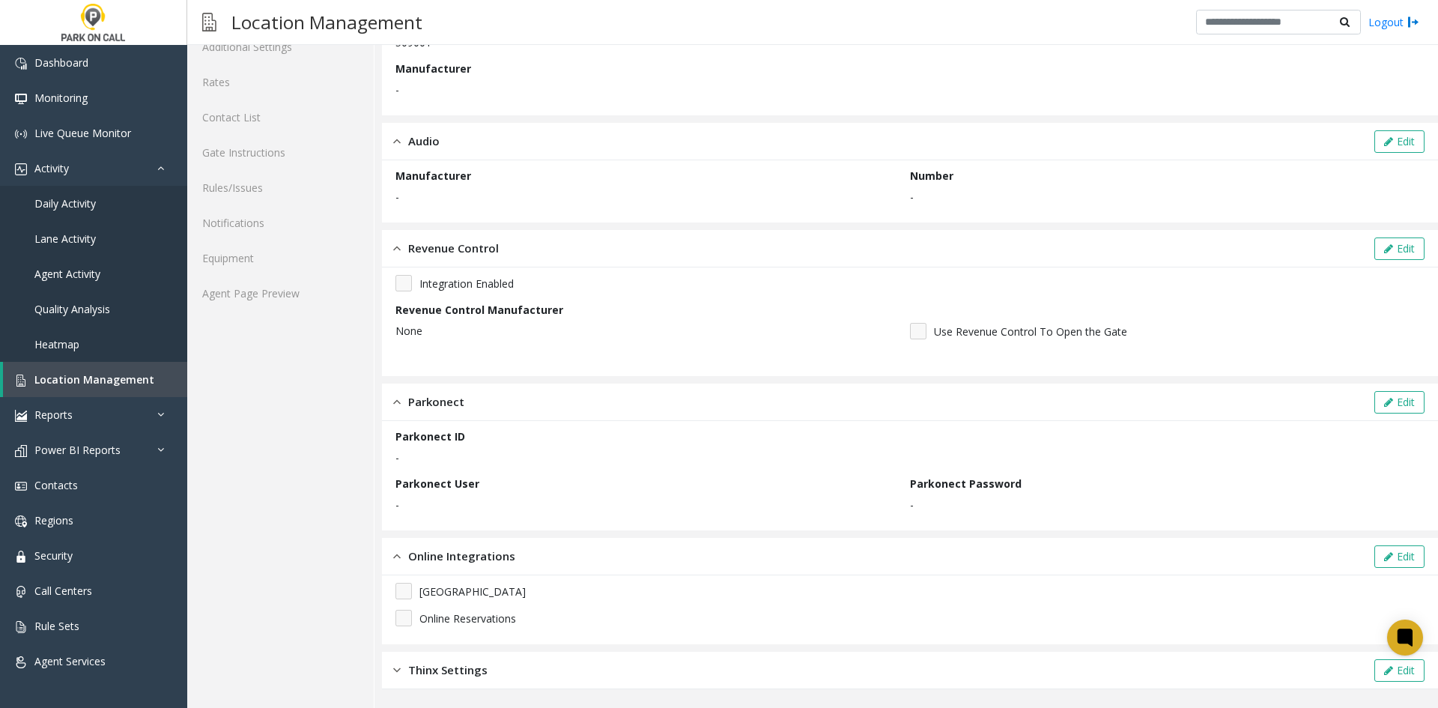
click at [421, 660] on div "Thinx Settings Edit" at bounding box center [910, 670] width 1056 height 37
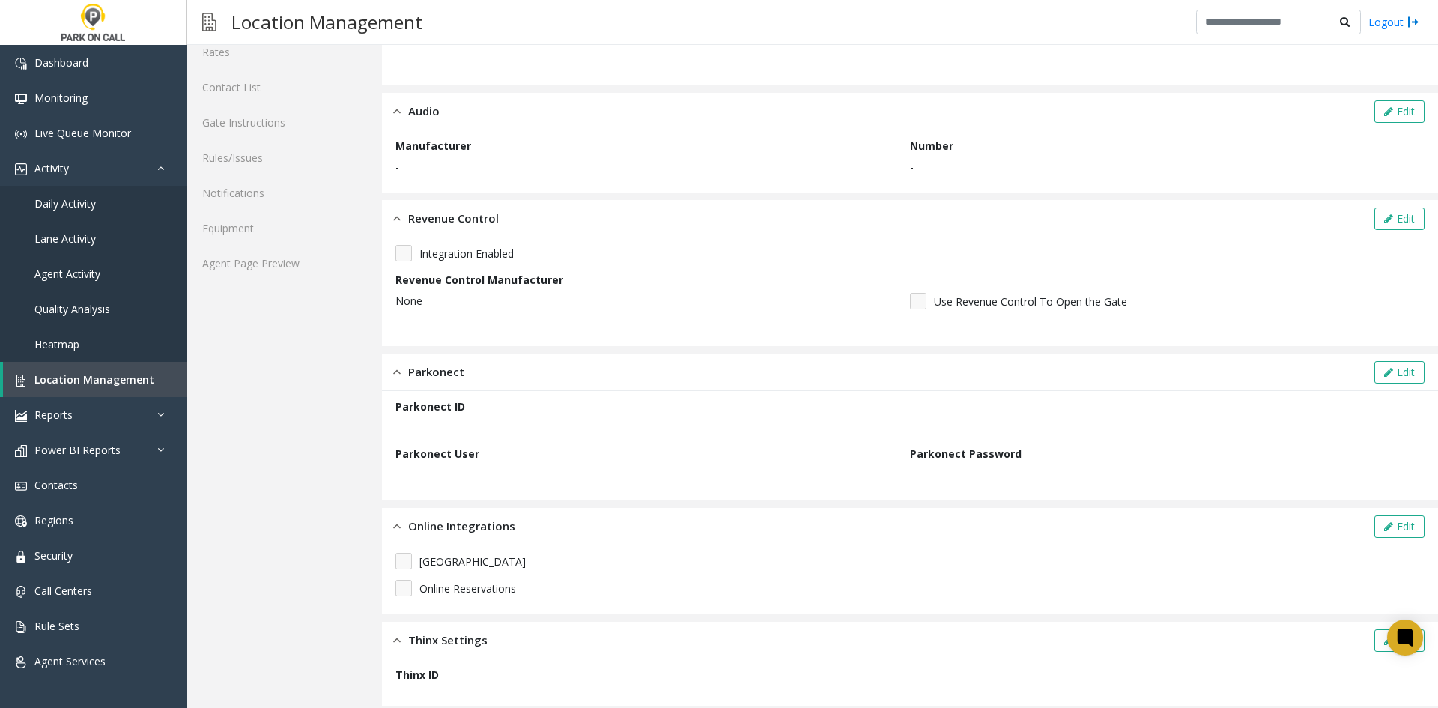
scroll to position [218, 0]
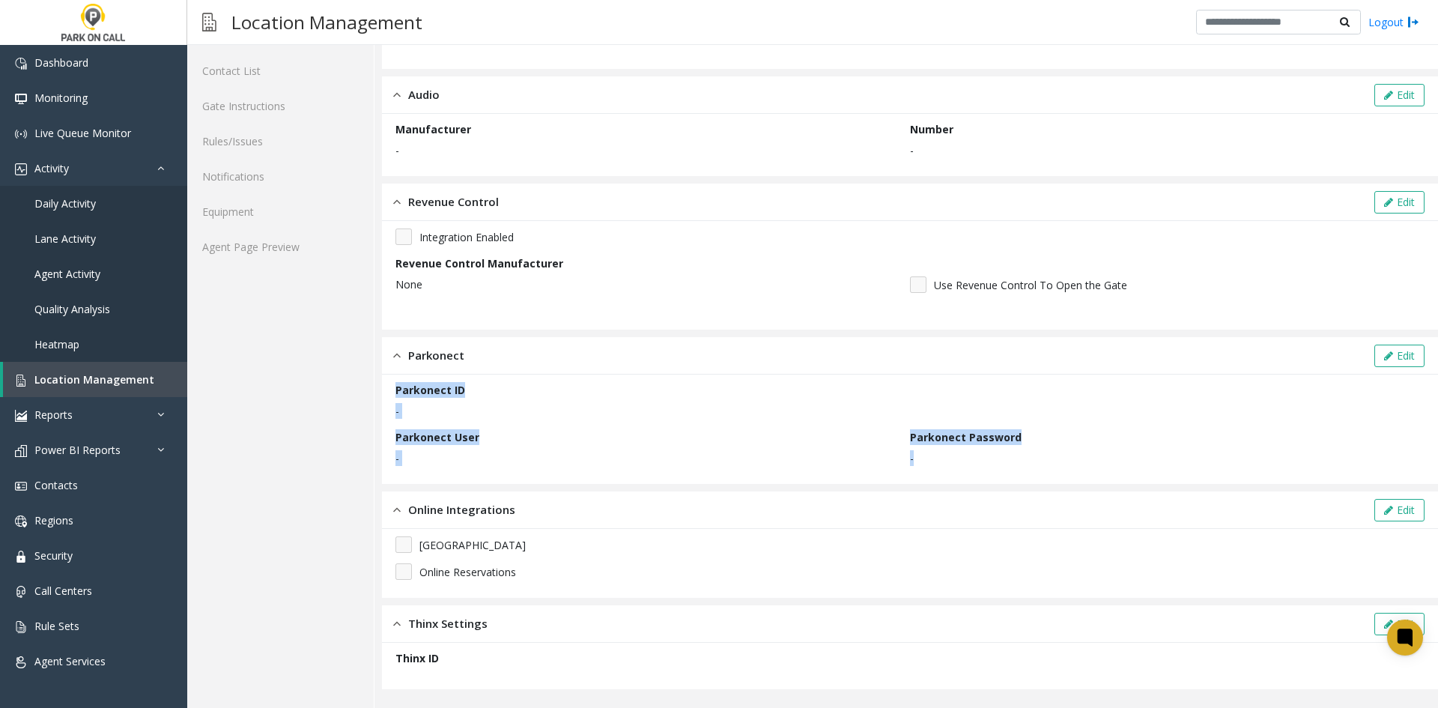
drag, startPoint x: 1087, startPoint y: 469, endPoint x: 398, endPoint y: 395, distance: 692.2
click at [398, 395] on div "Parkonect ID - Parkonect User - Parkonect Password -" at bounding box center [909, 429] width 1029 height 94
click at [398, 395] on label "Parkonect ID" at bounding box center [430, 390] width 70 height 16
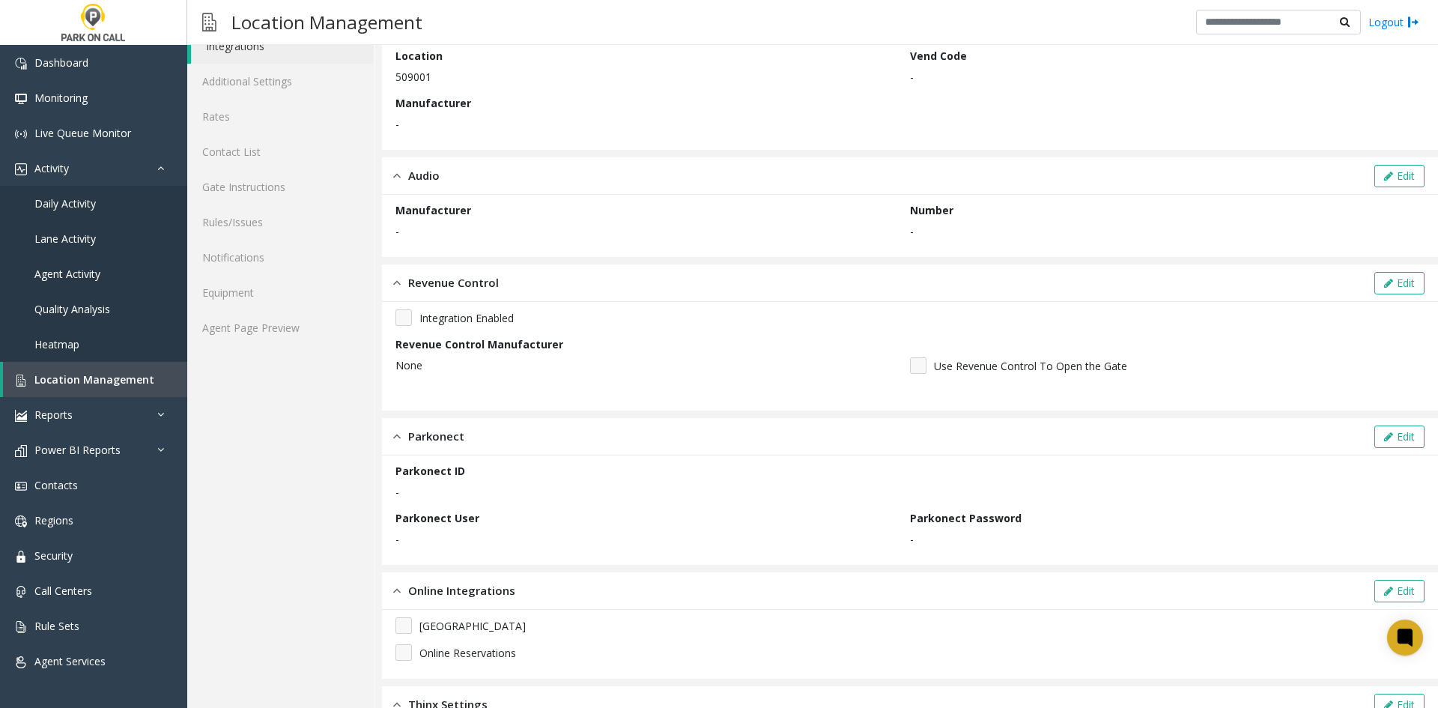
scroll to position [0, 0]
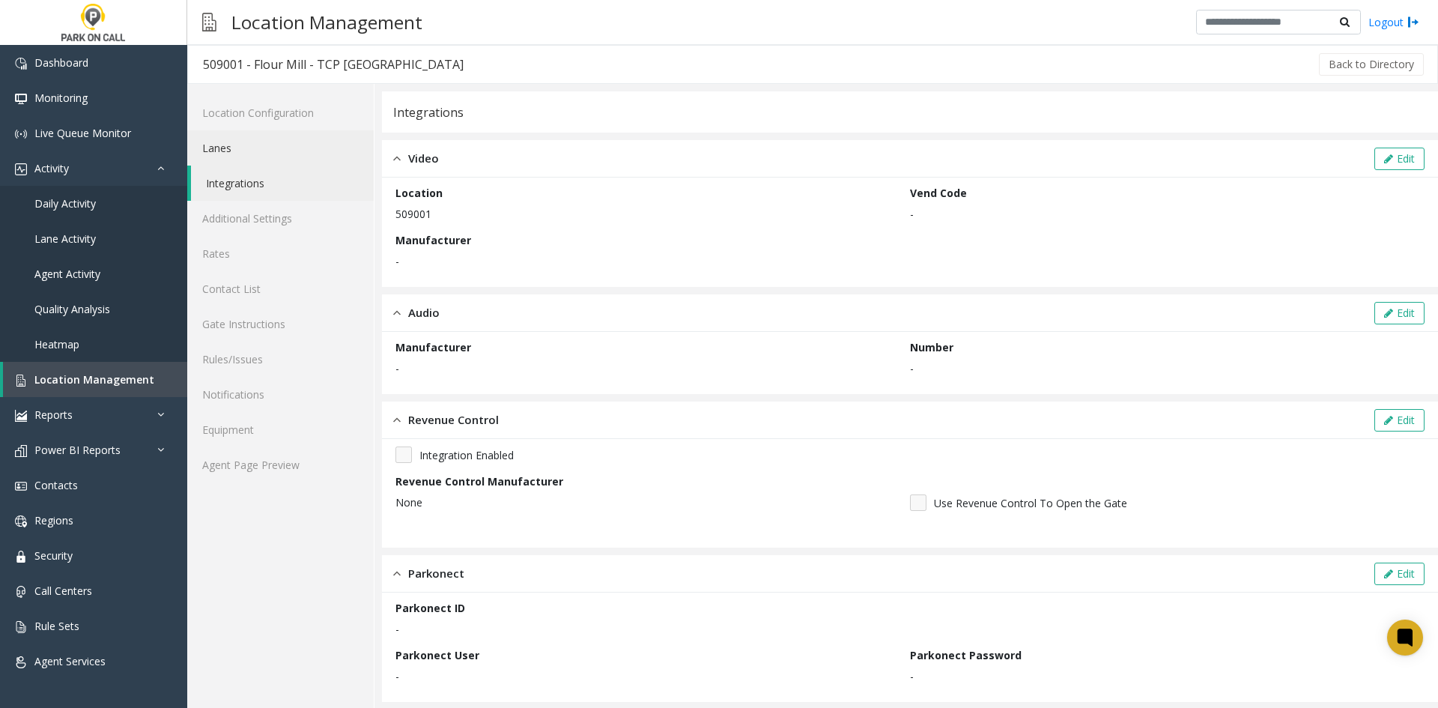
click at [279, 134] on link "Lanes" at bounding box center [280, 147] width 187 height 35
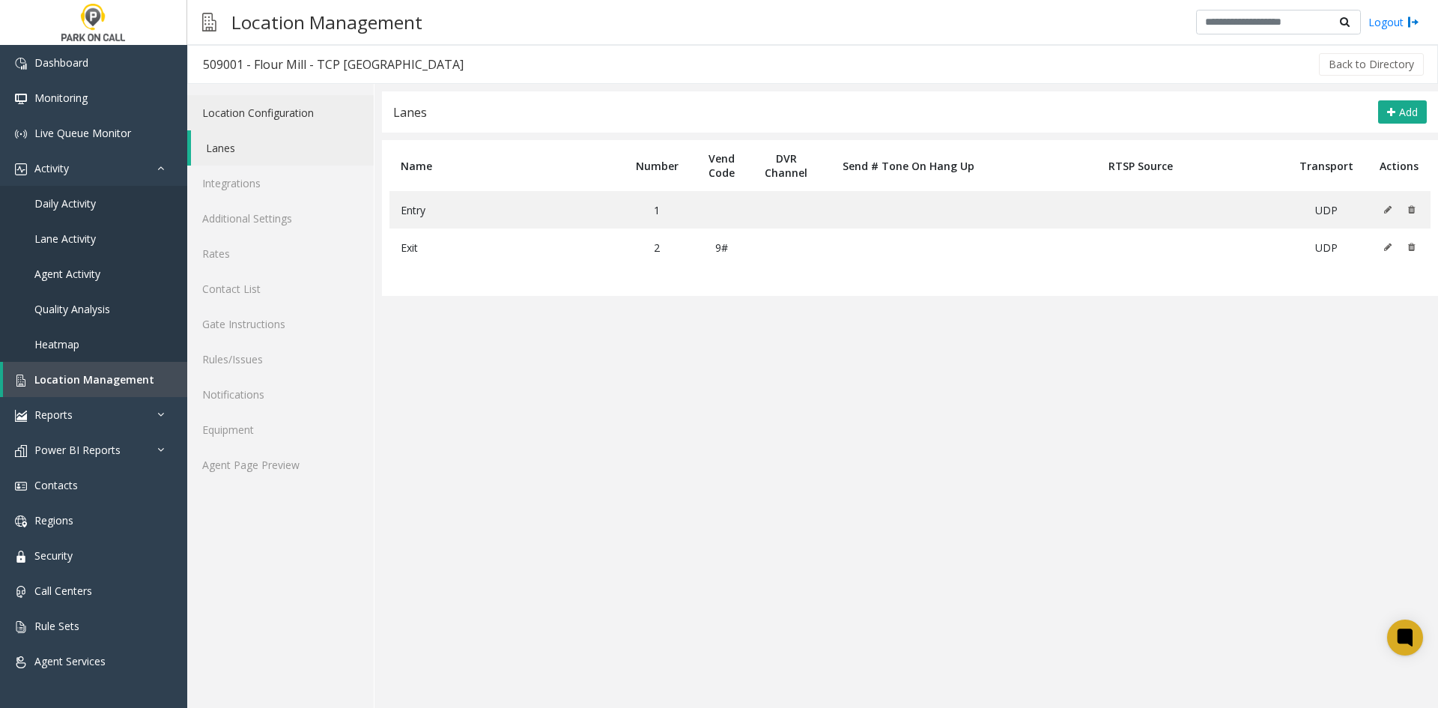
click at [260, 114] on link "Location Configuration" at bounding box center [280, 112] width 187 height 35
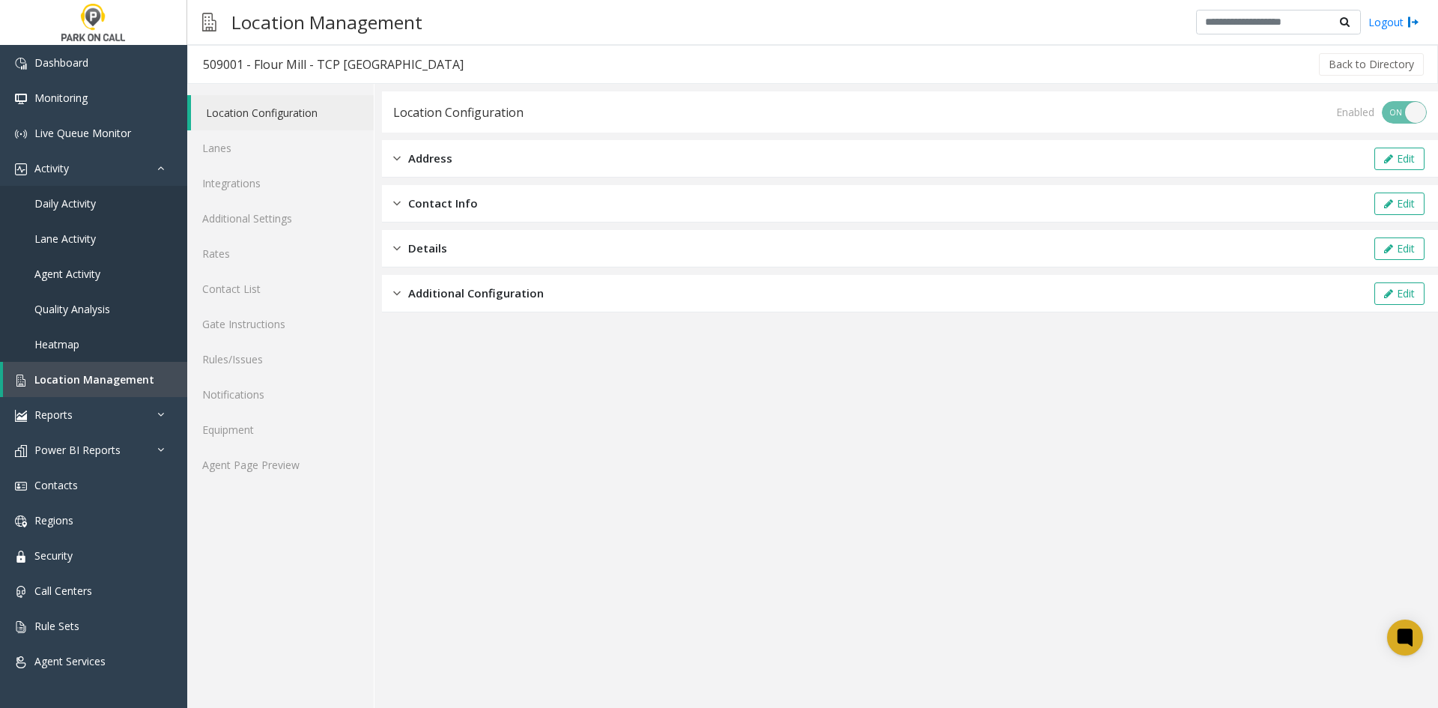
click at [407, 304] on div "Additional Configuration Edit" at bounding box center [910, 293] width 1056 height 37
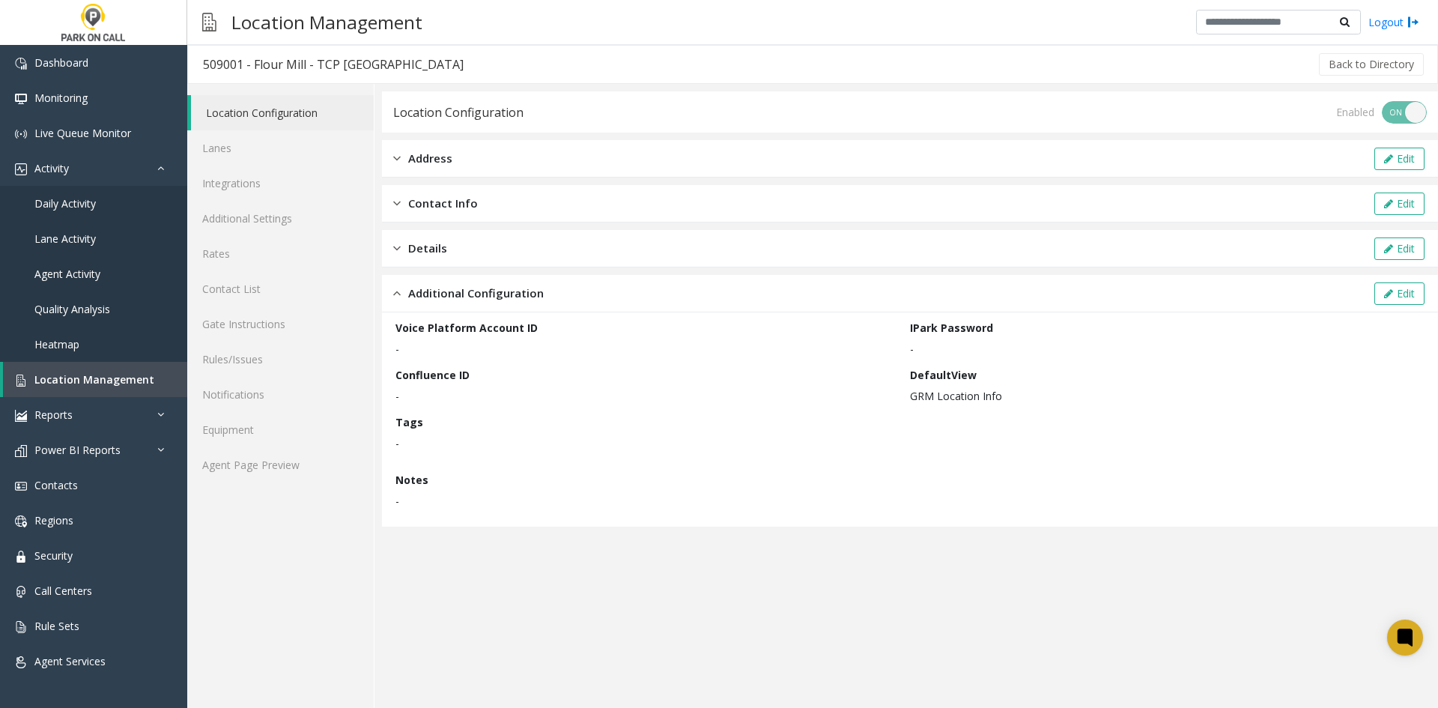
click at [430, 251] on span "Details" at bounding box center [427, 248] width 39 height 17
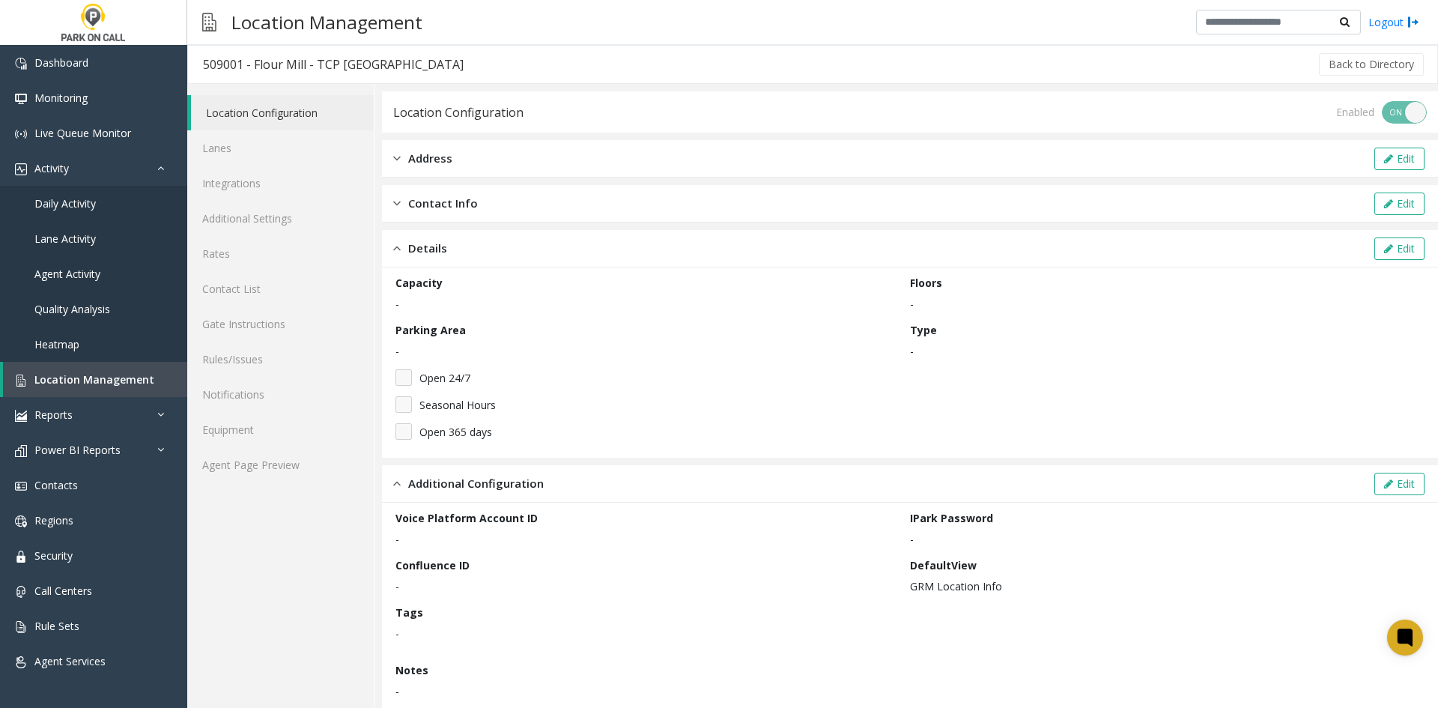
click at [451, 215] on div "Contact Info Edit" at bounding box center [910, 203] width 1056 height 37
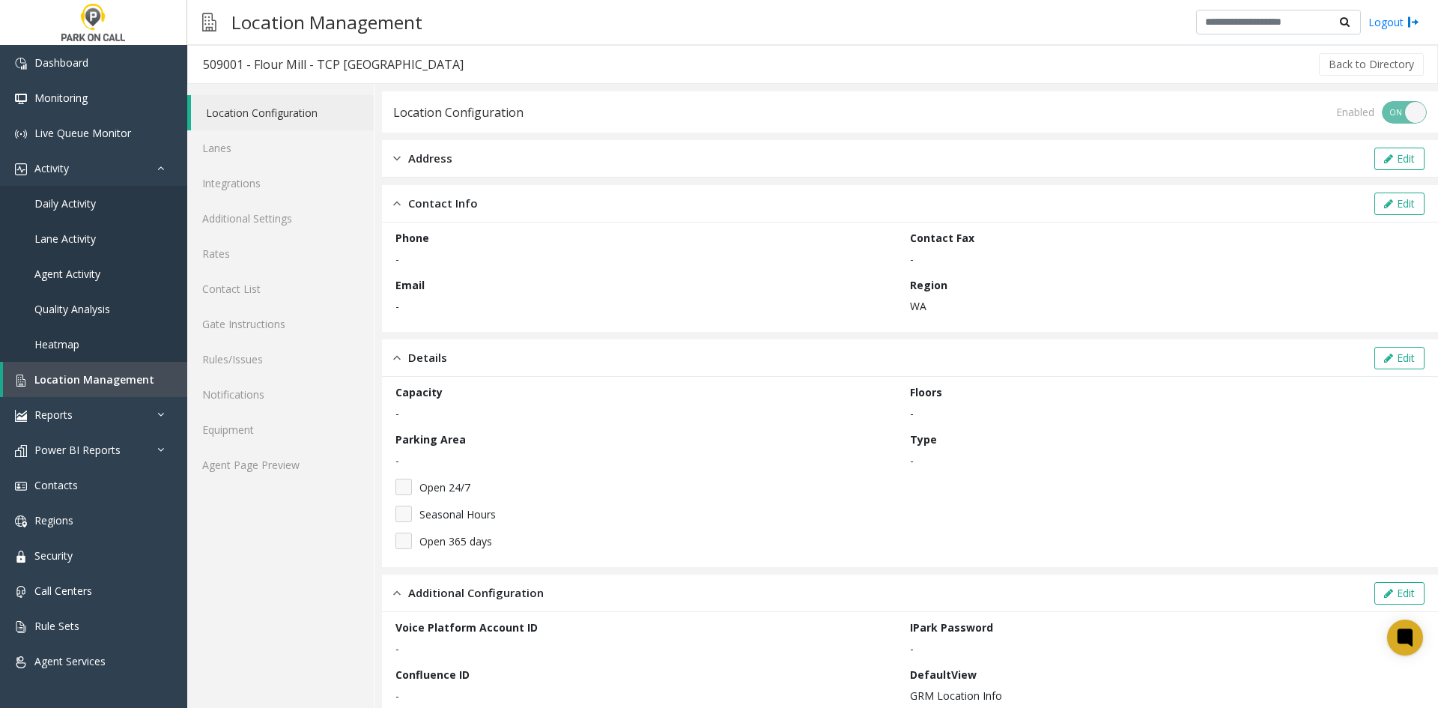
click at [452, 162] on div "Address Edit" at bounding box center [910, 158] width 1056 height 37
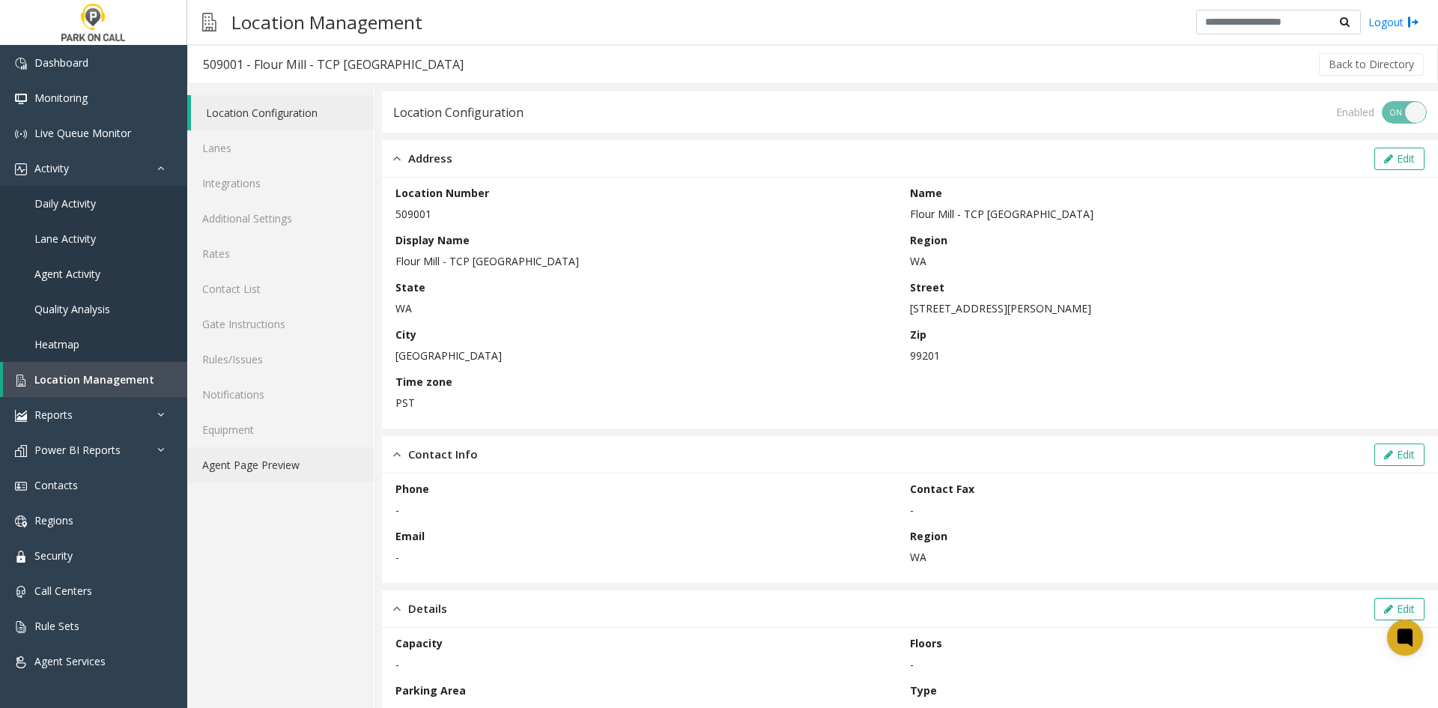
click at [276, 464] on link "Agent Page Preview" at bounding box center [280, 464] width 187 height 35
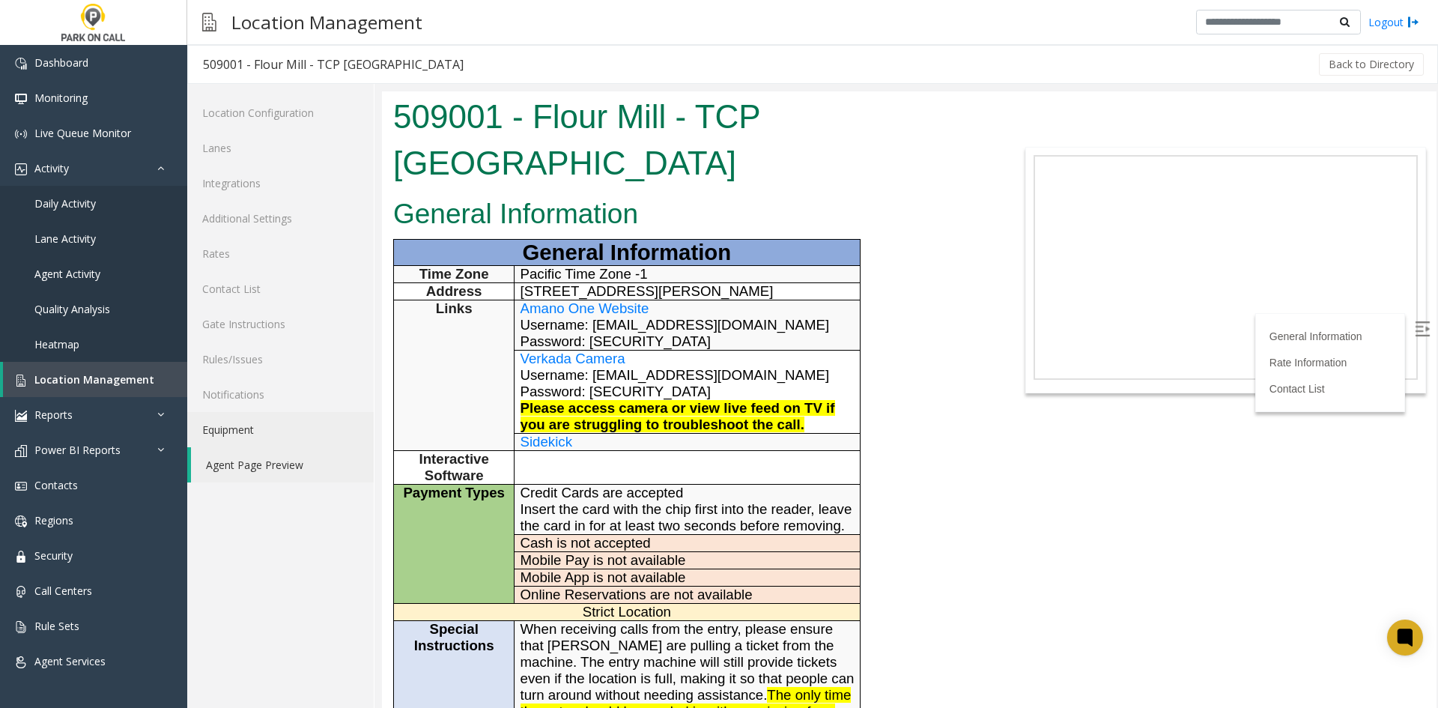
click at [282, 421] on link "Equipment" at bounding box center [280, 429] width 187 height 35
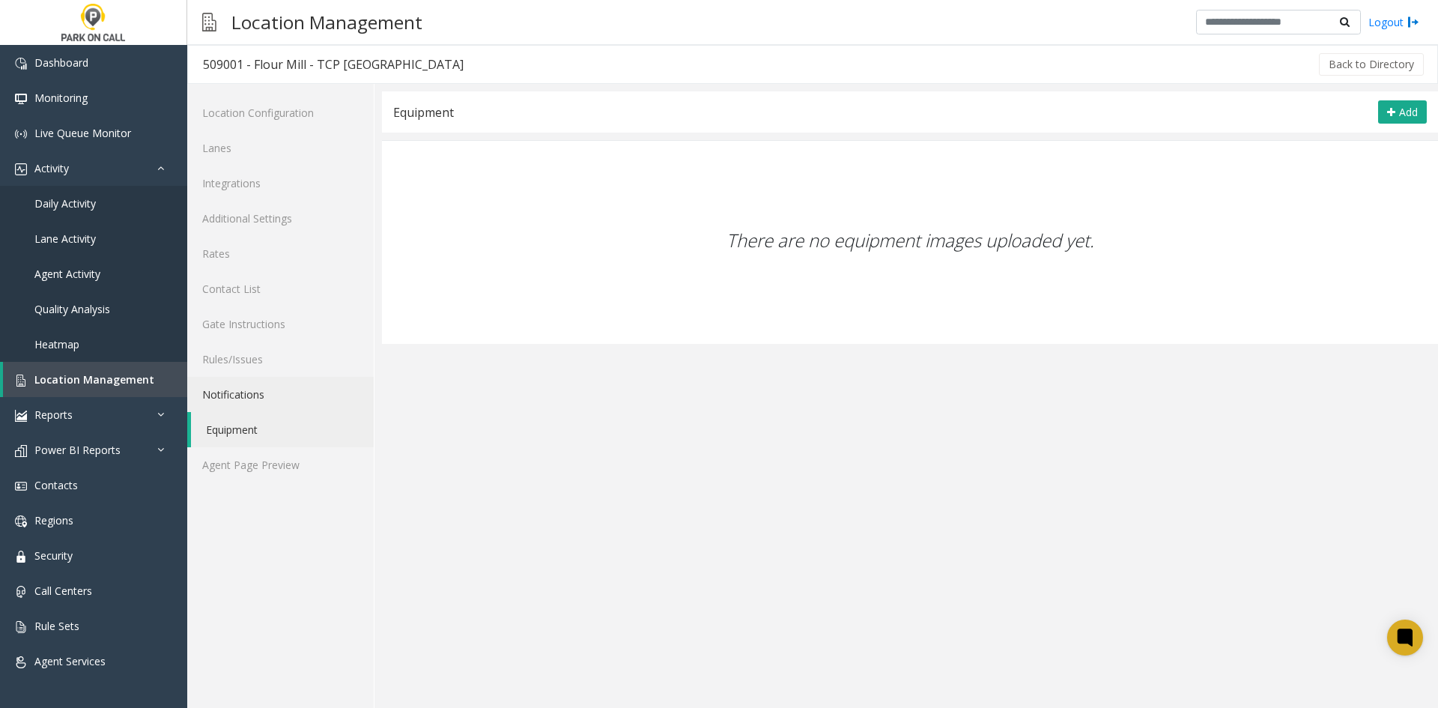
click at [288, 394] on link "Notifications" at bounding box center [280, 394] width 187 height 35
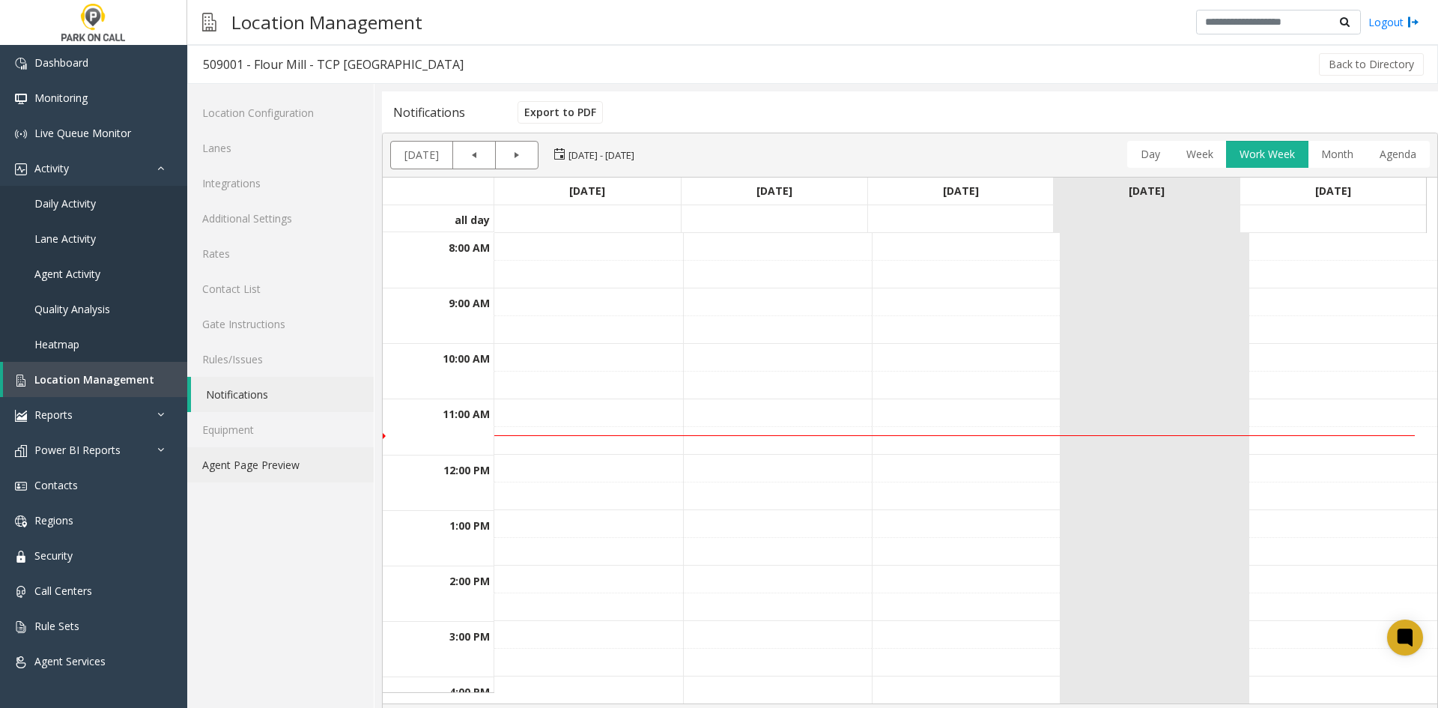
click at [276, 471] on link "Agent Page Preview" at bounding box center [280, 464] width 187 height 35
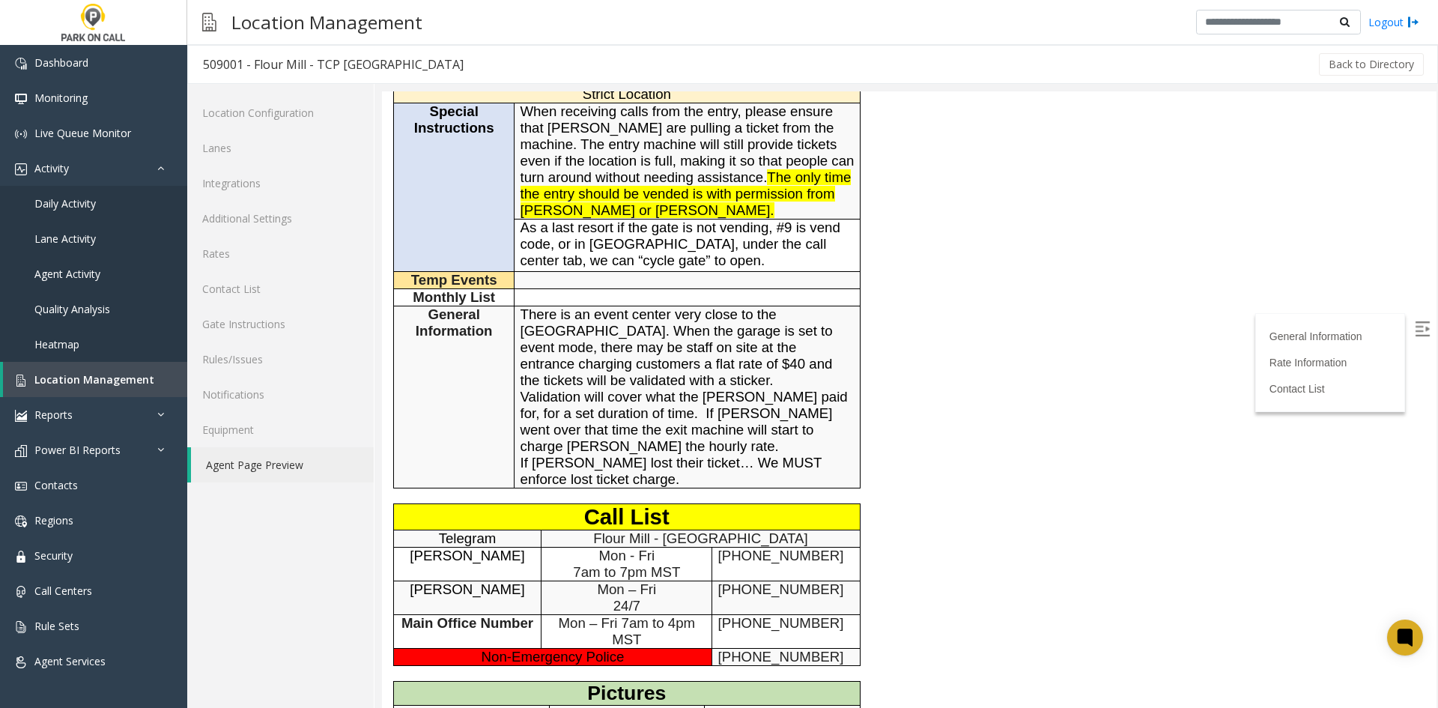
scroll to position [749, 0]
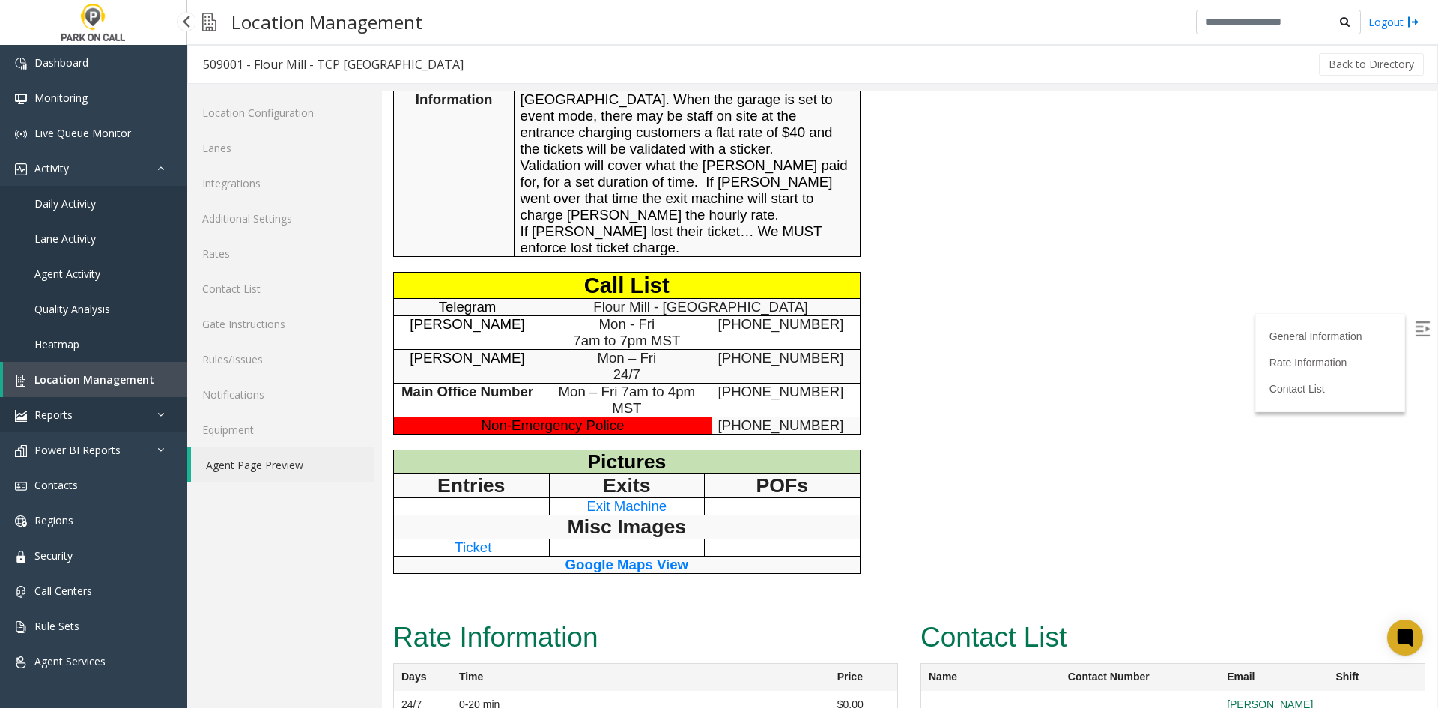
click at [80, 422] on link "Reports" at bounding box center [93, 414] width 187 height 35
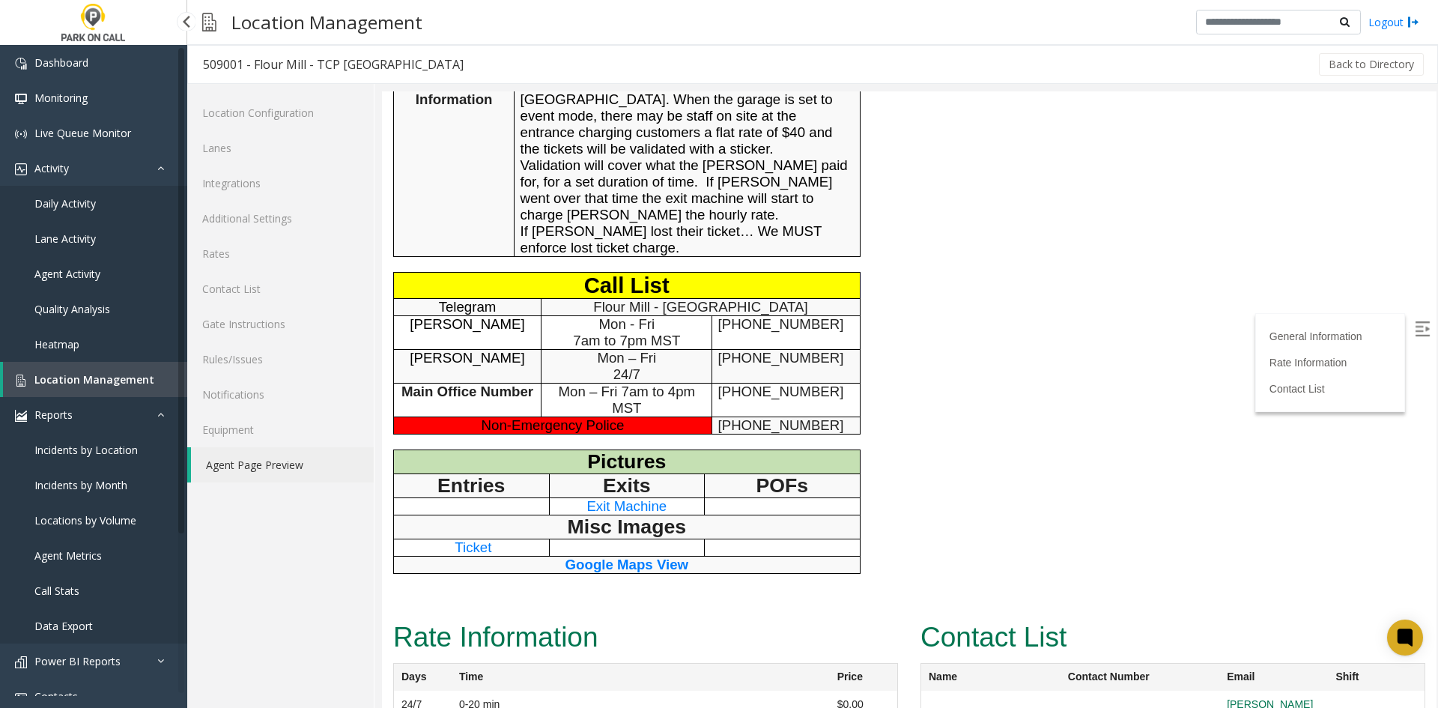
click at [80, 422] on link "Reports" at bounding box center [93, 414] width 187 height 35
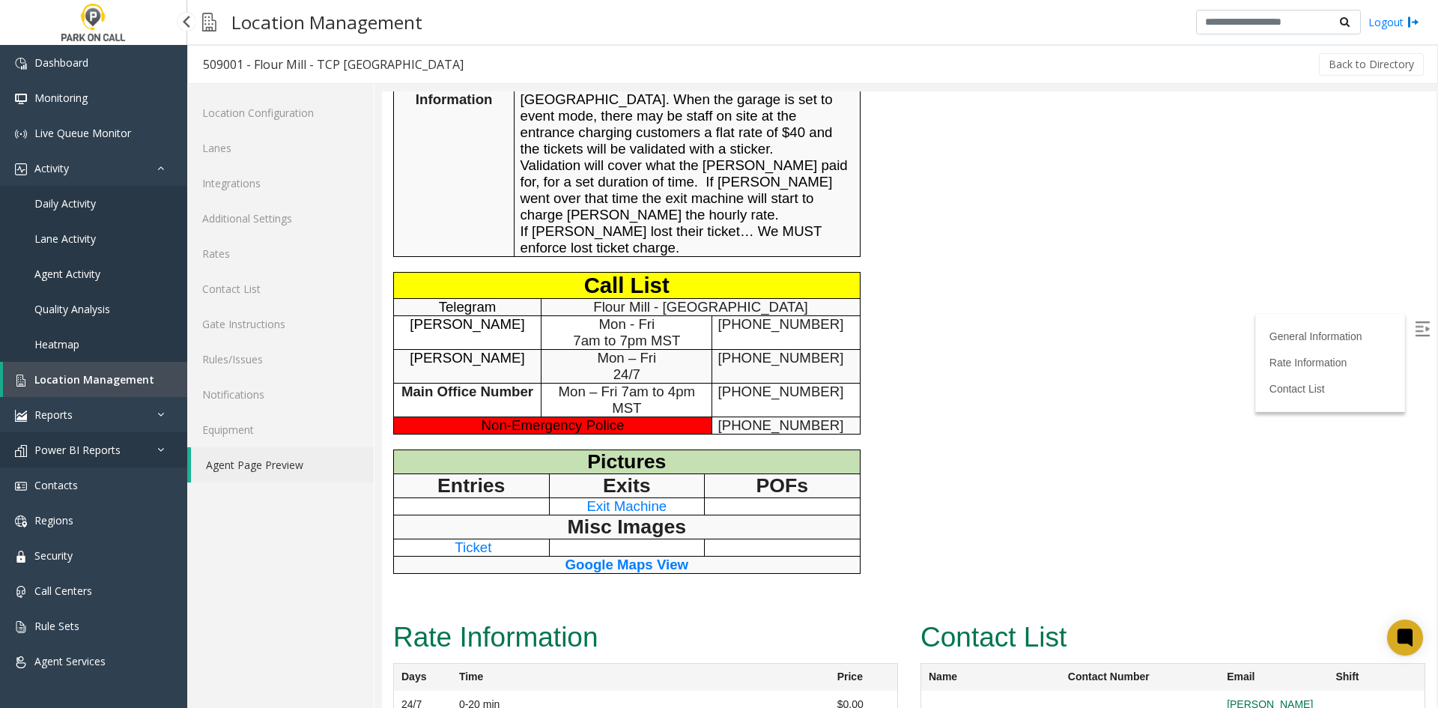
click at [84, 459] on link "Power BI Reports" at bounding box center [93, 449] width 187 height 35
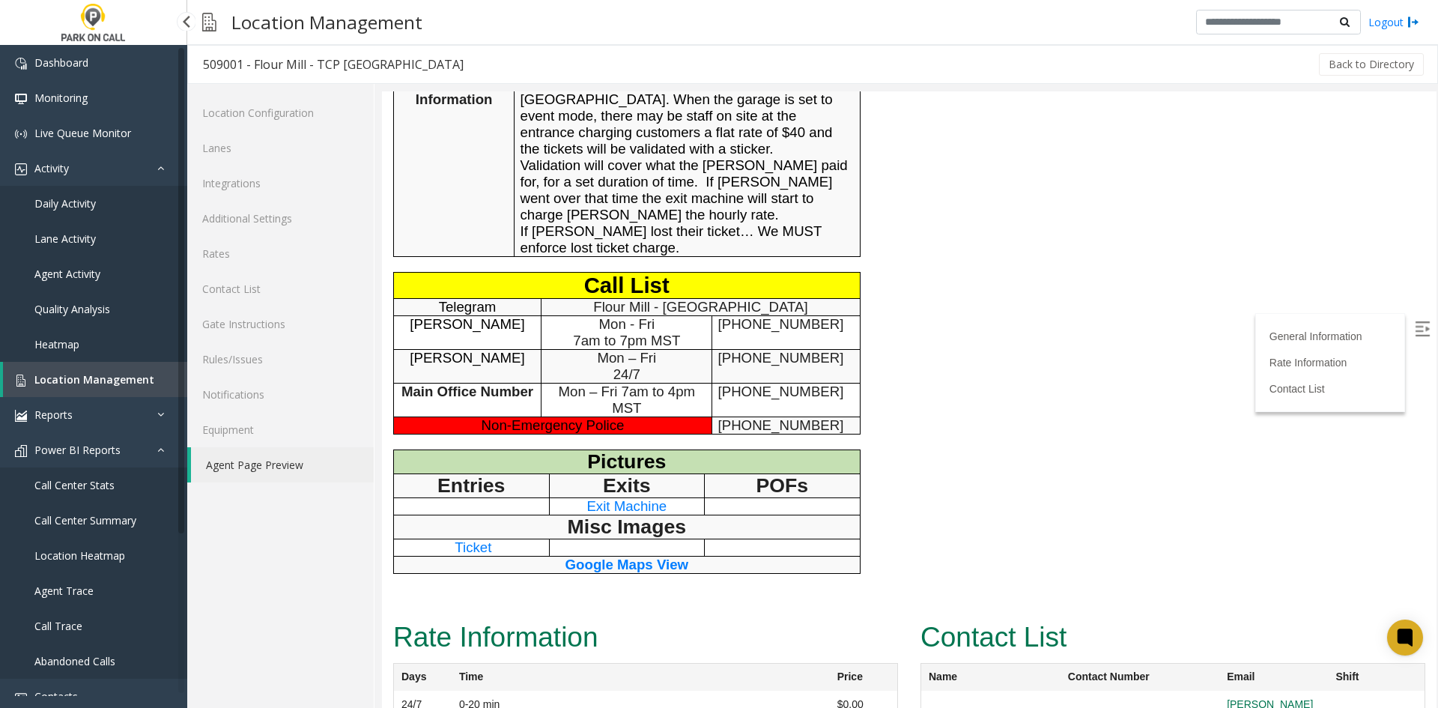
click at [106, 485] on span "Call Center Stats" at bounding box center [74, 485] width 80 height 14
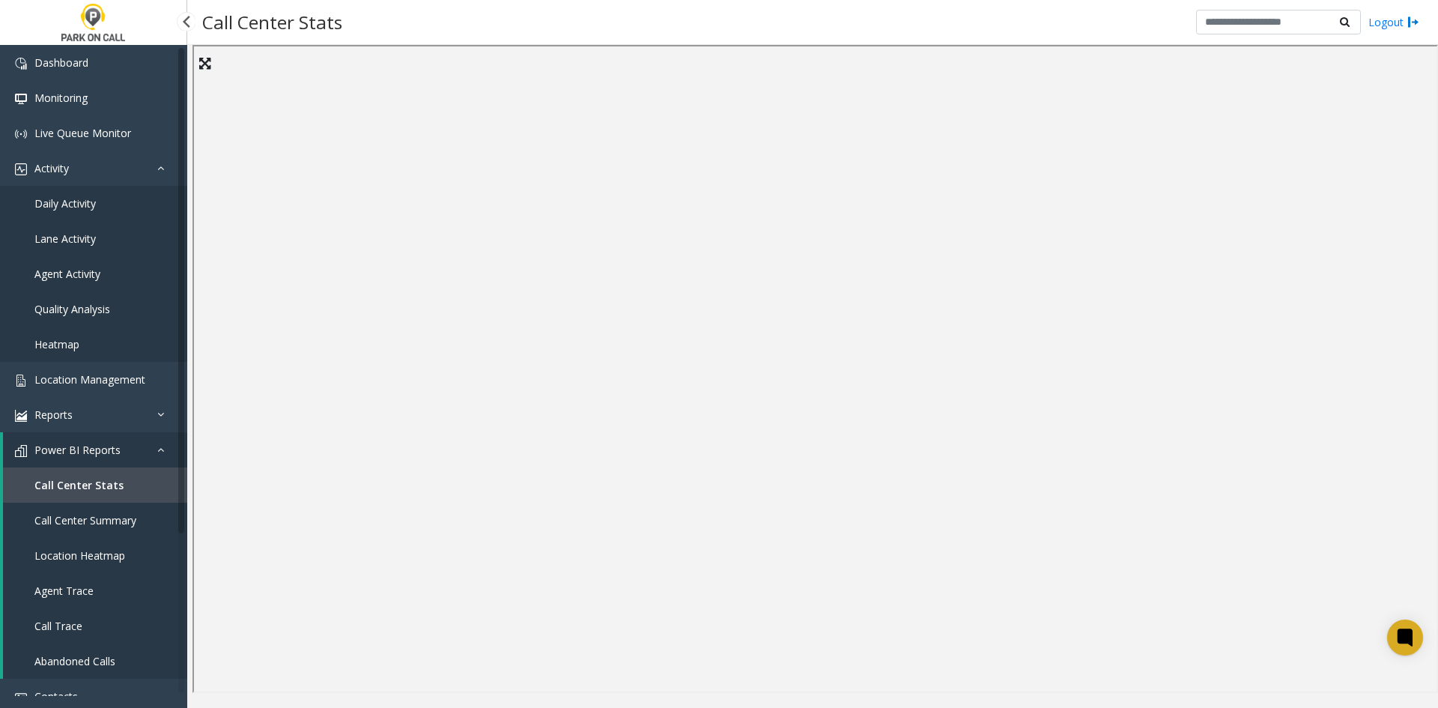
click at [81, 524] on span "Call Center Summary" at bounding box center [85, 520] width 102 height 14
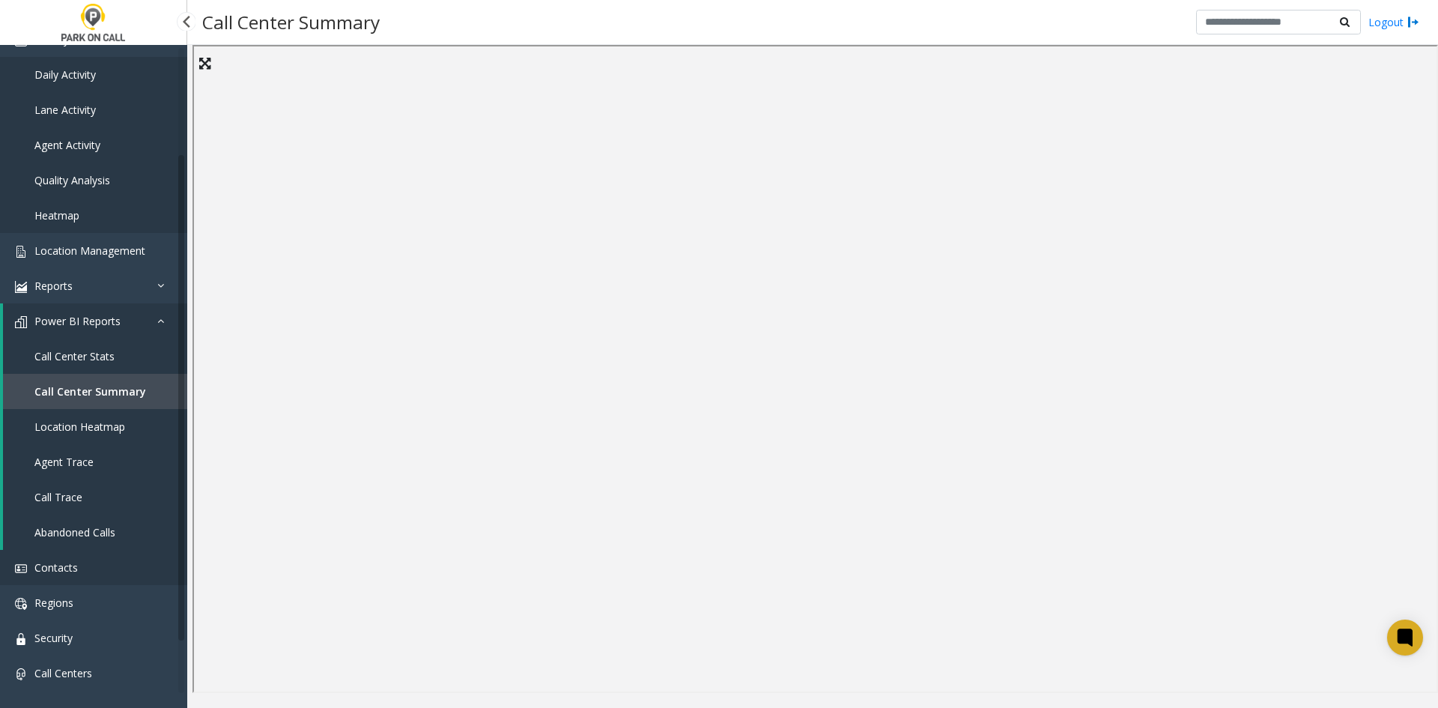
scroll to position [150, 0]
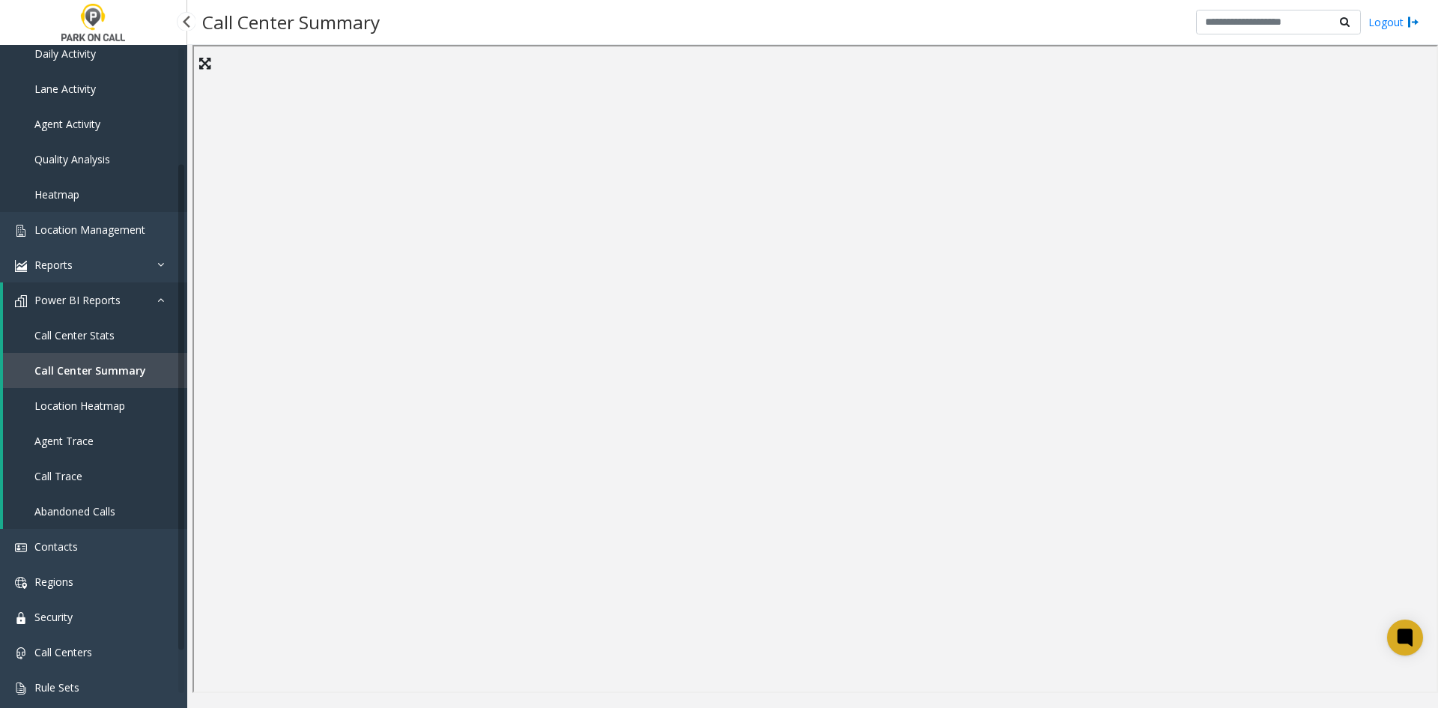
click at [96, 445] on link "Agent Trace" at bounding box center [95, 440] width 184 height 35
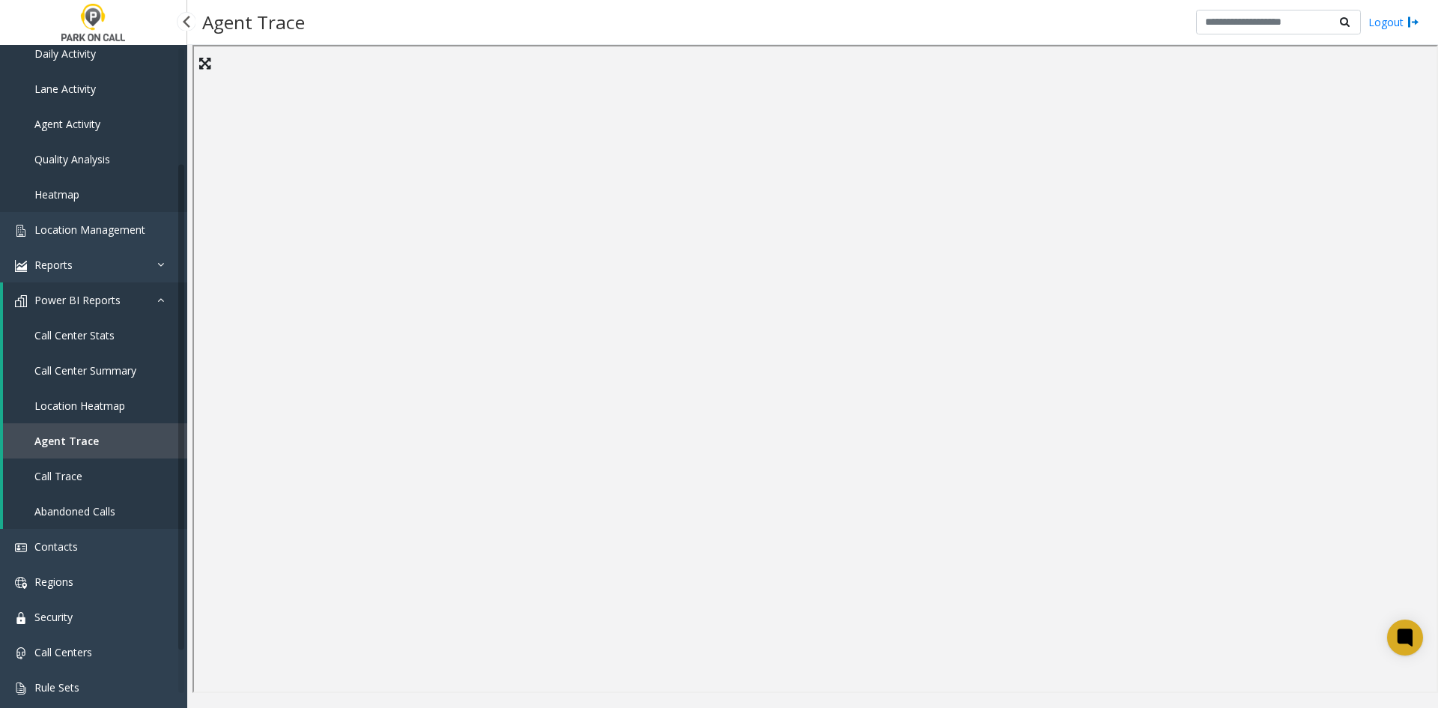
click at [105, 482] on link "Call Trace" at bounding box center [95, 475] width 184 height 35
click at [72, 500] on link "Abandoned Calls" at bounding box center [95, 511] width 184 height 35
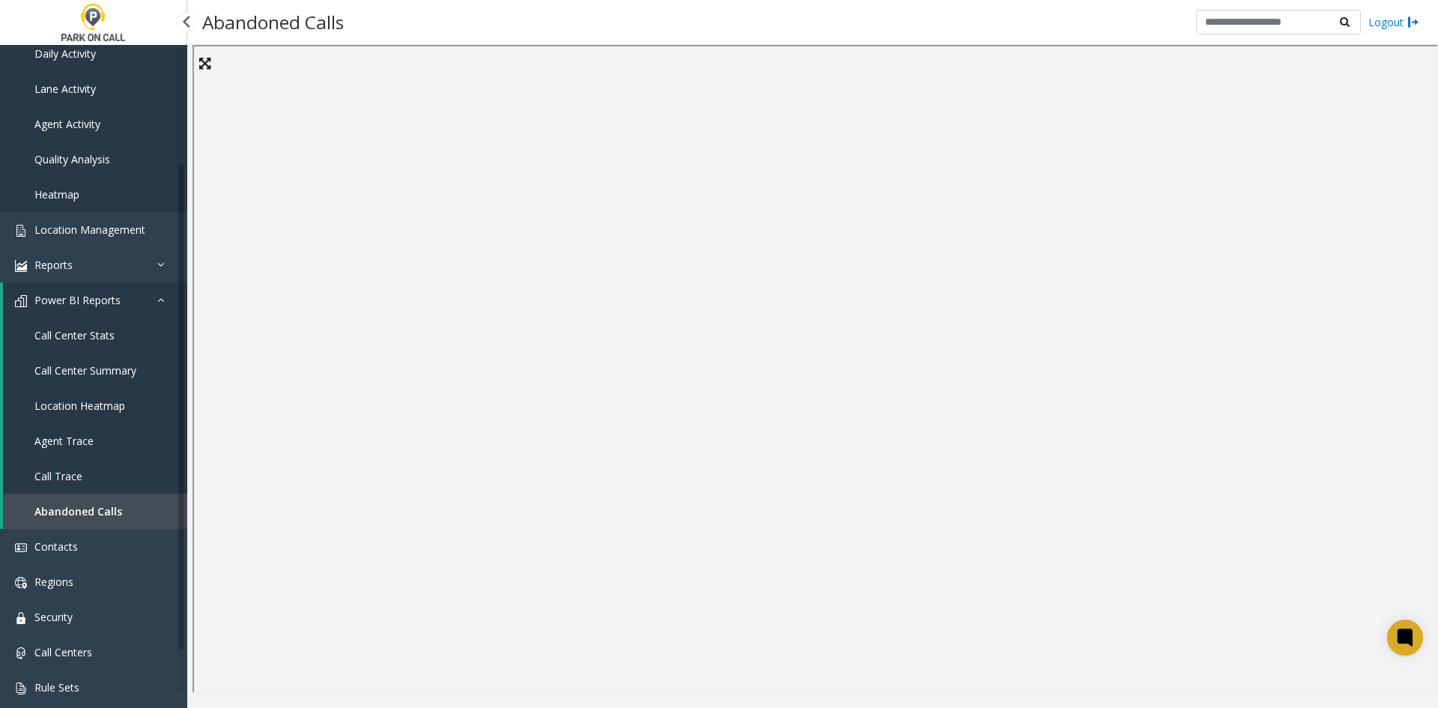
click at [121, 472] on link "Call Trace" at bounding box center [95, 475] width 184 height 35
click at [60, 508] on span "Abandoned Calls" at bounding box center [74, 511] width 81 height 14
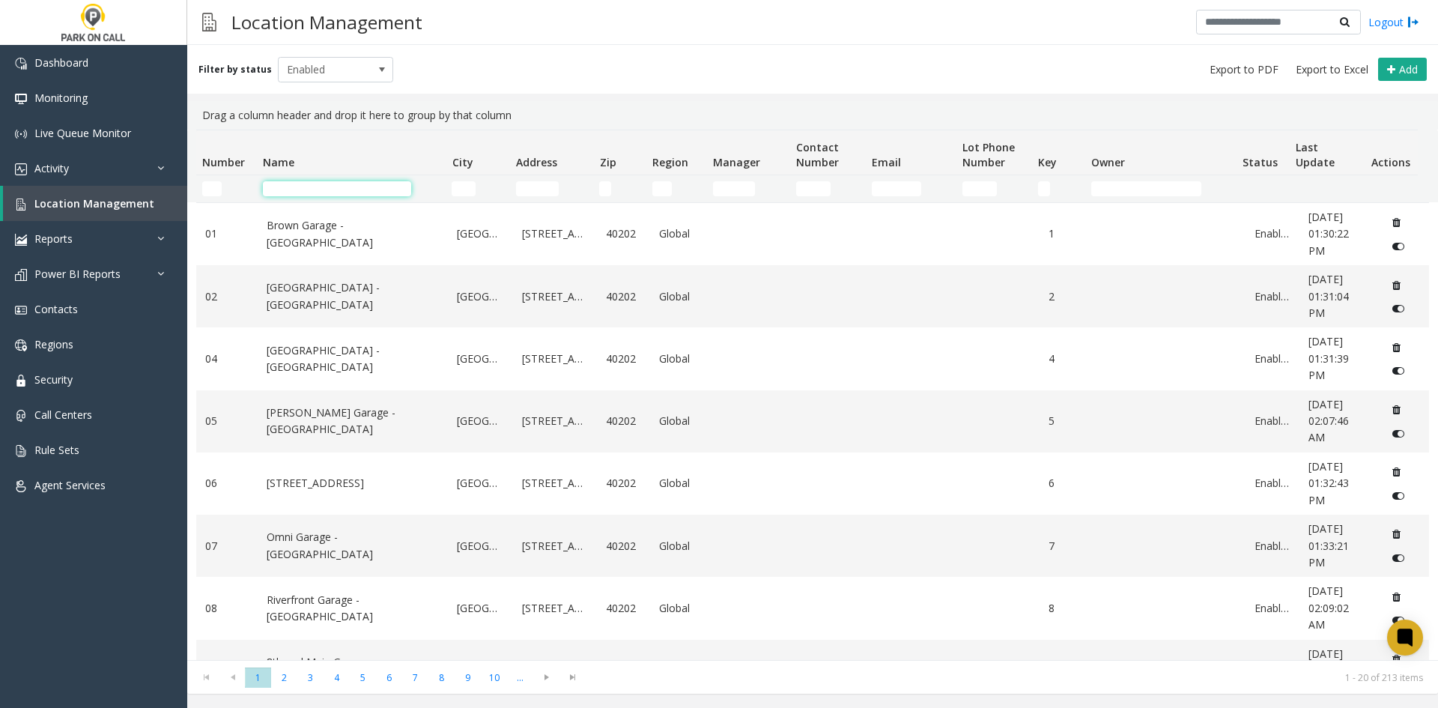
click at [344, 183] on input "Name Filter" at bounding box center [337, 188] width 148 height 15
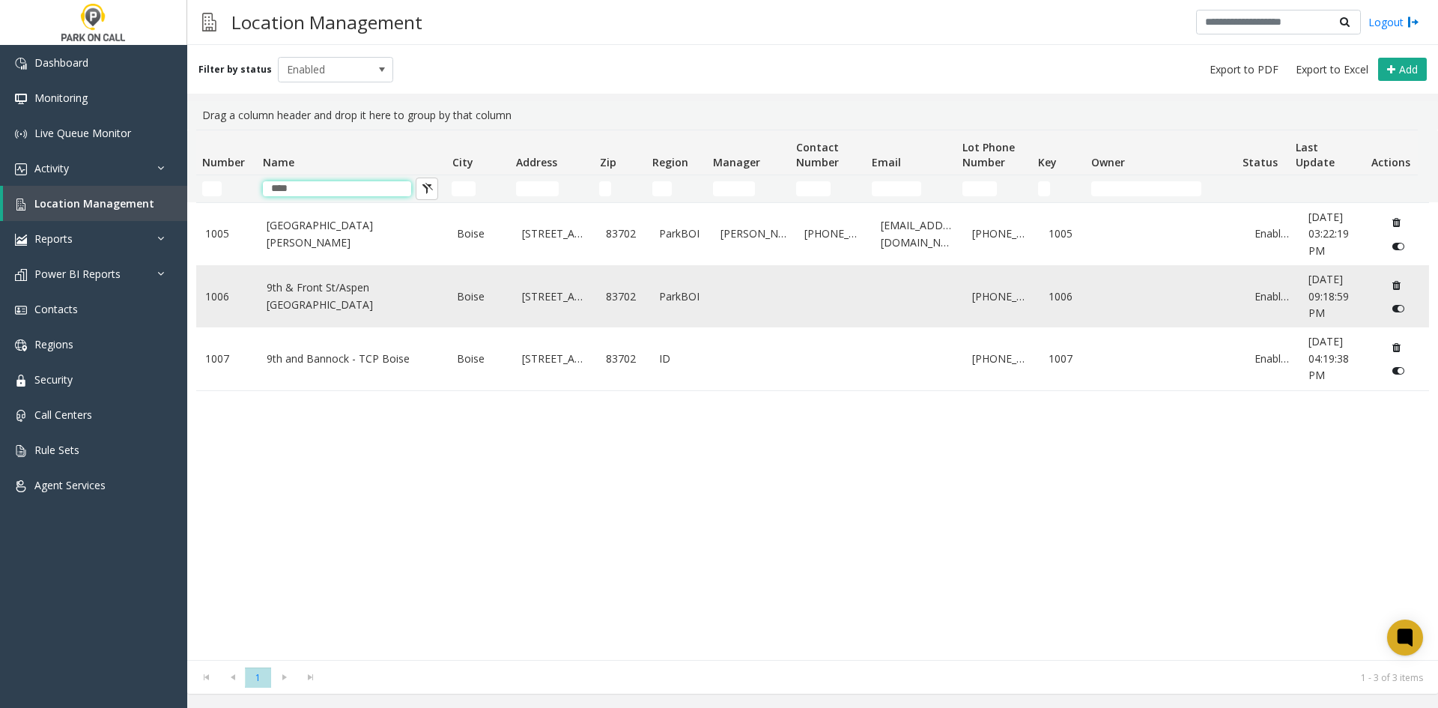
type input "***"
click at [328, 288] on link "9th & Front St/Aspen Lofts - ParkBOI" at bounding box center [353, 296] width 173 height 34
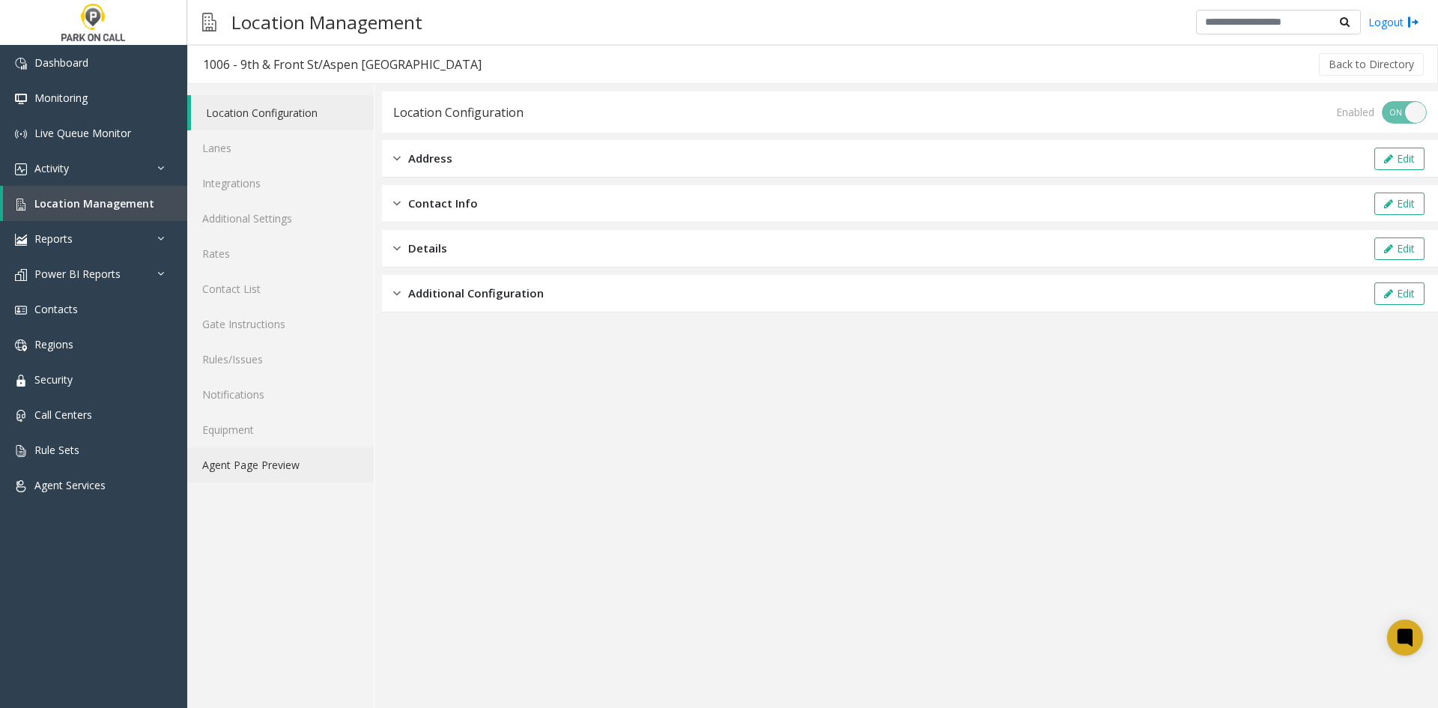
click at [280, 469] on link "Agent Page Preview" at bounding box center [280, 464] width 187 height 35
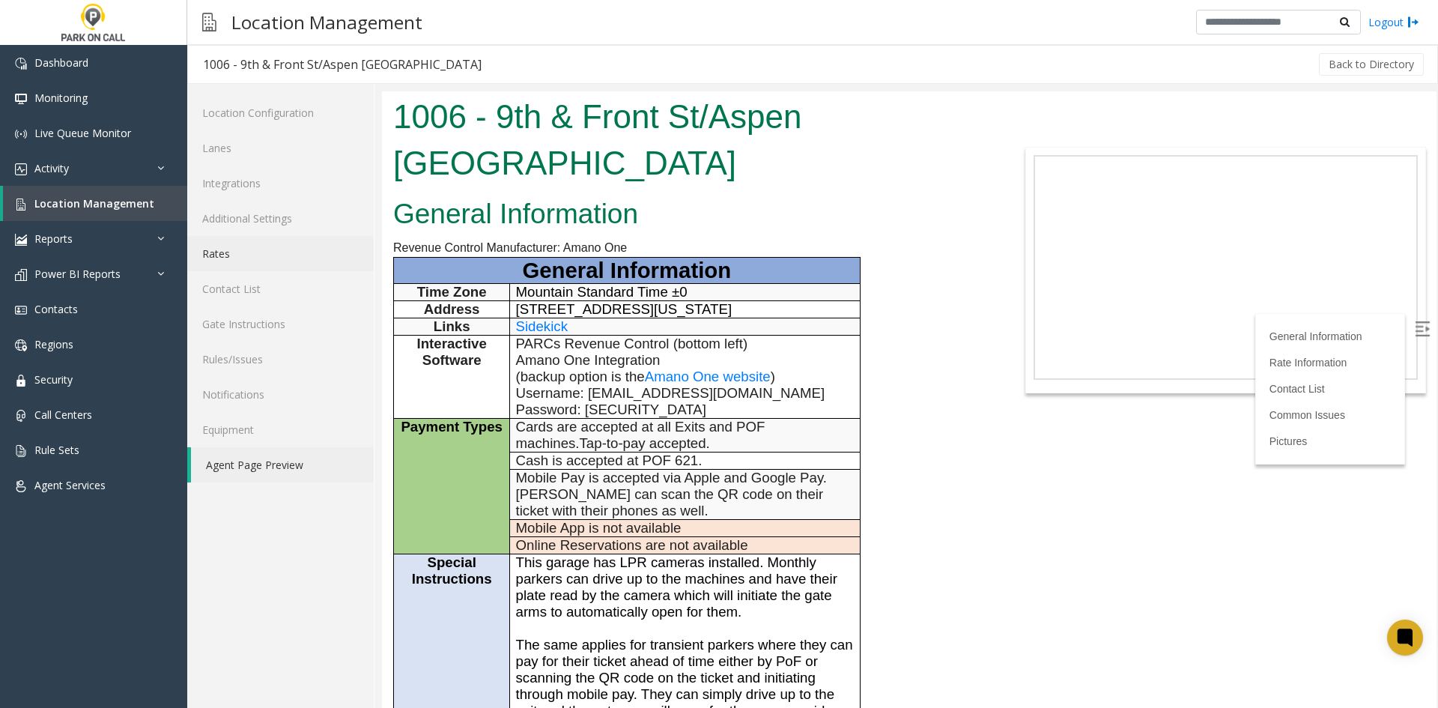
click at [243, 251] on link "Rates" at bounding box center [280, 253] width 187 height 35
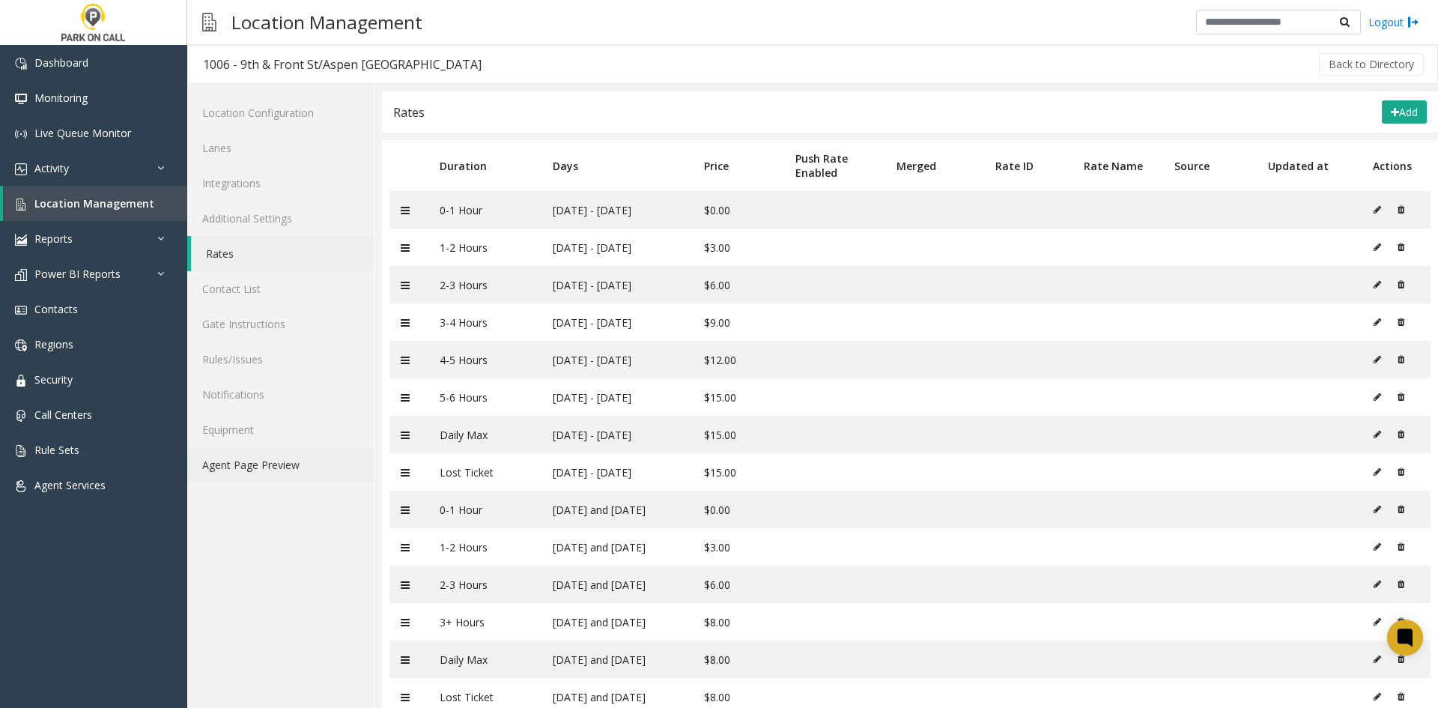
click at [243, 449] on link "Agent Page Preview" at bounding box center [280, 464] width 187 height 35
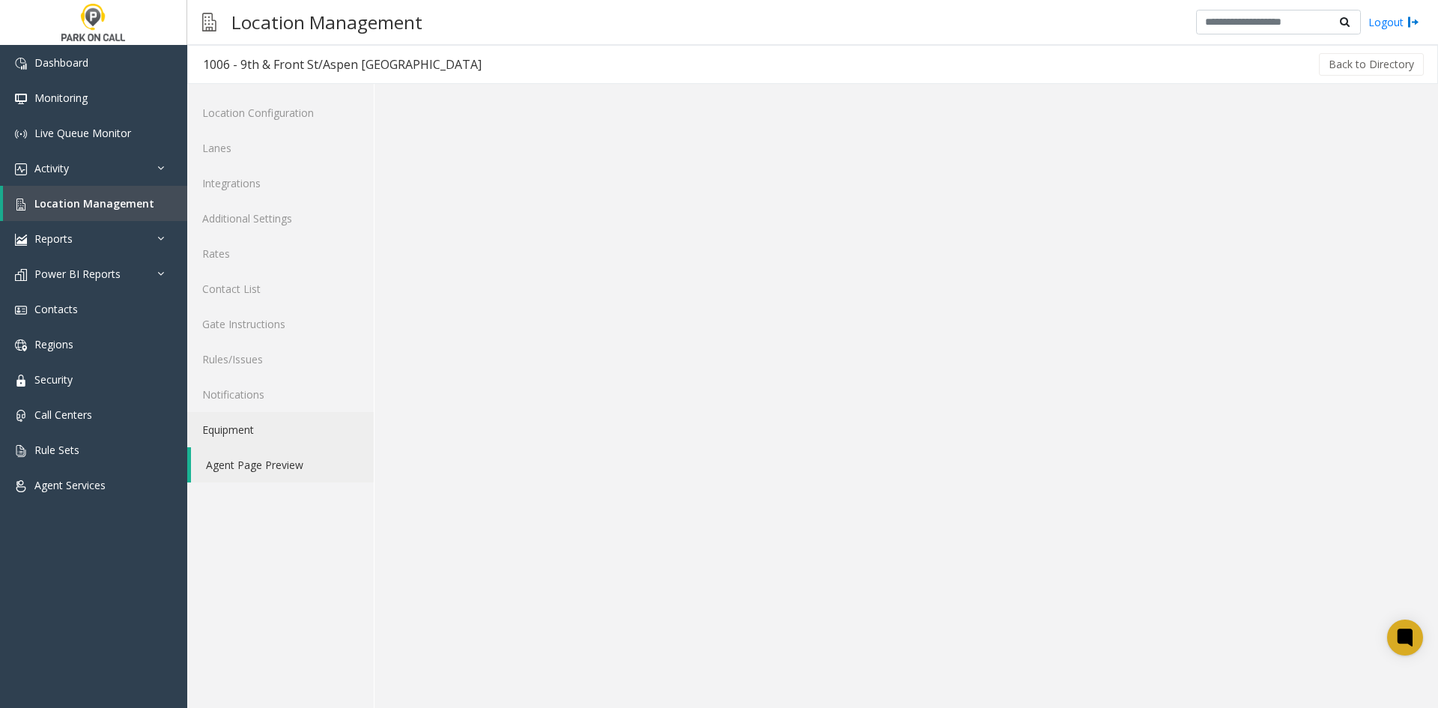
click at [250, 419] on link "Equipment" at bounding box center [280, 429] width 187 height 35
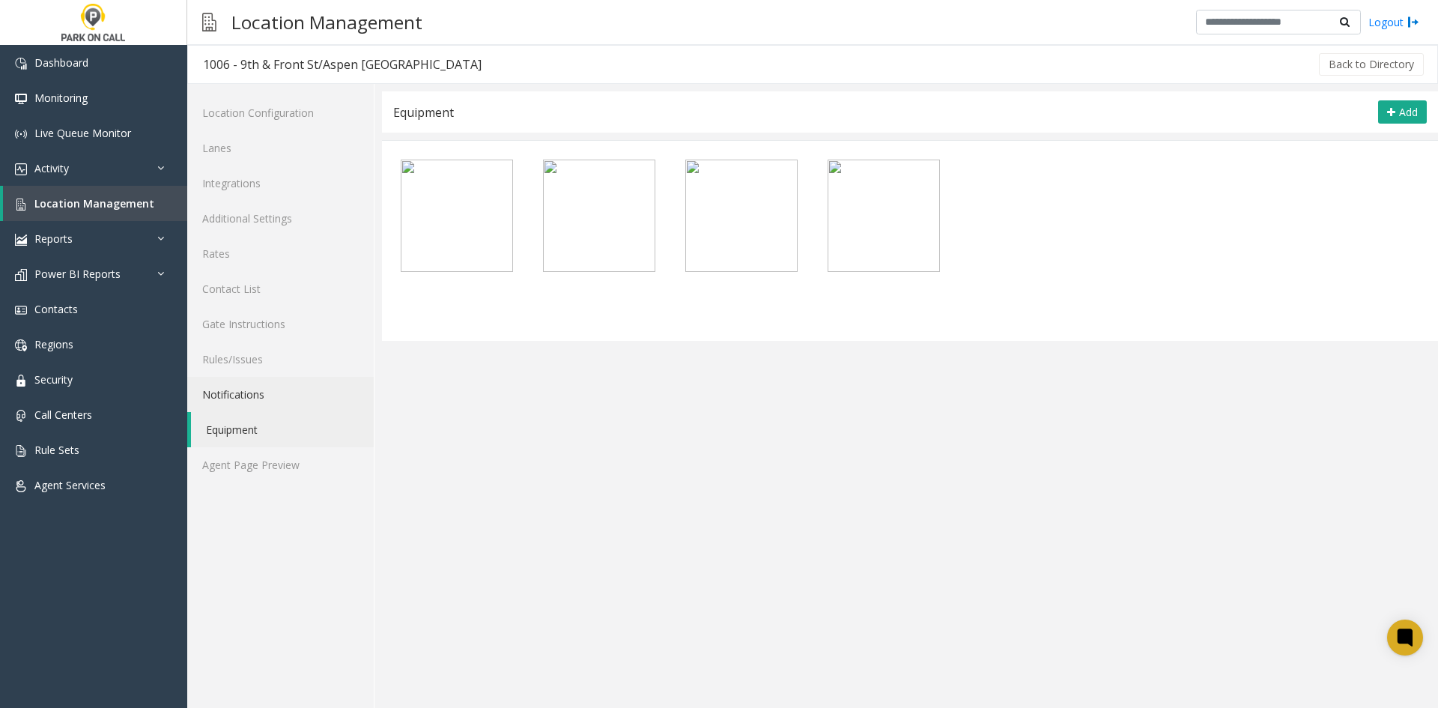
click at [273, 388] on link "Notifications" at bounding box center [280, 394] width 187 height 35
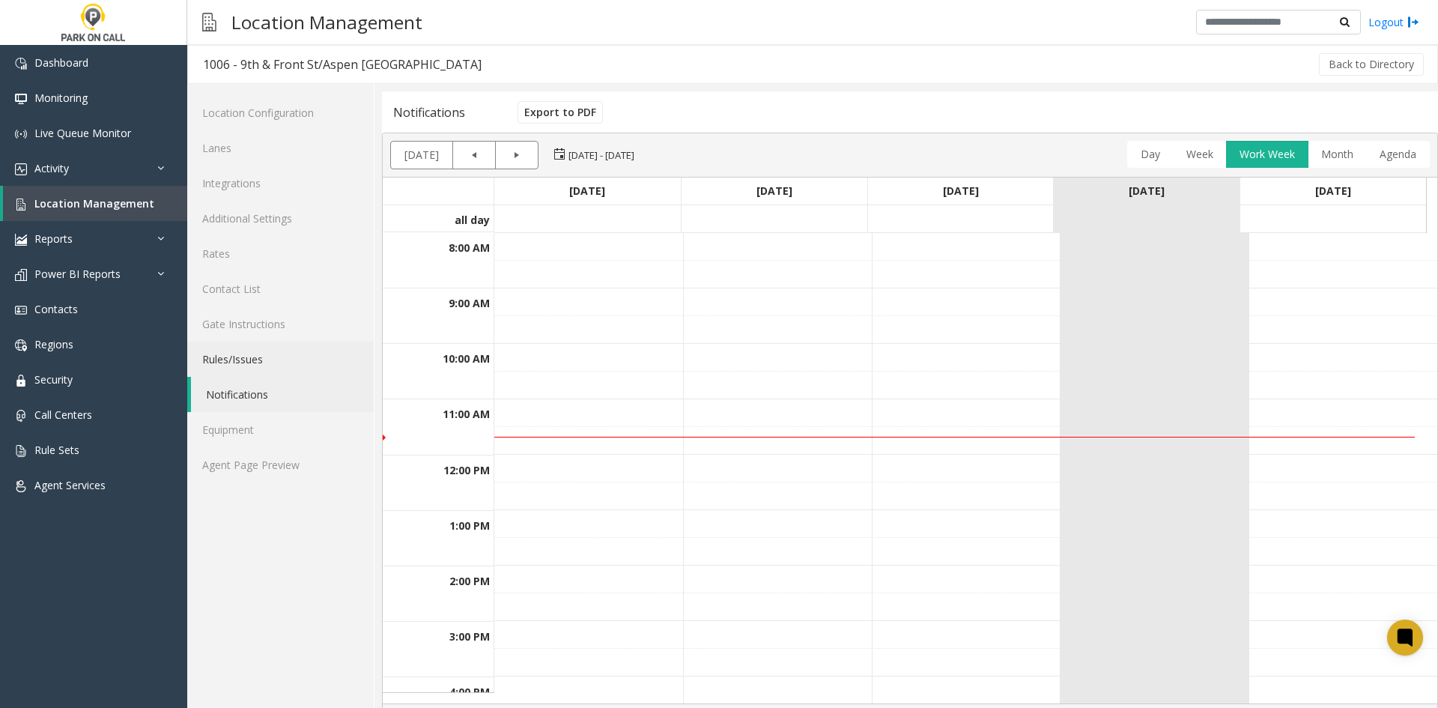
click at [276, 360] on link "Rules/Issues" at bounding box center [280, 359] width 187 height 35
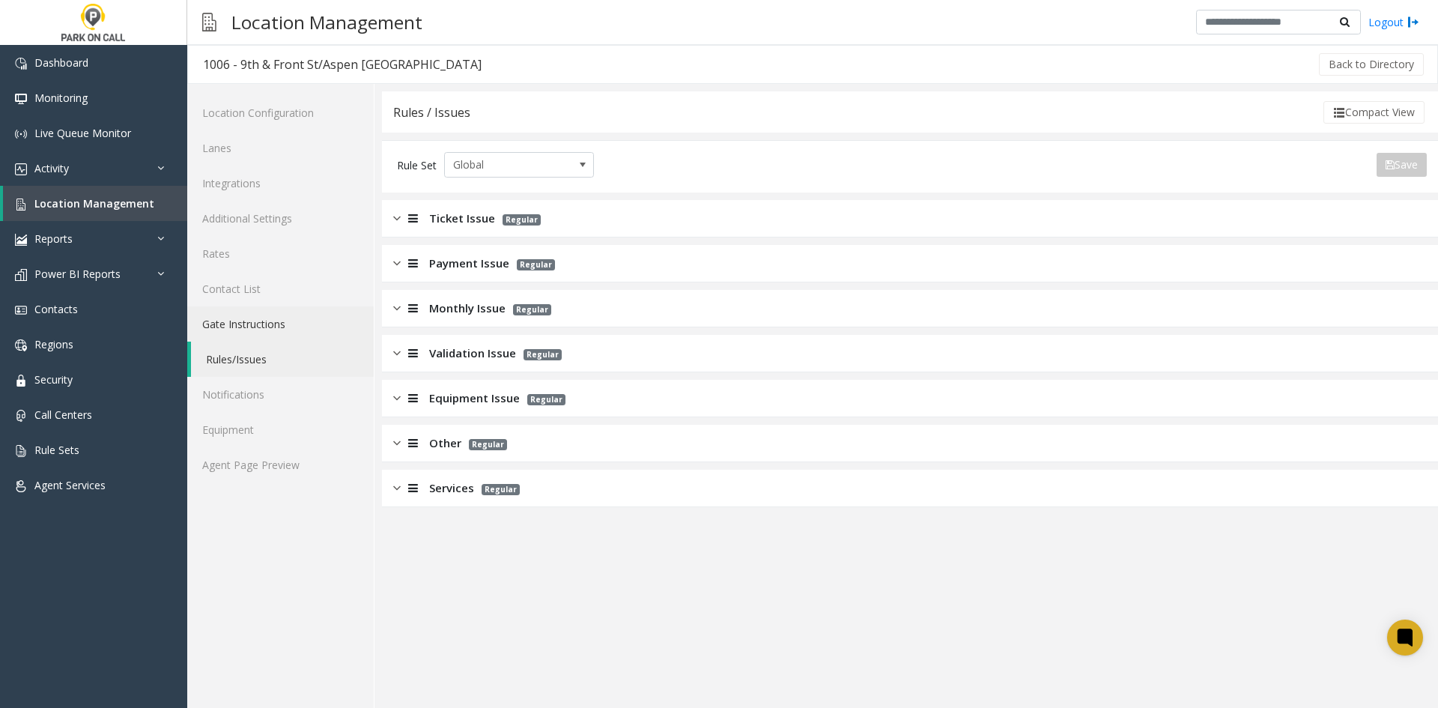
click at [268, 318] on link "Gate Instructions" at bounding box center [280, 323] width 187 height 35
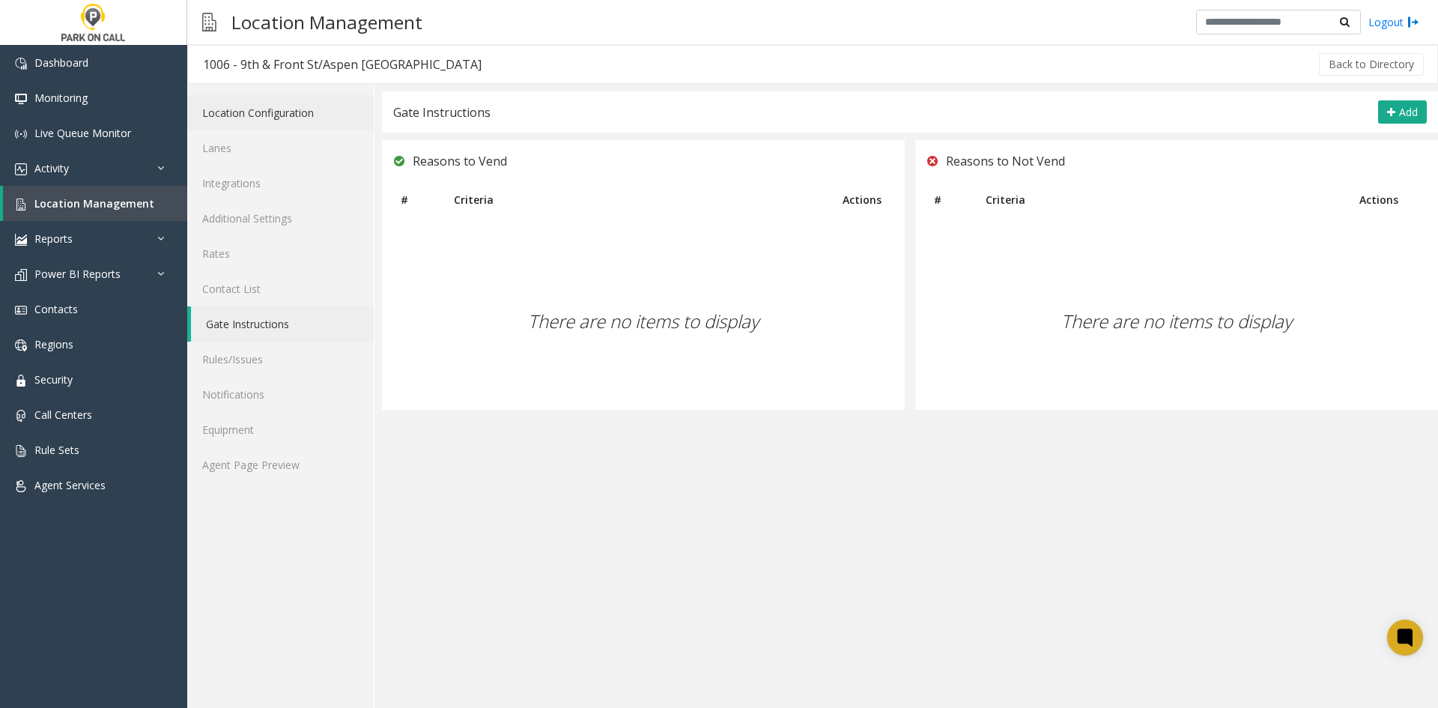
click at [245, 118] on link "Location Configuration" at bounding box center [280, 112] width 187 height 35
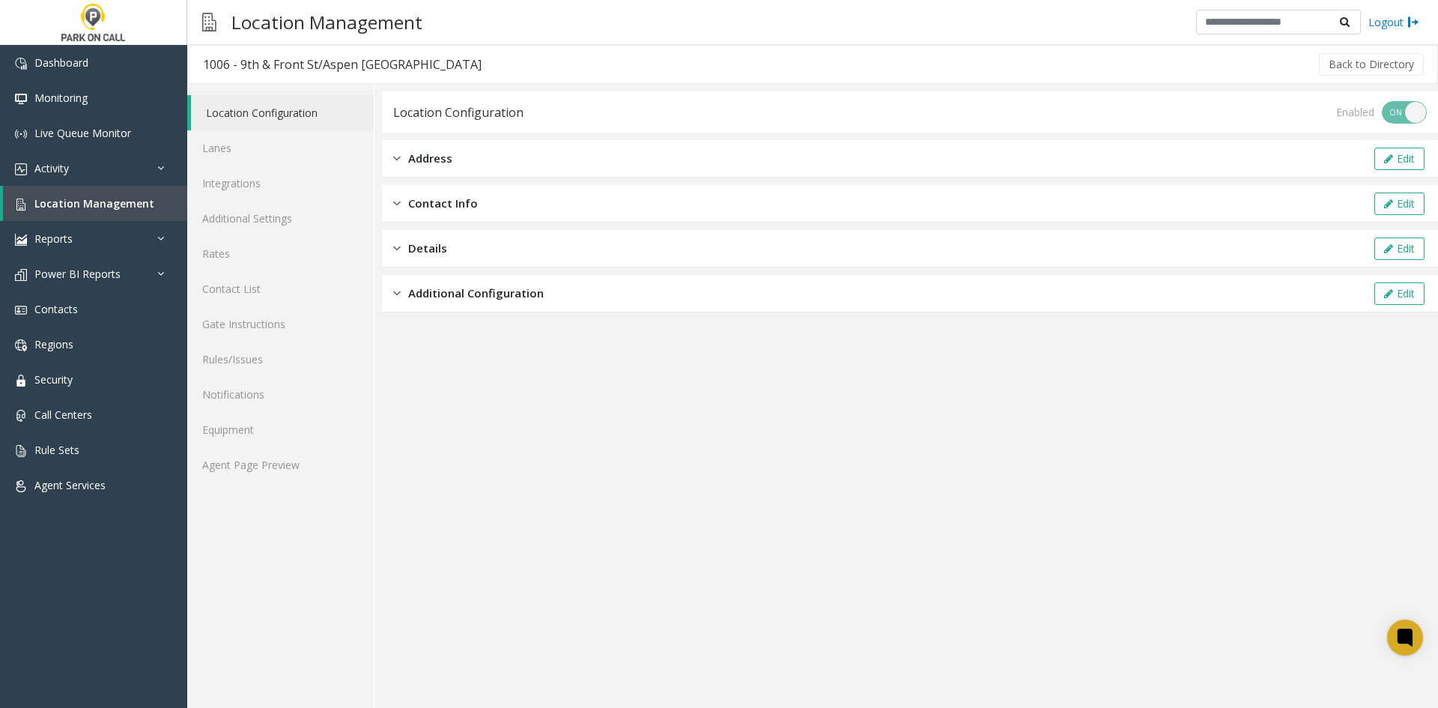
click at [455, 303] on div "Additional Configuration Edit" at bounding box center [910, 293] width 1056 height 37
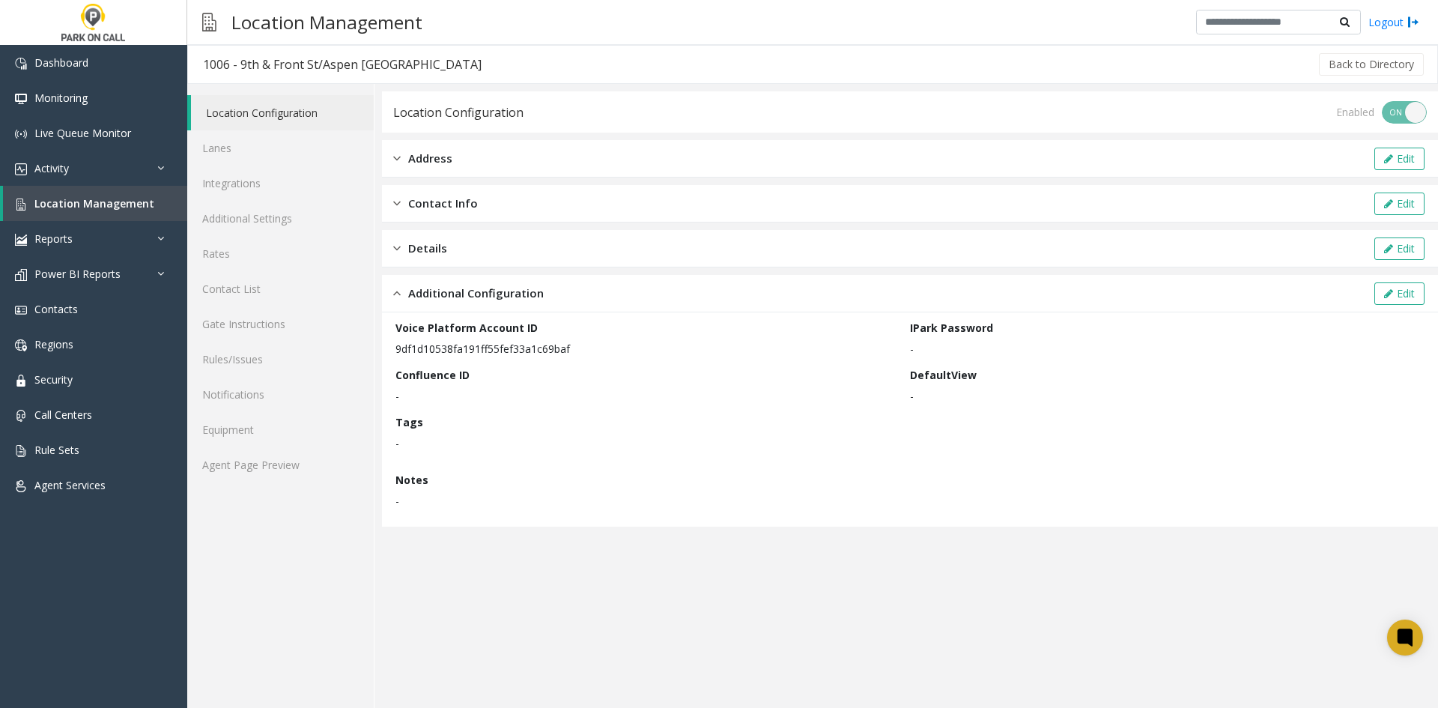
click at [444, 255] on span "Details" at bounding box center [427, 248] width 39 height 17
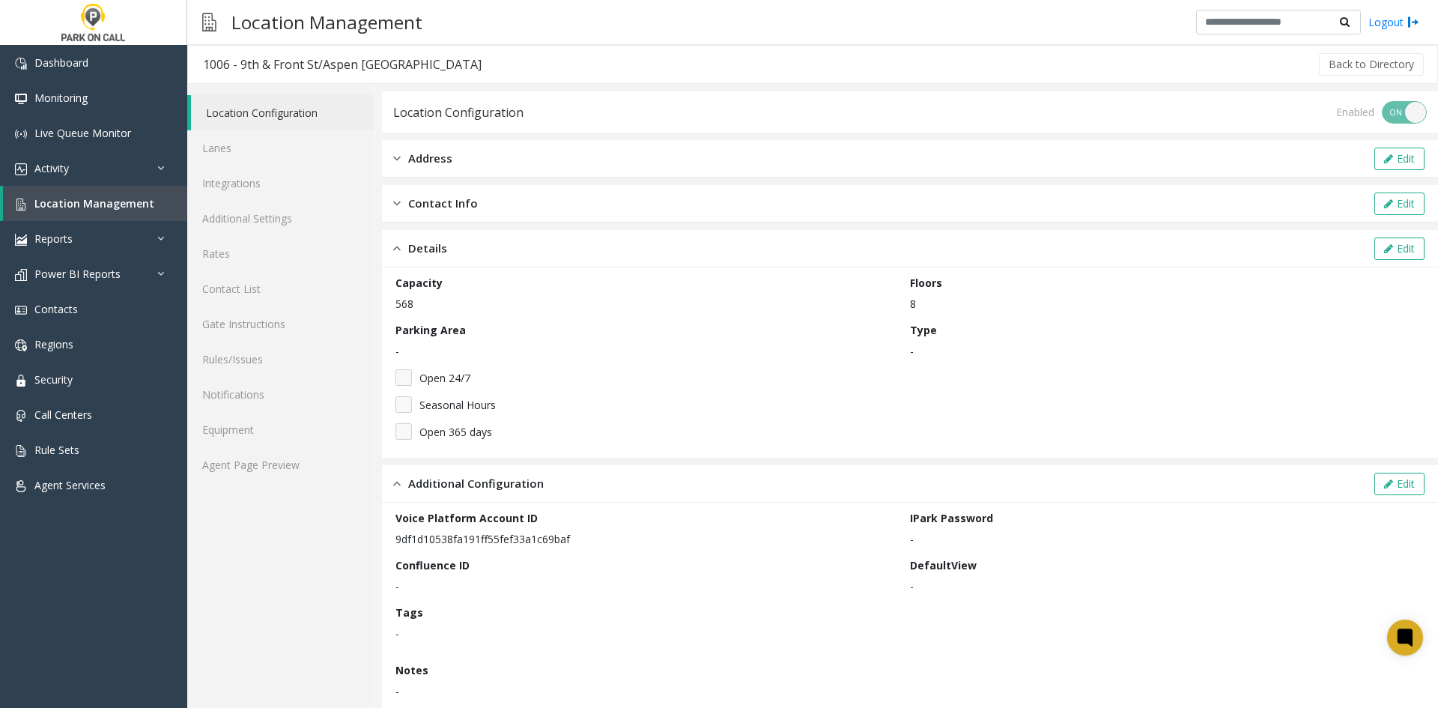
click at [458, 221] on div "Contact Info Edit" at bounding box center [910, 203] width 1056 height 37
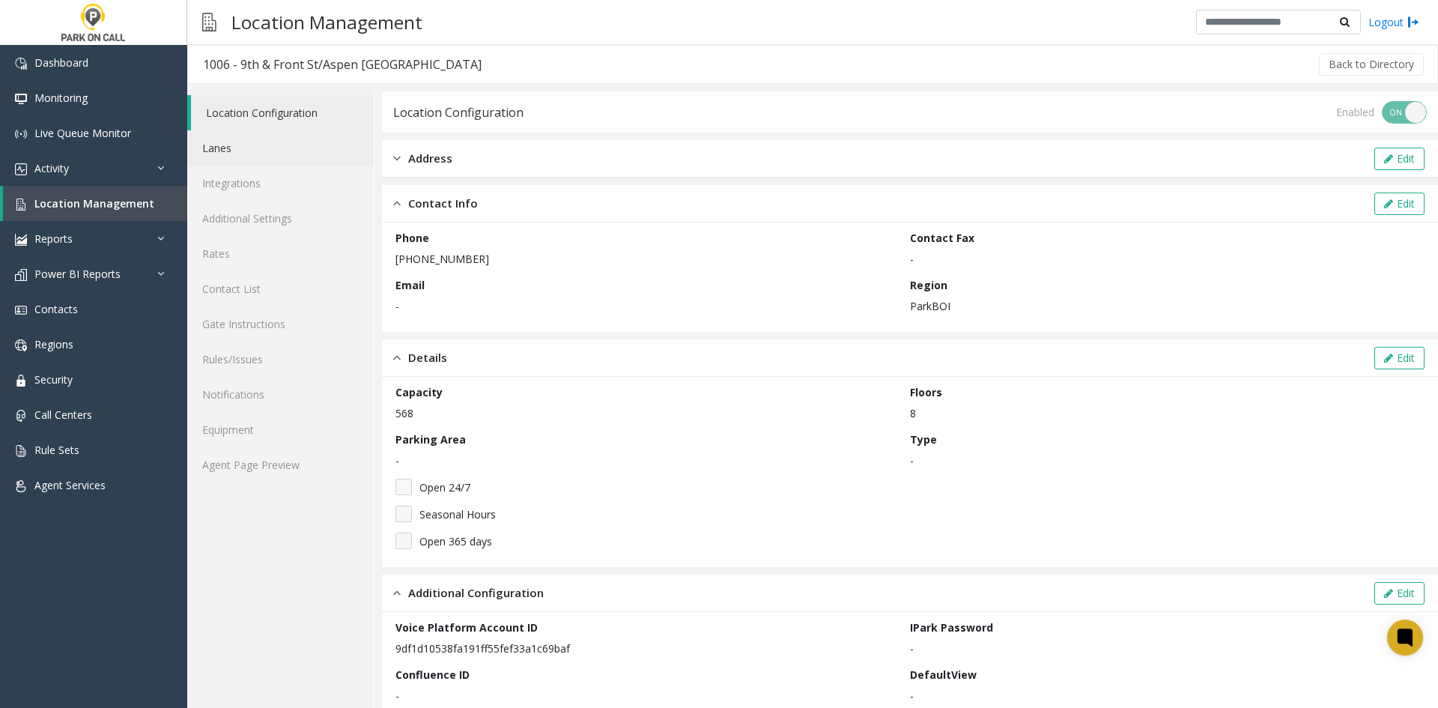
click at [256, 151] on link "Lanes" at bounding box center [280, 147] width 187 height 35
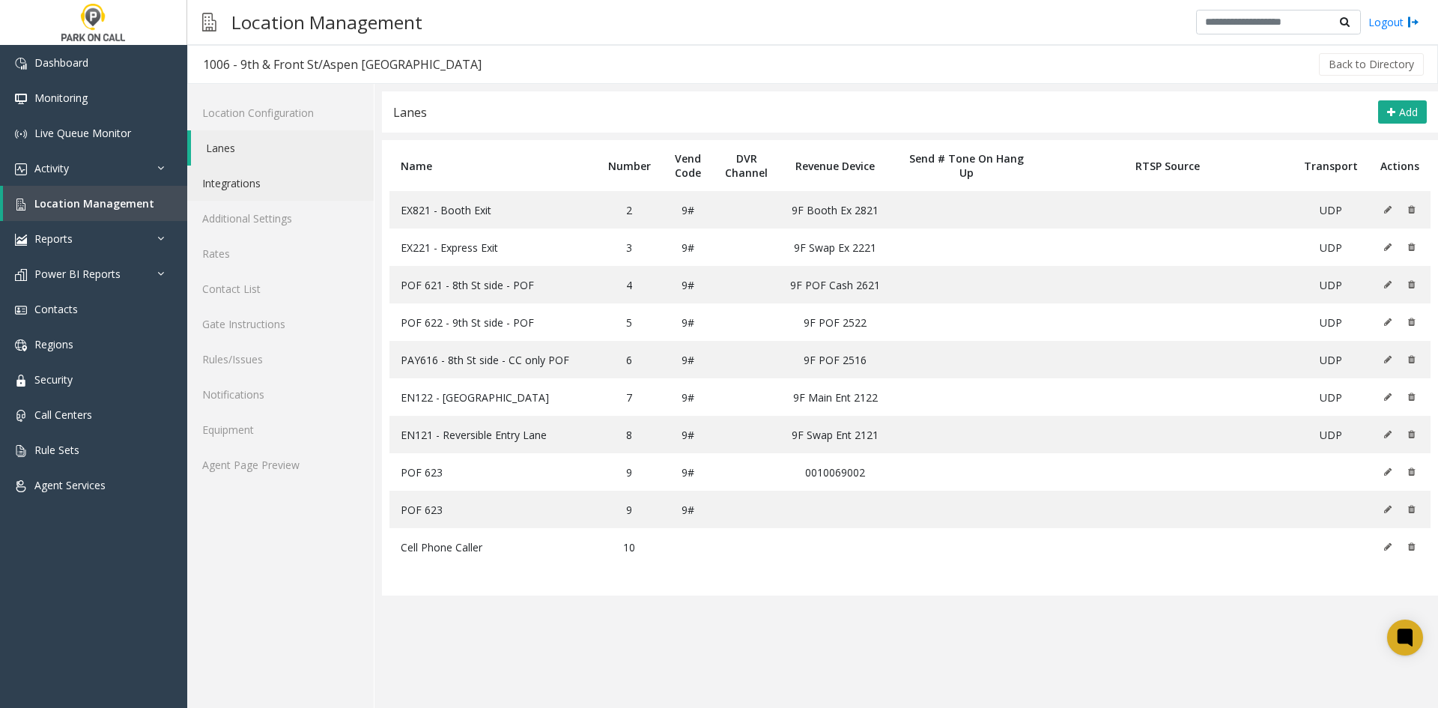
click at [265, 192] on link "Integrations" at bounding box center [280, 183] width 187 height 35
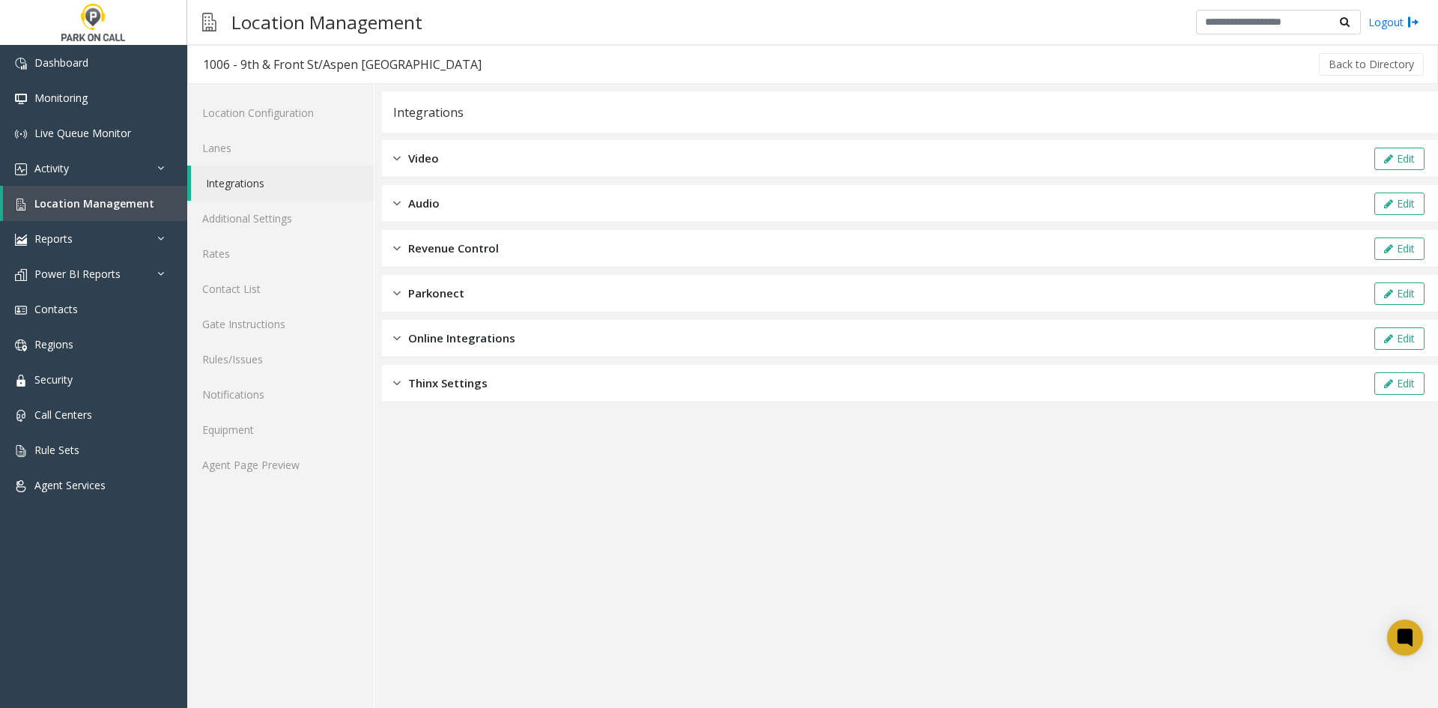
click at [430, 389] on span "Thinx Settings" at bounding box center [447, 383] width 79 height 17
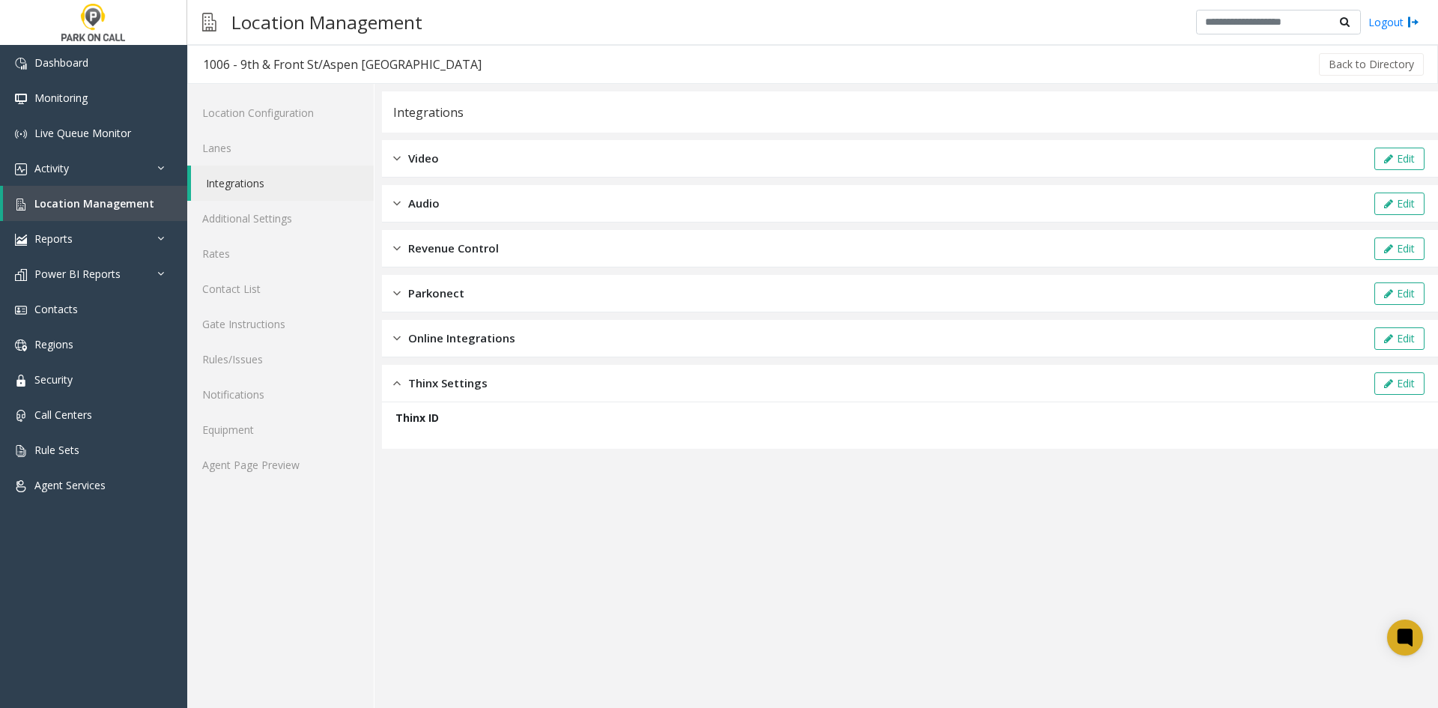
click at [446, 347] on div "Online Integrations Edit" at bounding box center [910, 338] width 1056 height 37
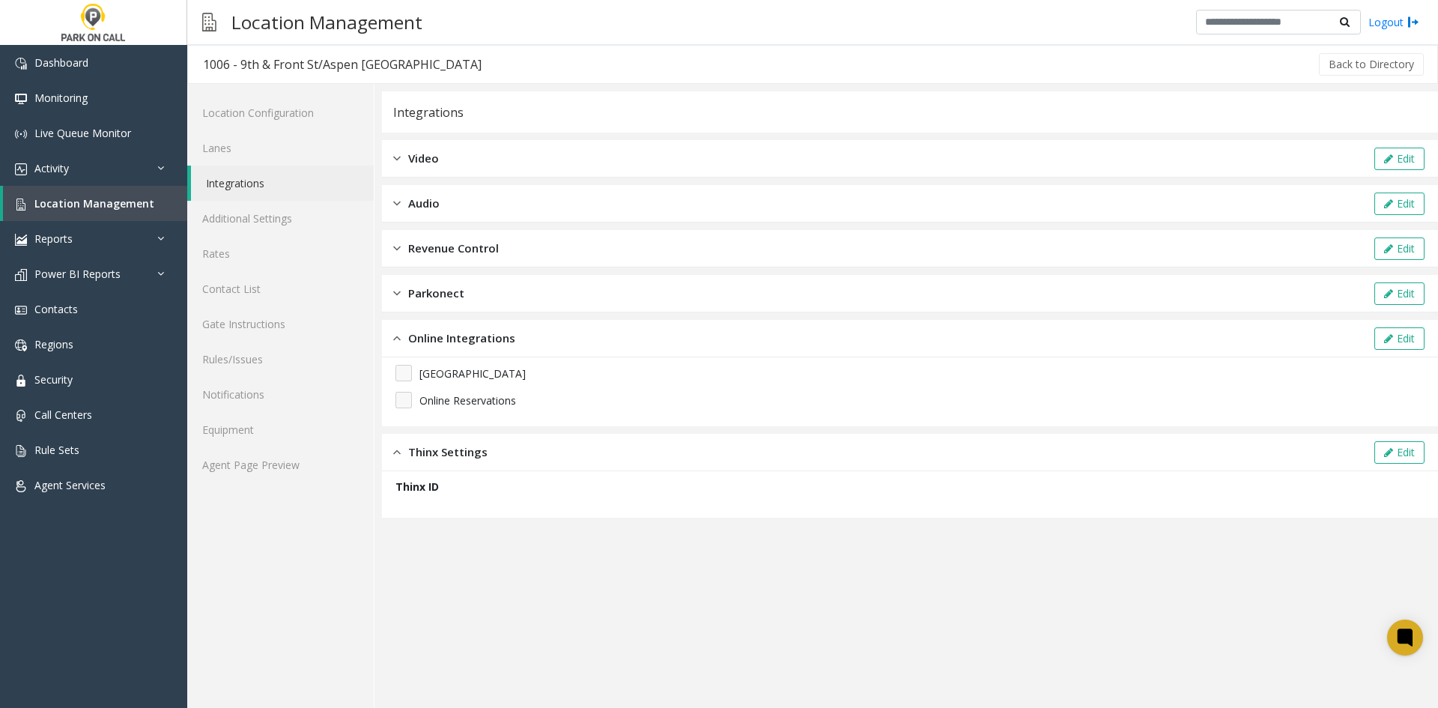
click at [450, 303] on div "Parkonect Edit" at bounding box center [910, 293] width 1056 height 37
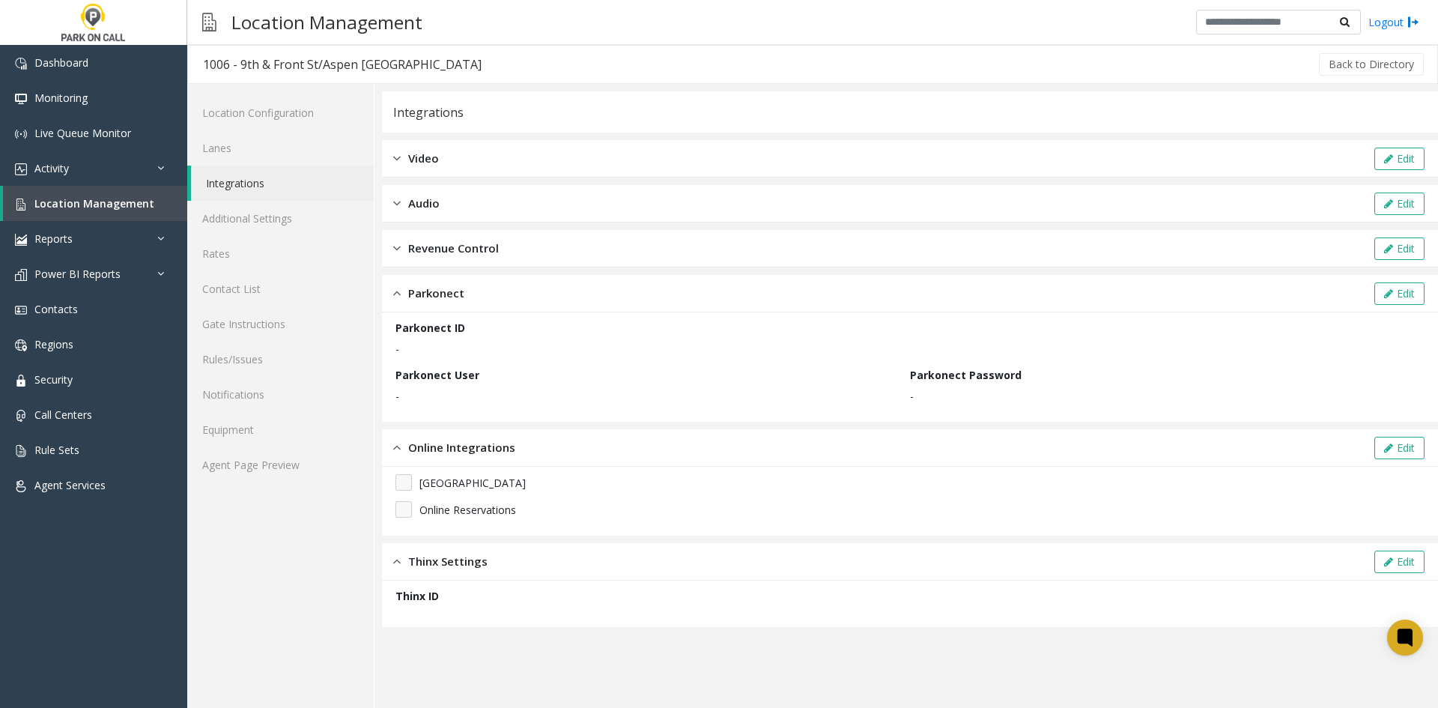
click at [467, 258] on div "Revenue Control Edit" at bounding box center [910, 248] width 1056 height 37
